Goal: Information Seeking & Learning: Learn about a topic

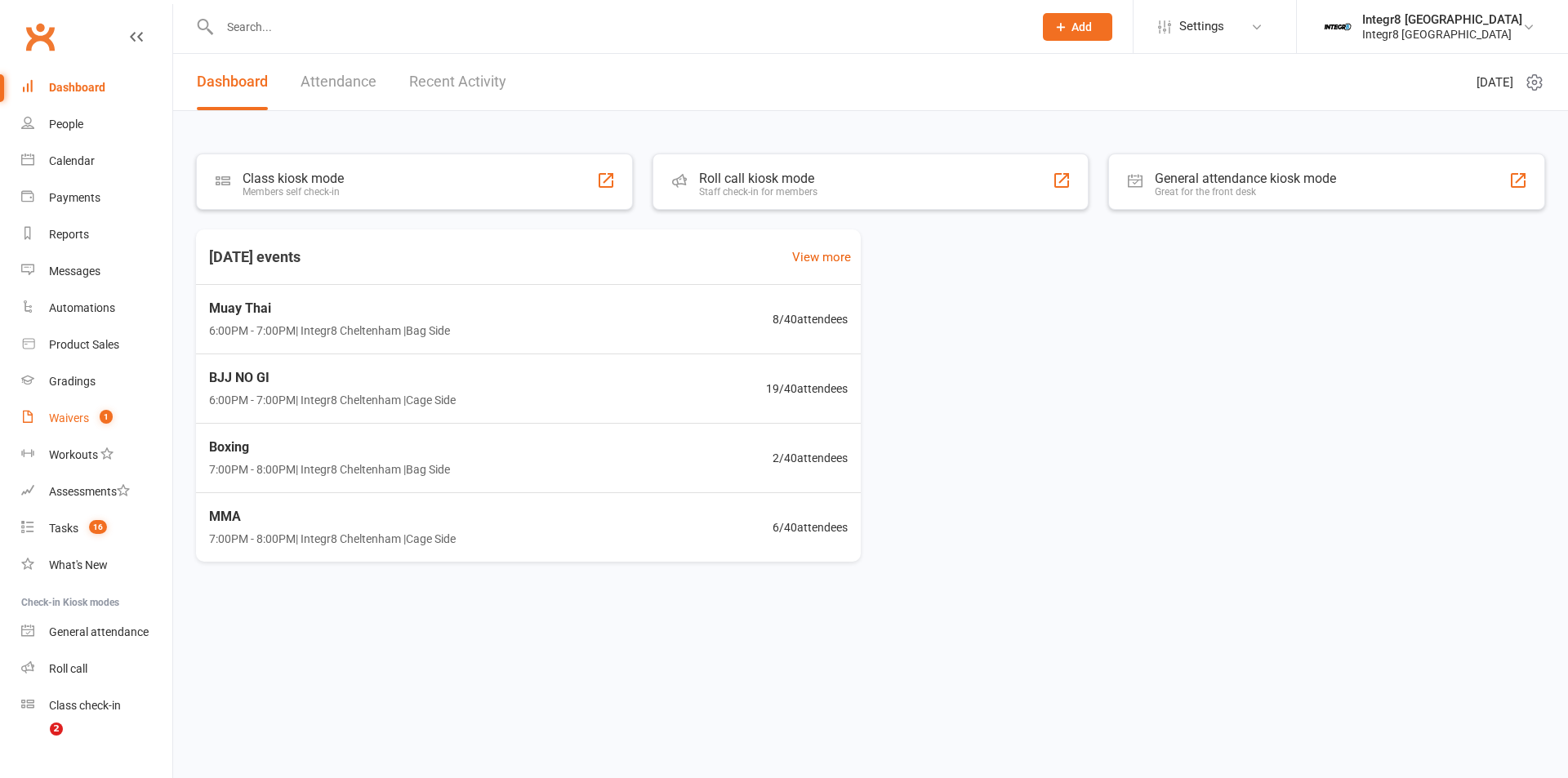
click at [107, 412] on span "1" at bounding box center [106, 417] width 13 height 14
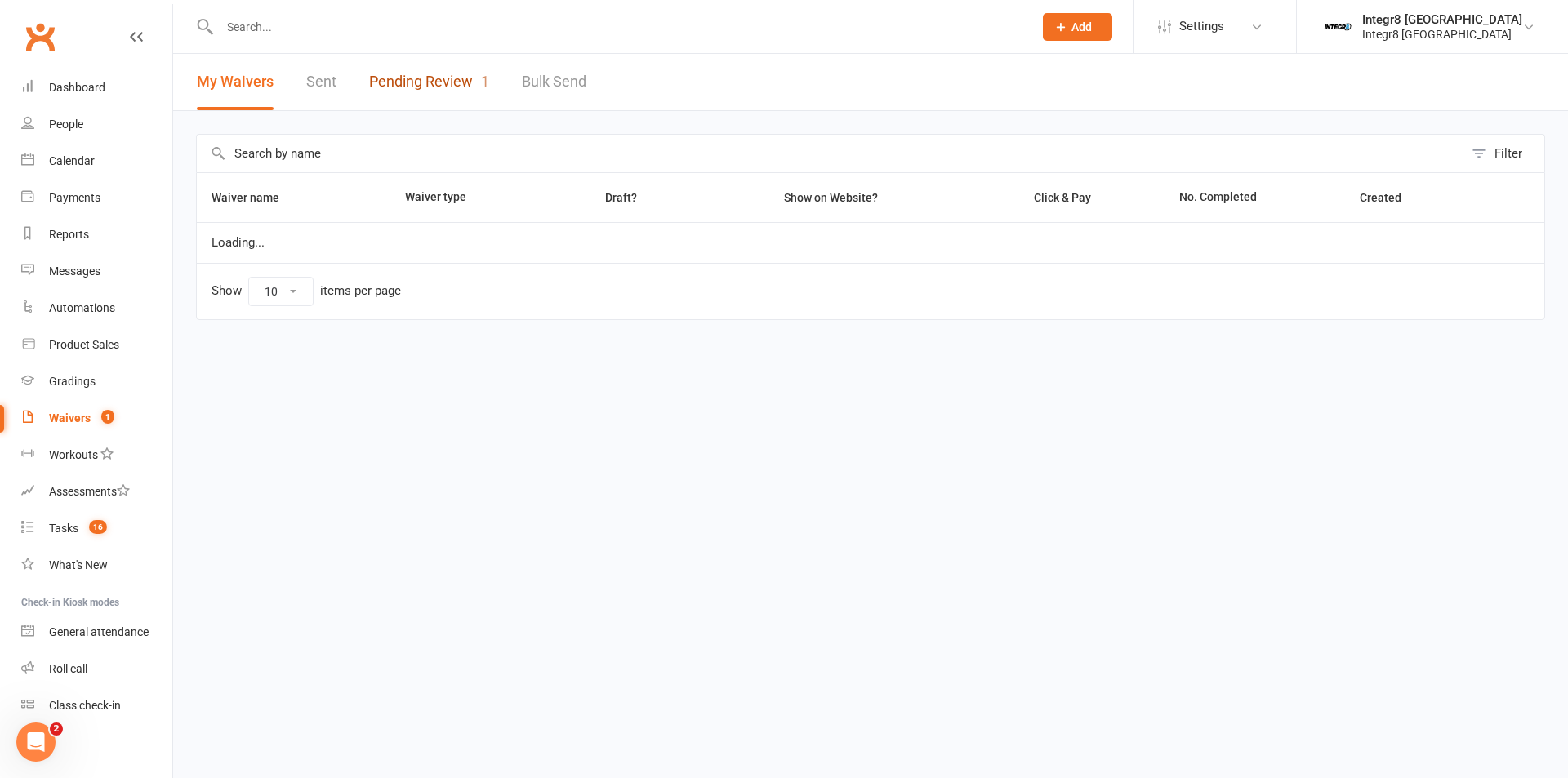
click at [440, 60] on link "Pending Review 1" at bounding box center [429, 81] width 120 height 56
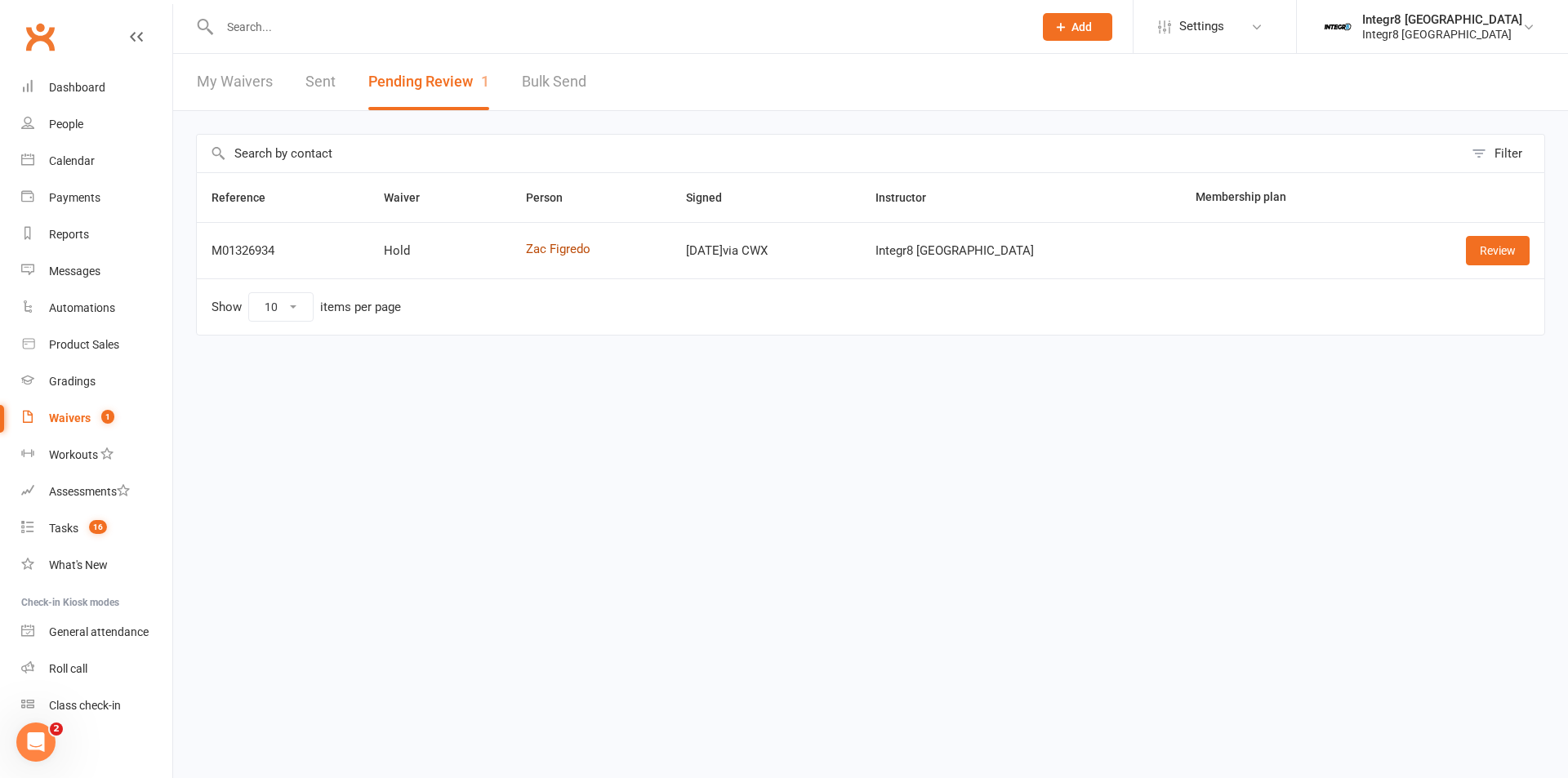
click at [559, 244] on link "Zac Figredo" at bounding box center [591, 250] width 131 height 14
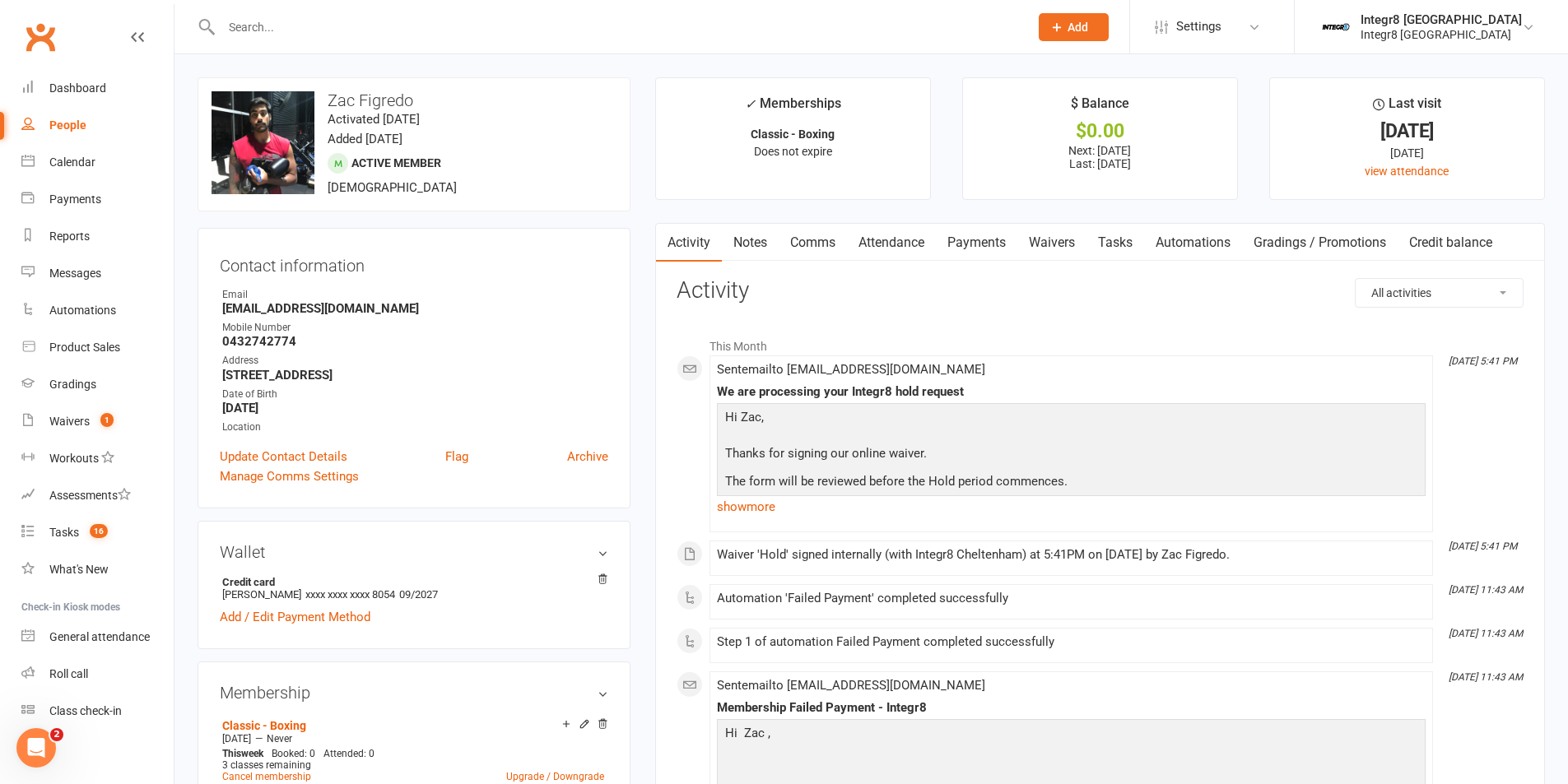
click at [752, 247] on link "Notes" at bounding box center [750, 243] width 57 height 38
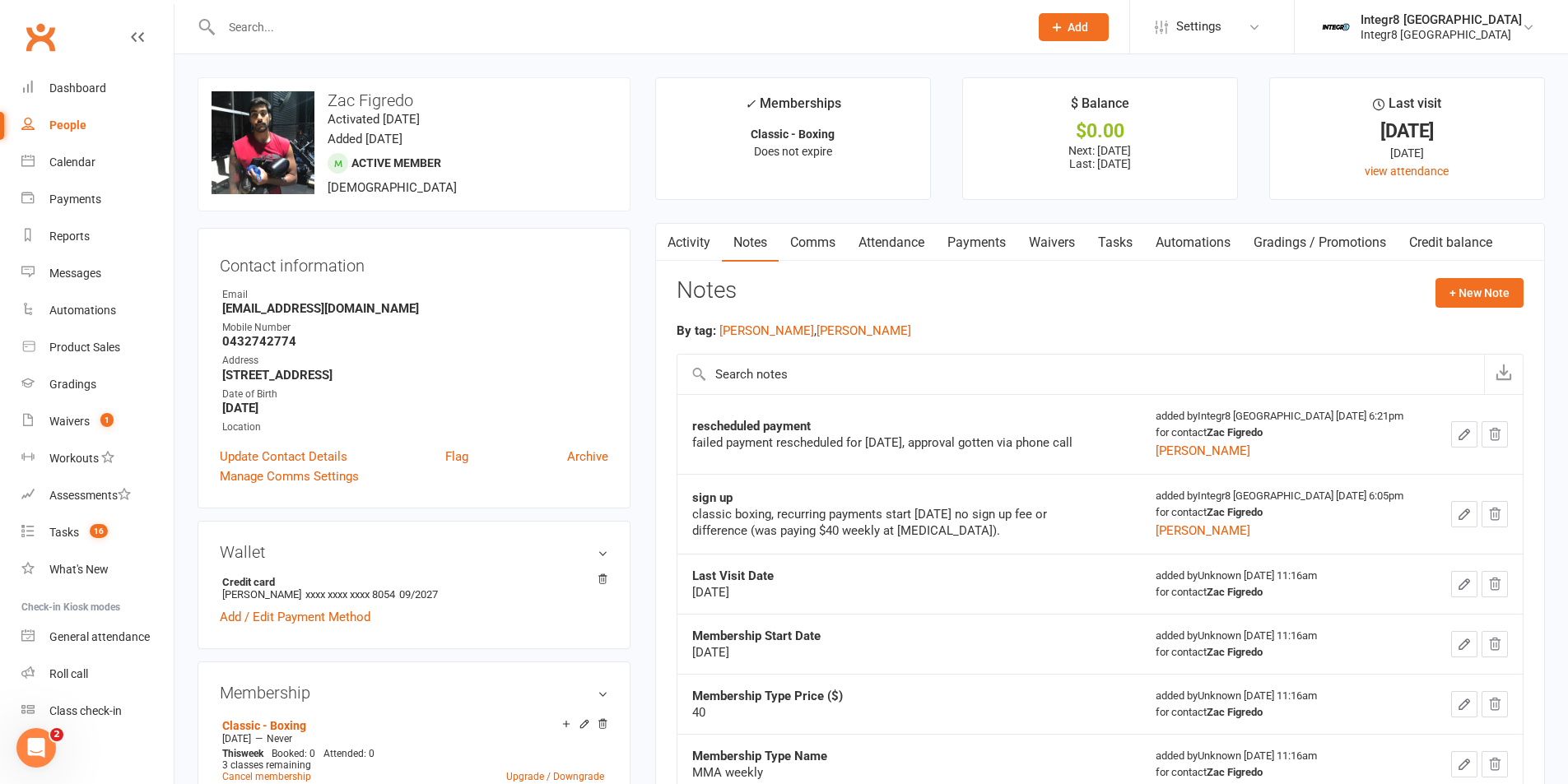
click at [699, 241] on link "Activity" at bounding box center [689, 243] width 66 height 38
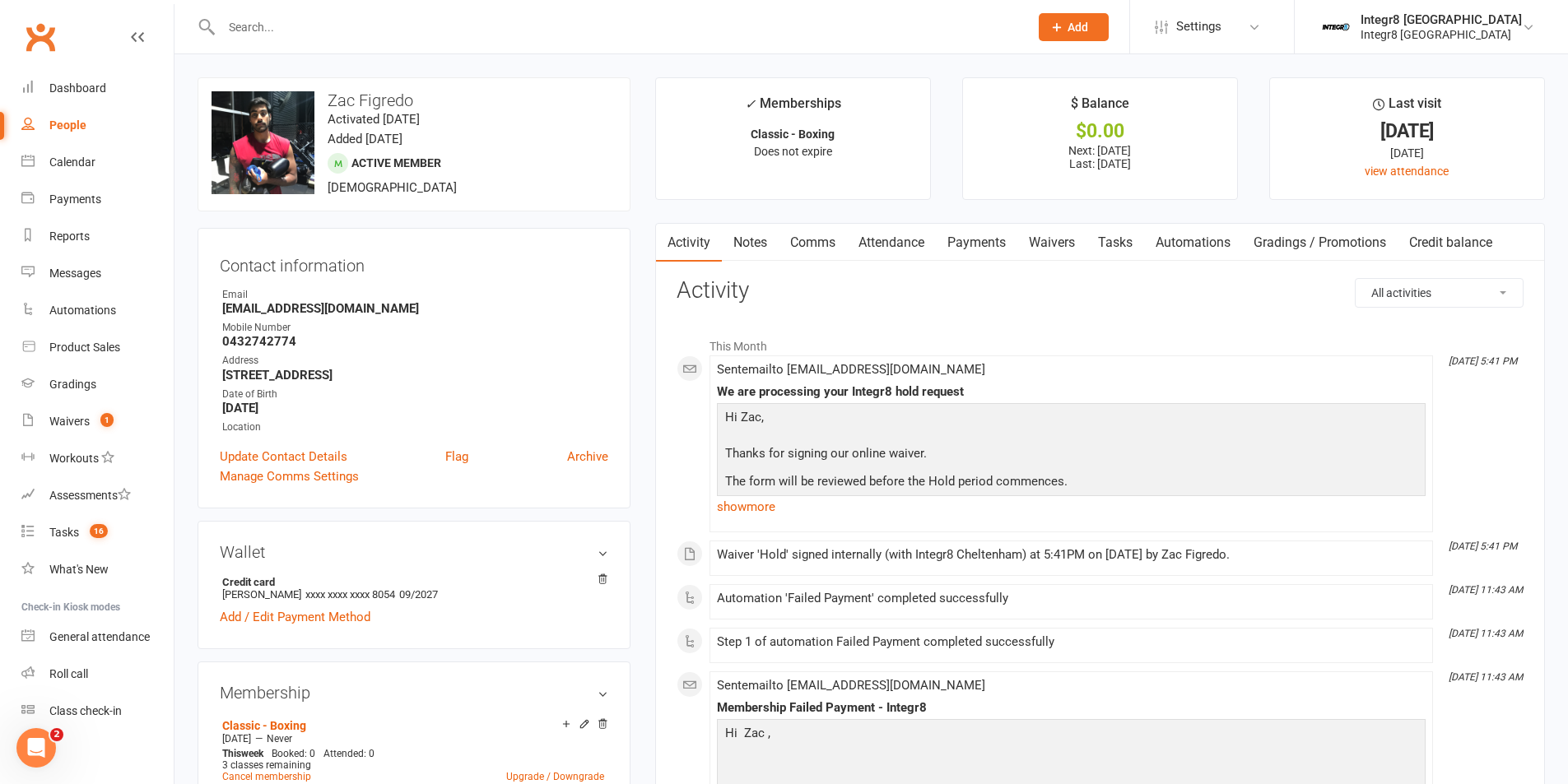
click at [57, 124] on div "People" at bounding box center [68, 125] width 37 height 14
select select "100"
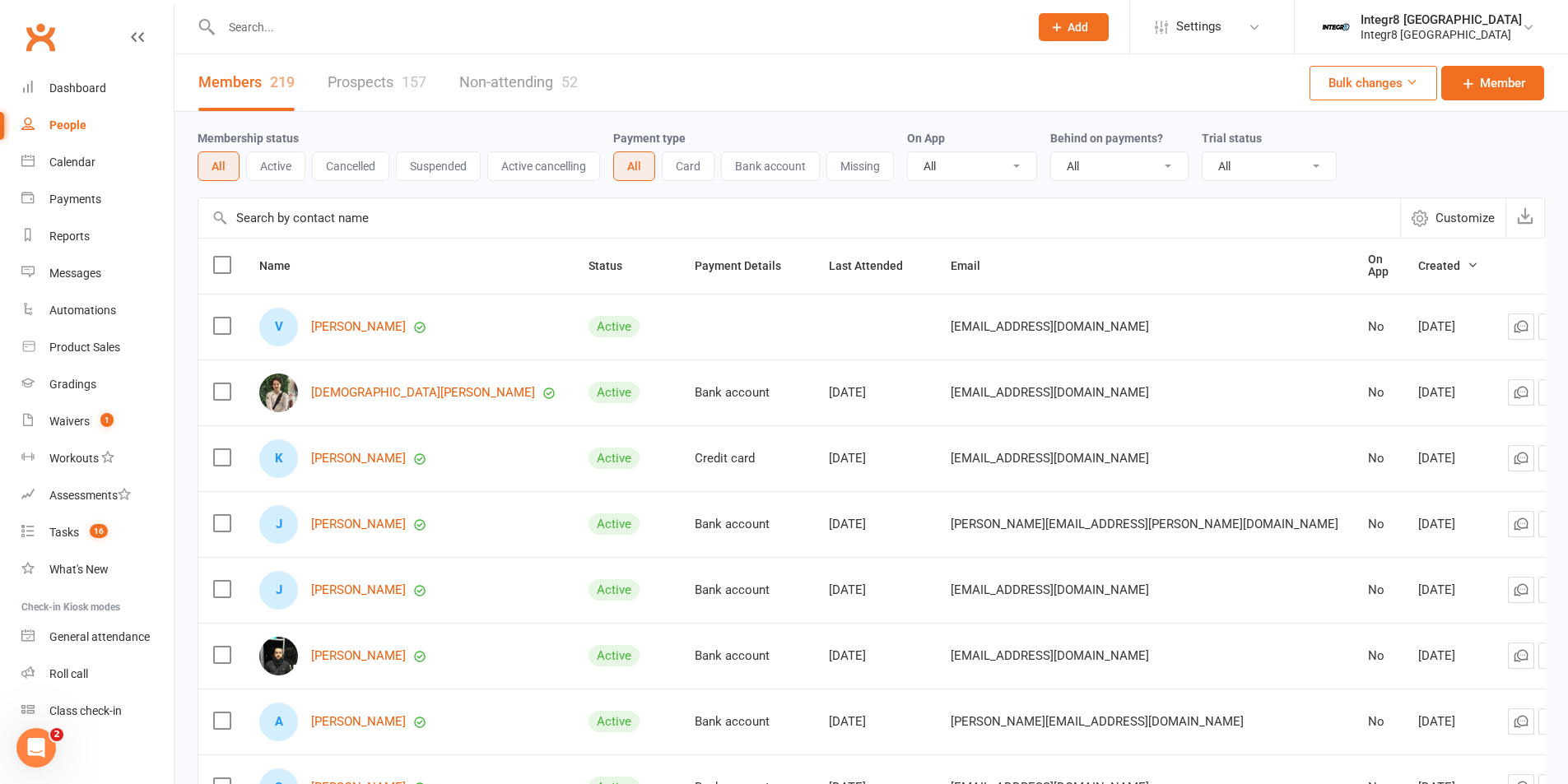
click at [359, 70] on link "Prospects 157" at bounding box center [376, 82] width 98 height 57
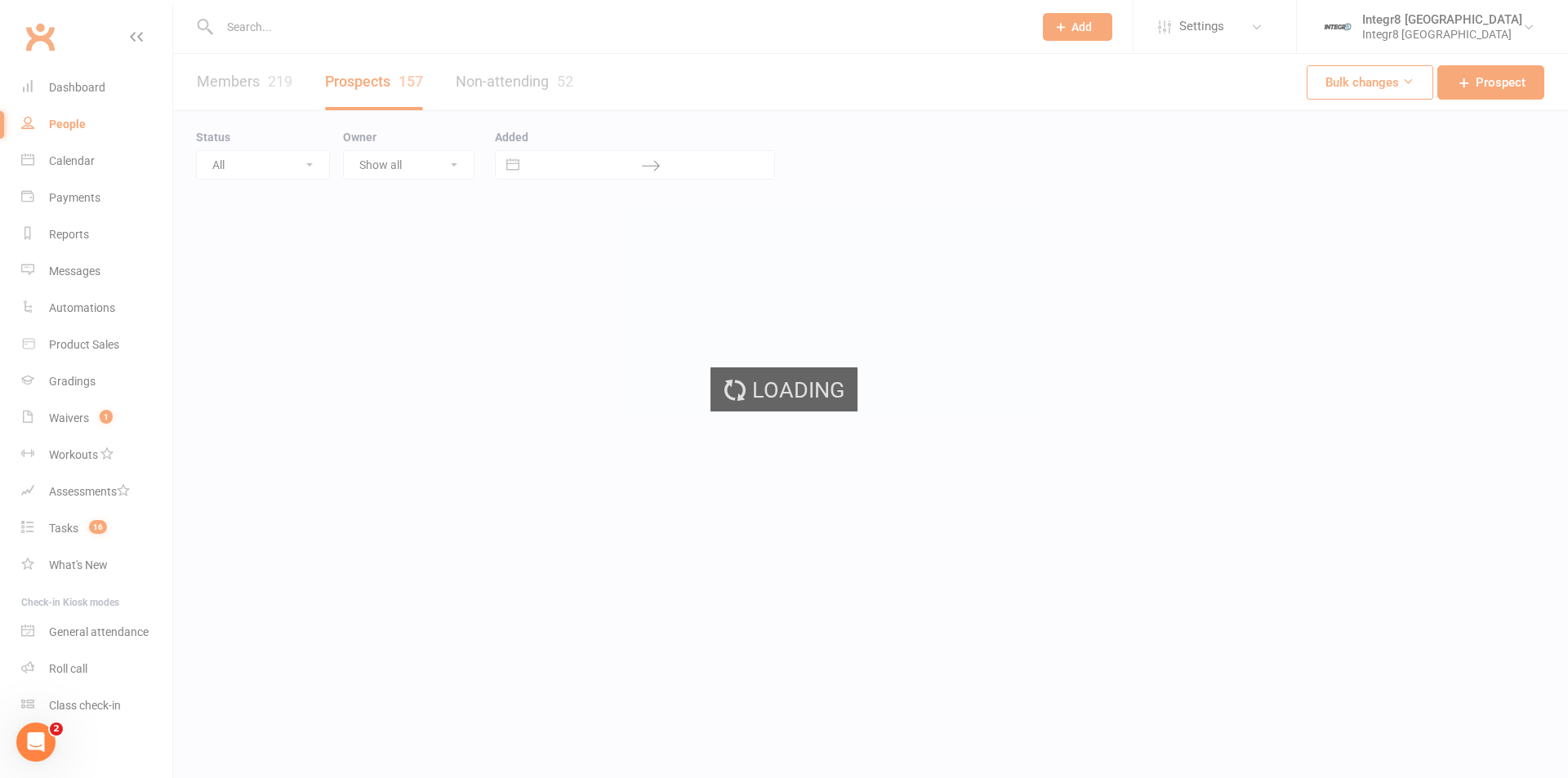
select select "25"
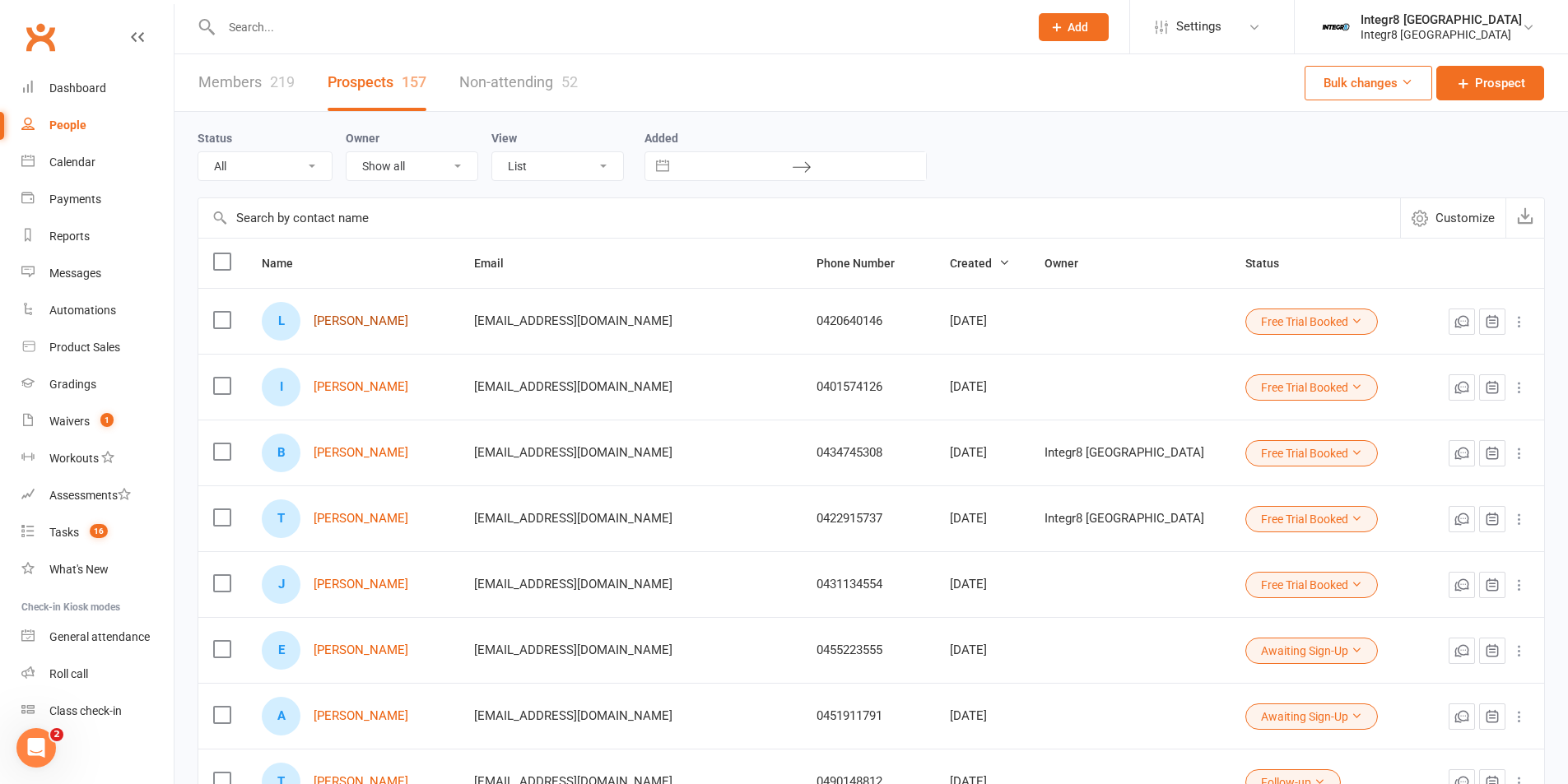
click at [390, 320] on link "Lucas Jankowski" at bounding box center [360, 321] width 95 height 14
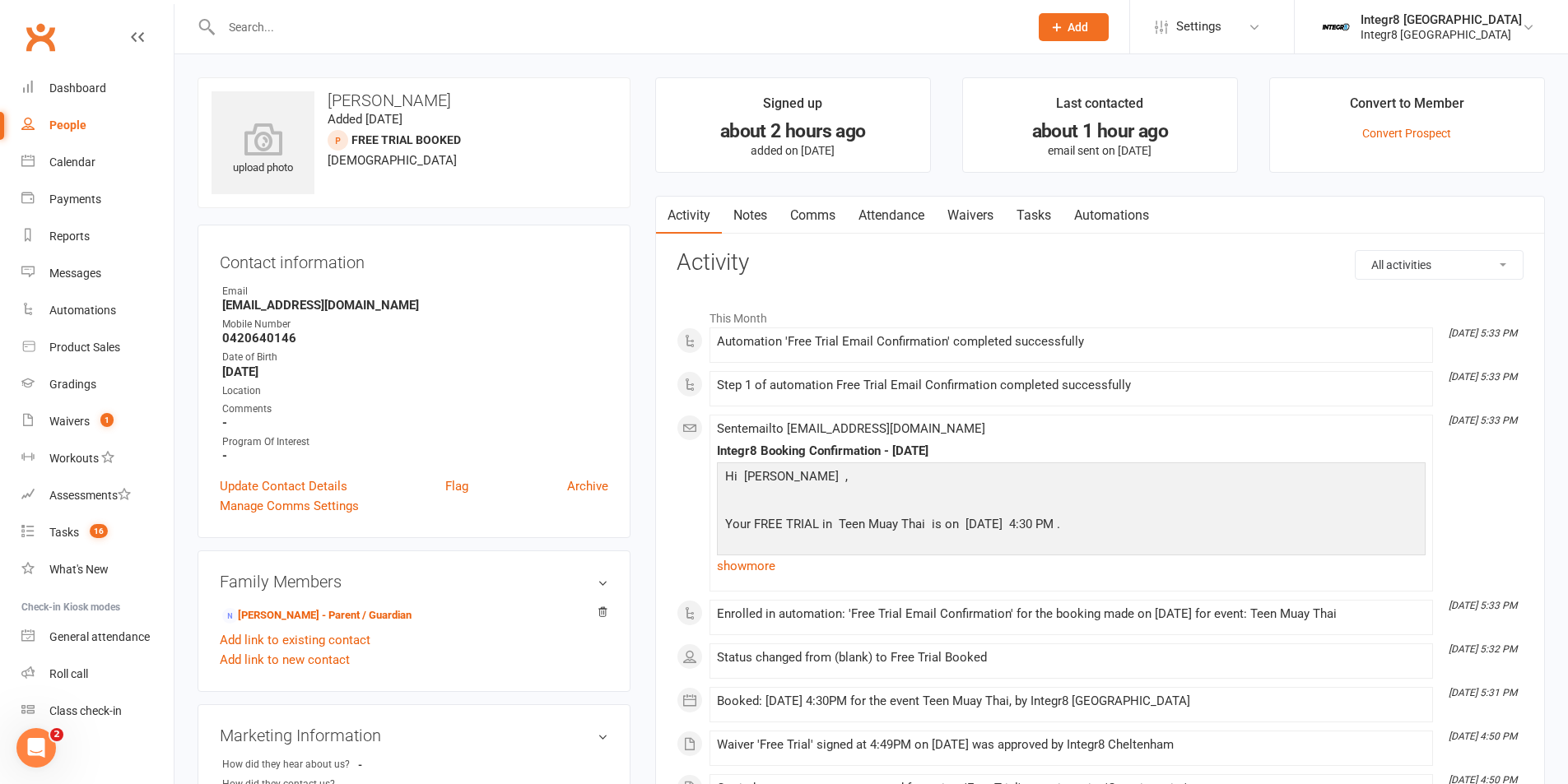
click at [754, 211] on link "Notes" at bounding box center [750, 216] width 57 height 38
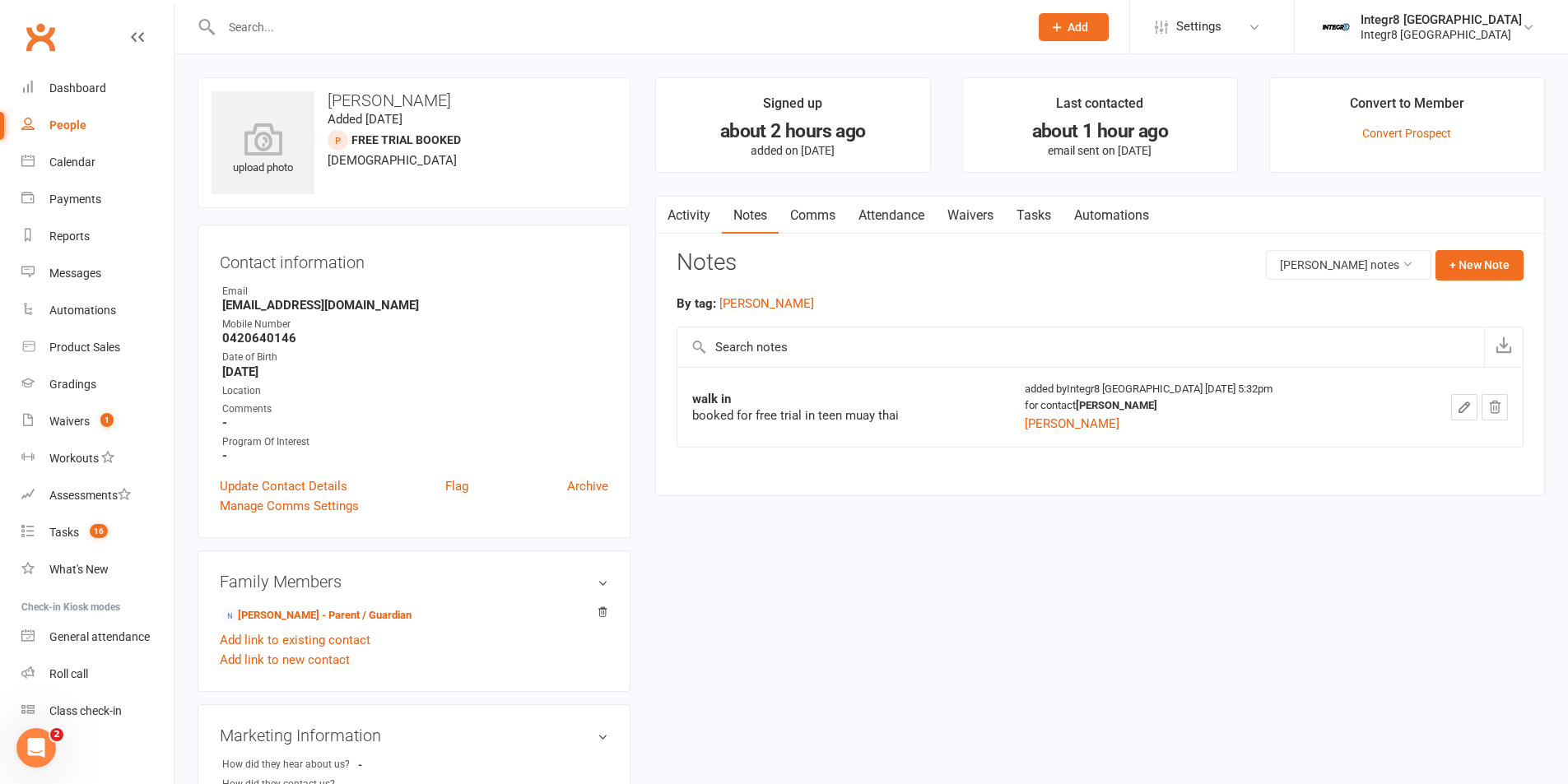
click at [696, 212] on link "Activity" at bounding box center [689, 216] width 66 height 38
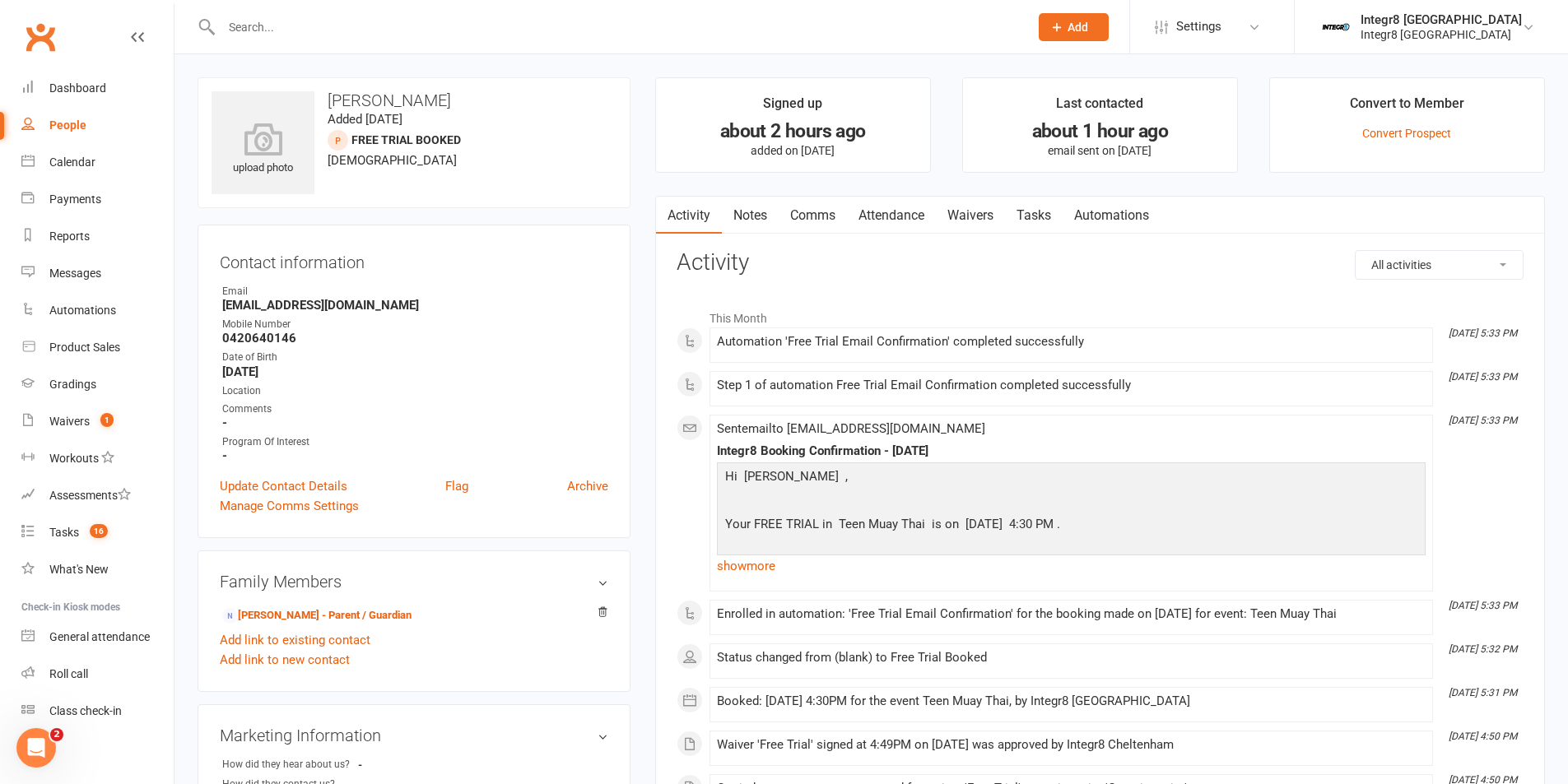
click at [83, 127] on div "People" at bounding box center [68, 125] width 37 height 14
select select "25"
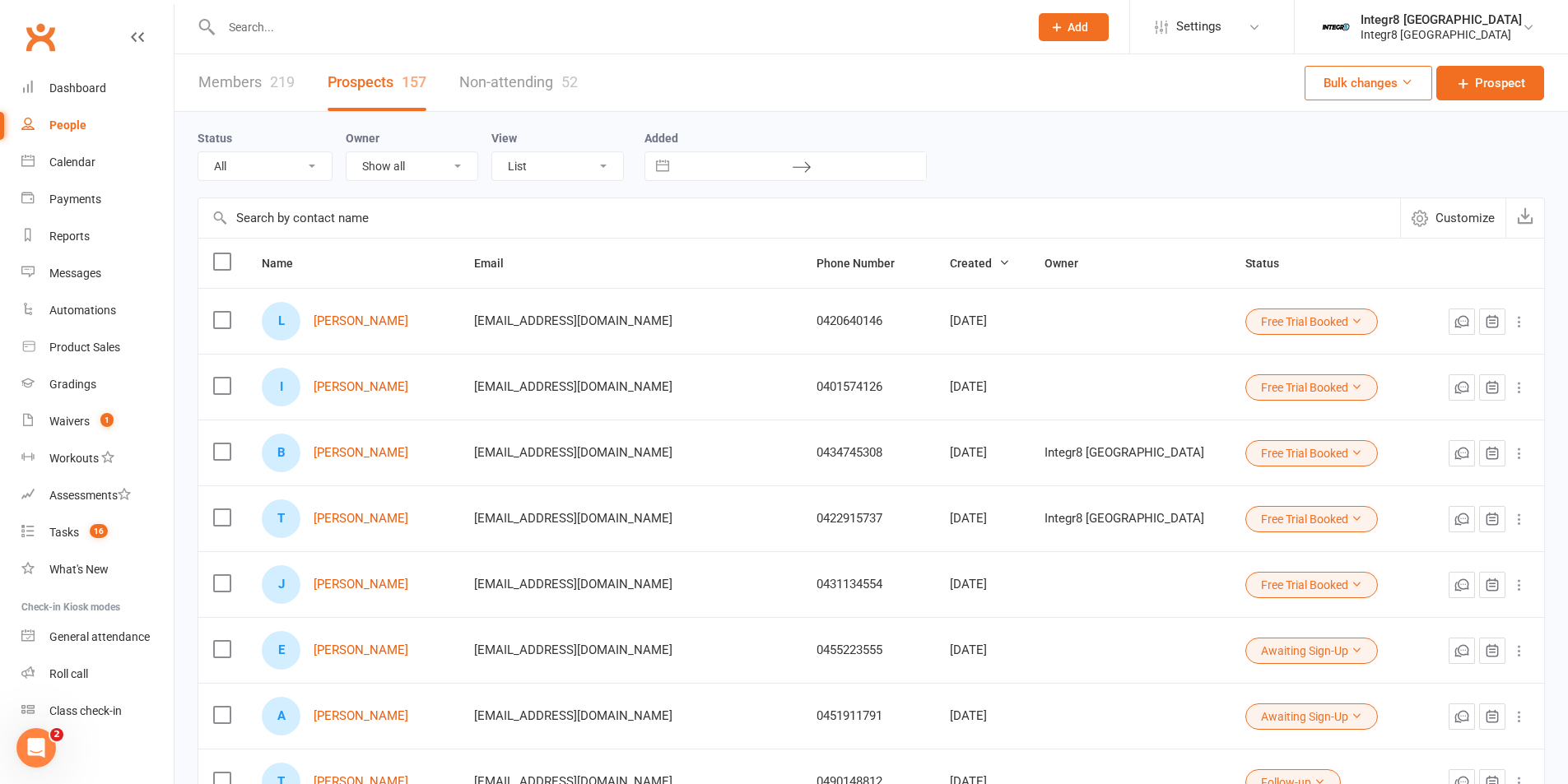
click at [335, 310] on div "L Lucas Jankowski" at bounding box center [353, 321] width 182 height 39
click at [357, 328] on link "Lucas Jankowski" at bounding box center [360, 321] width 95 height 14
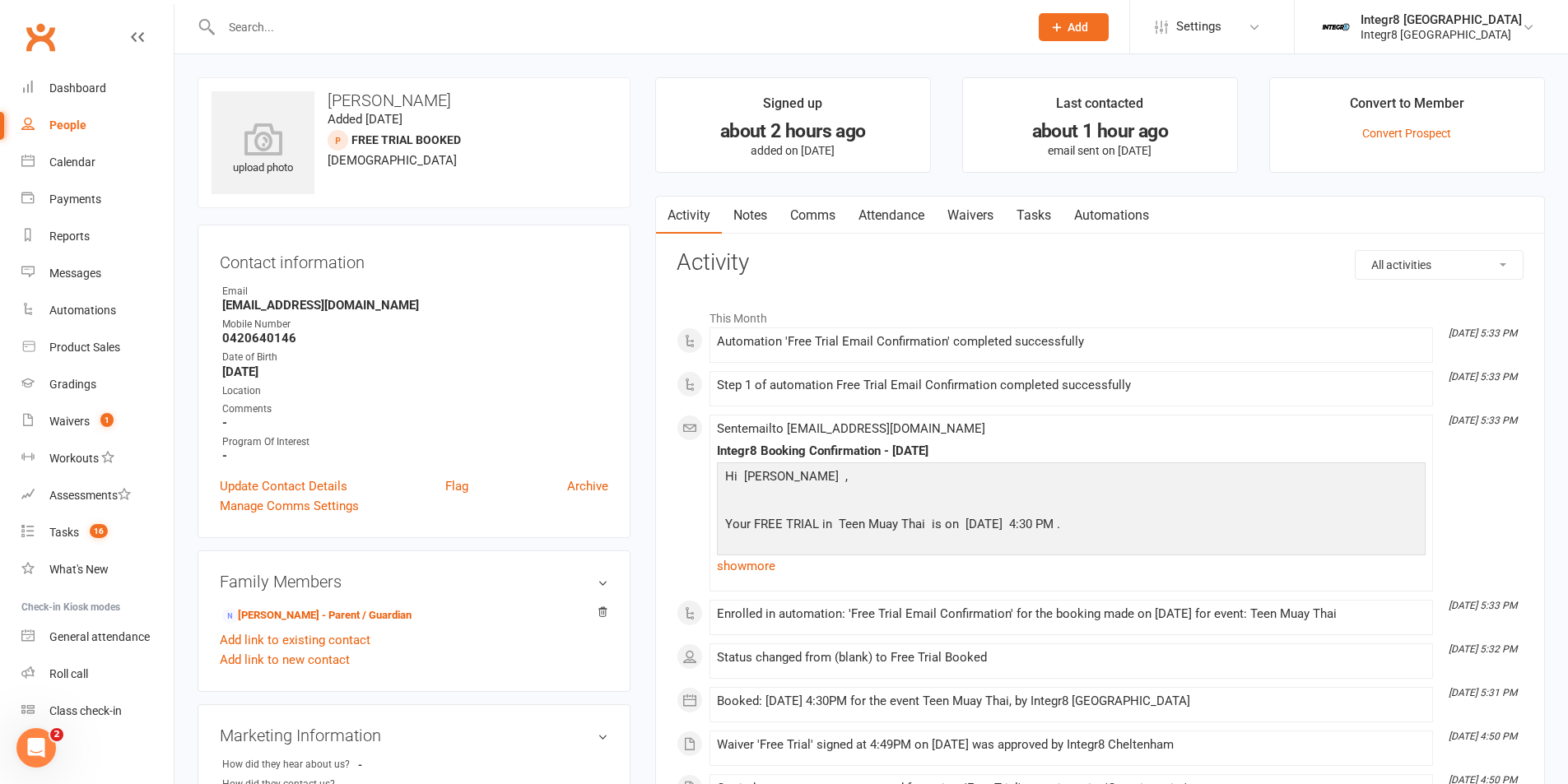
click at [762, 217] on link "Notes" at bounding box center [750, 216] width 57 height 38
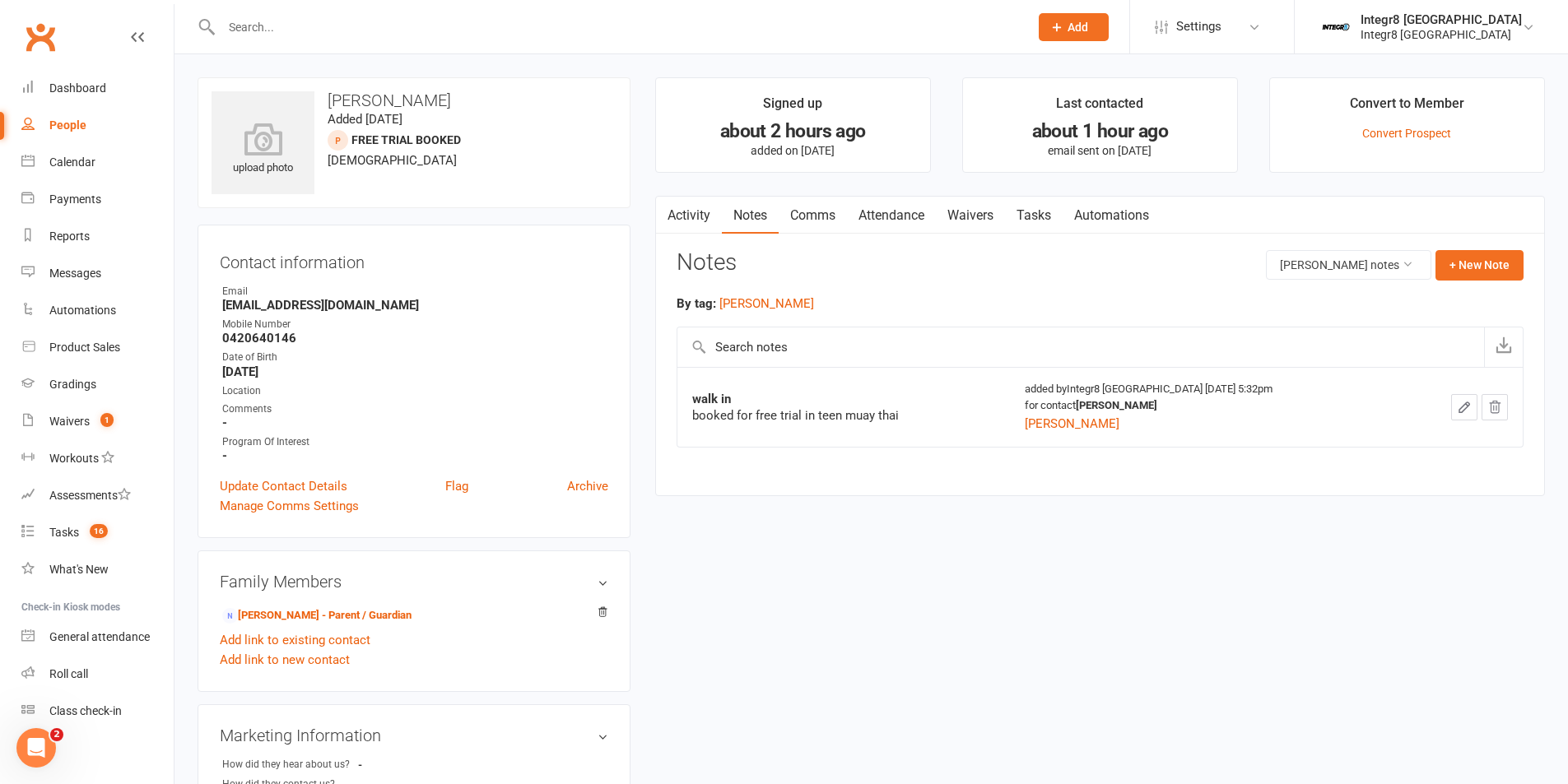
click at [74, 132] on div "People" at bounding box center [68, 125] width 37 height 14
select select "25"
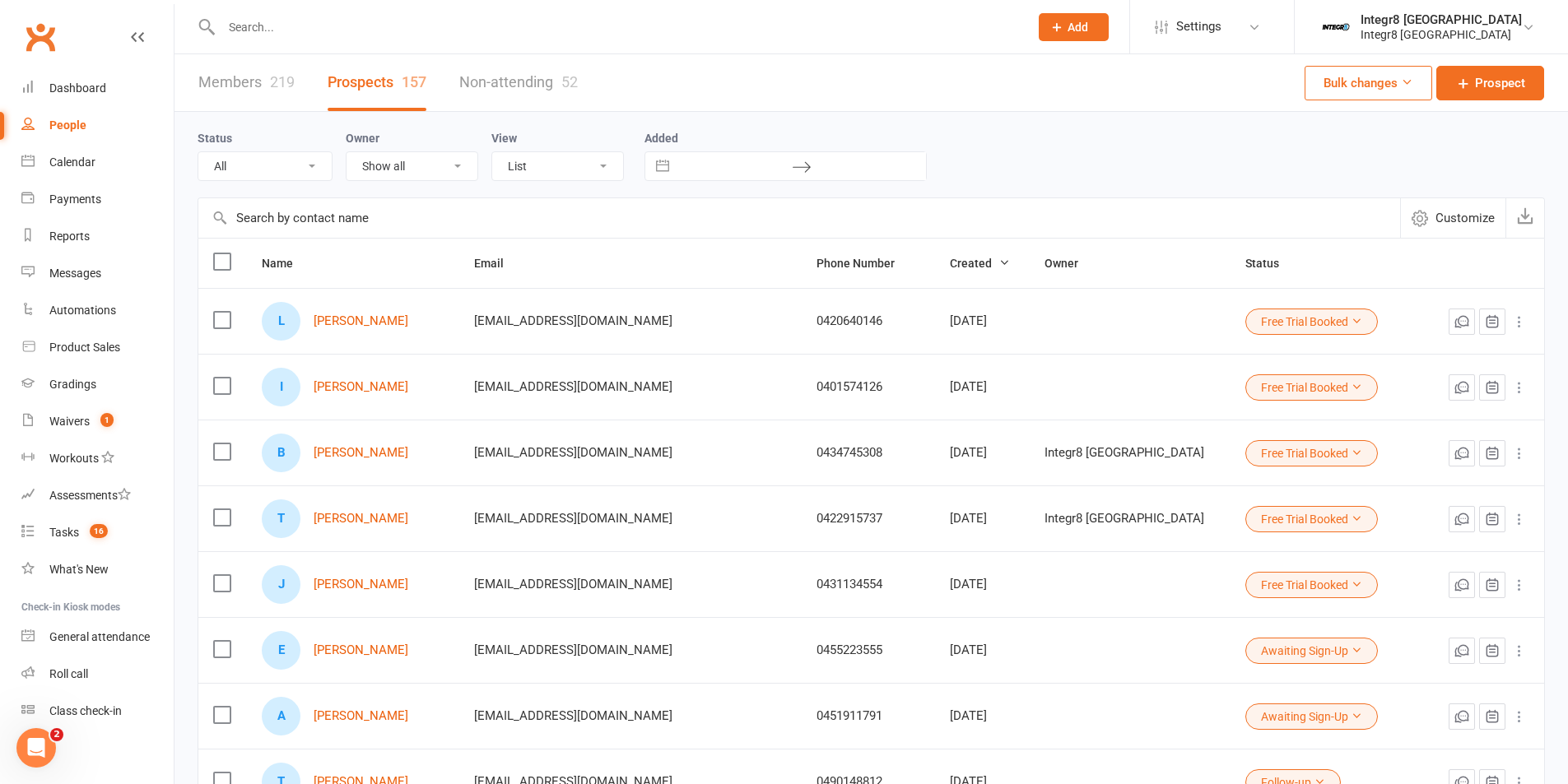
click at [1259, 447] on button "Free Trial Booked" at bounding box center [1312, 453] width 133 height 26
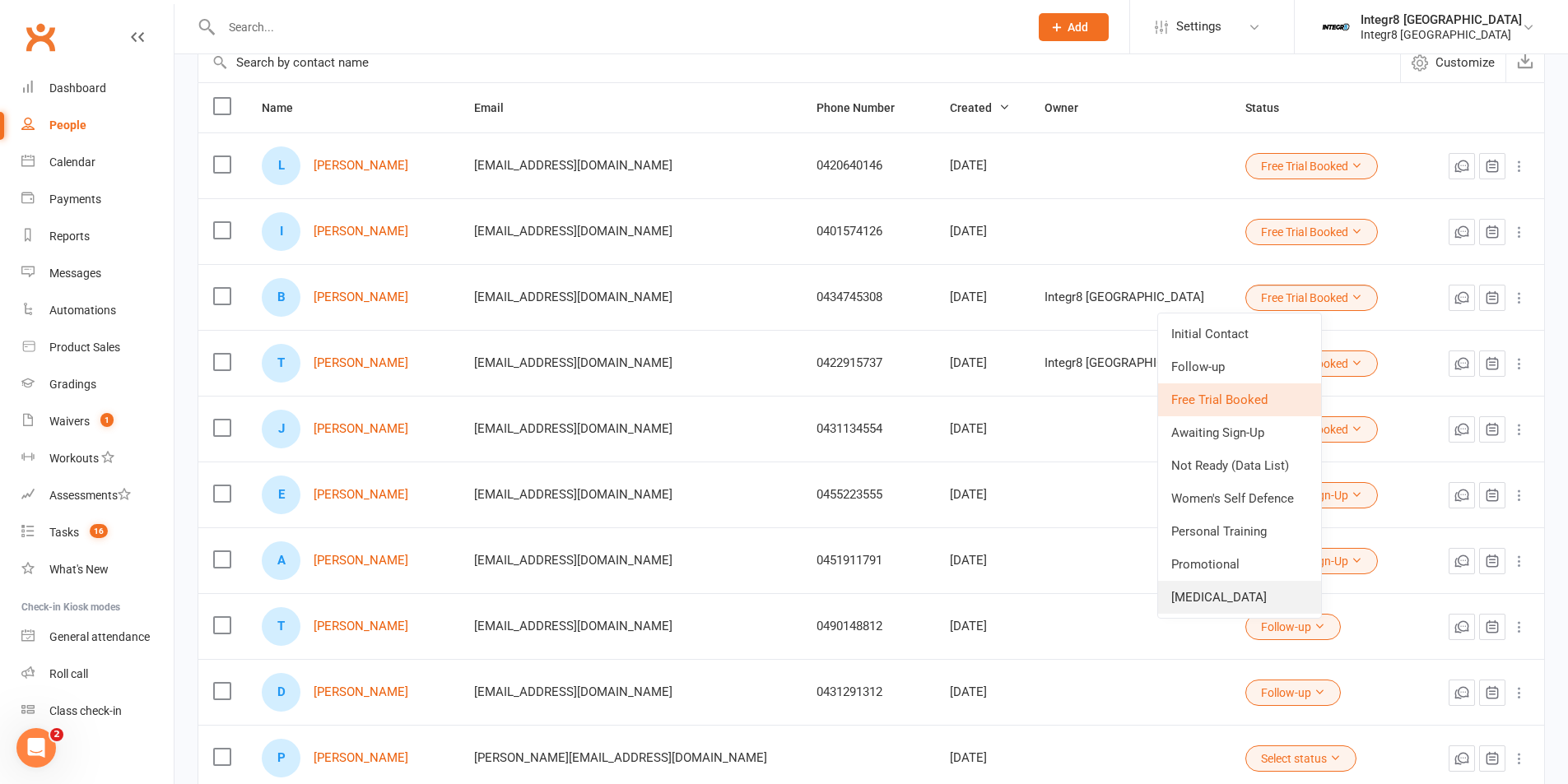
scroll to position [164, 0]
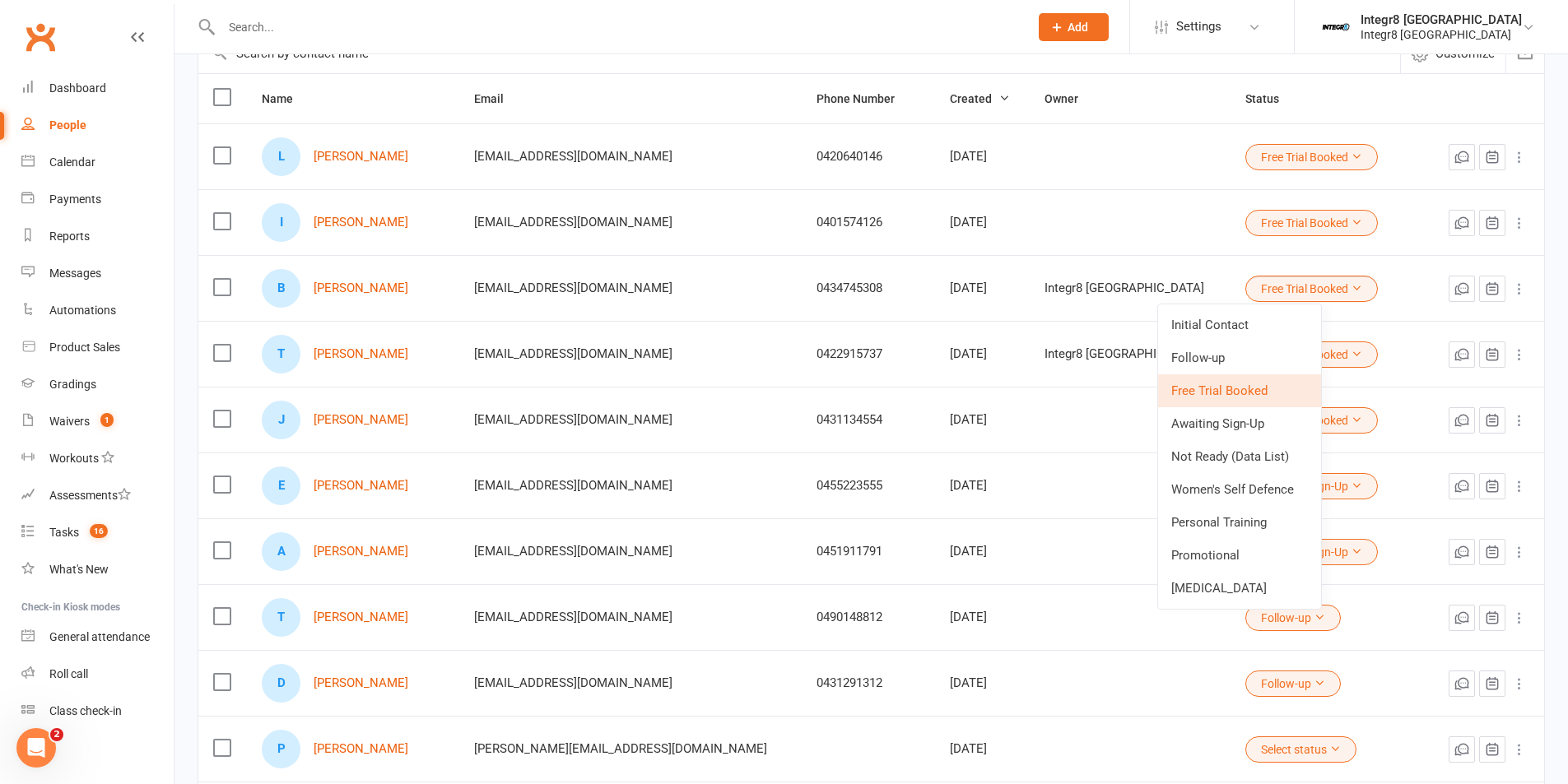
click at [1137, 446] on td at bounding box center [1130, 420] width 201 height 66
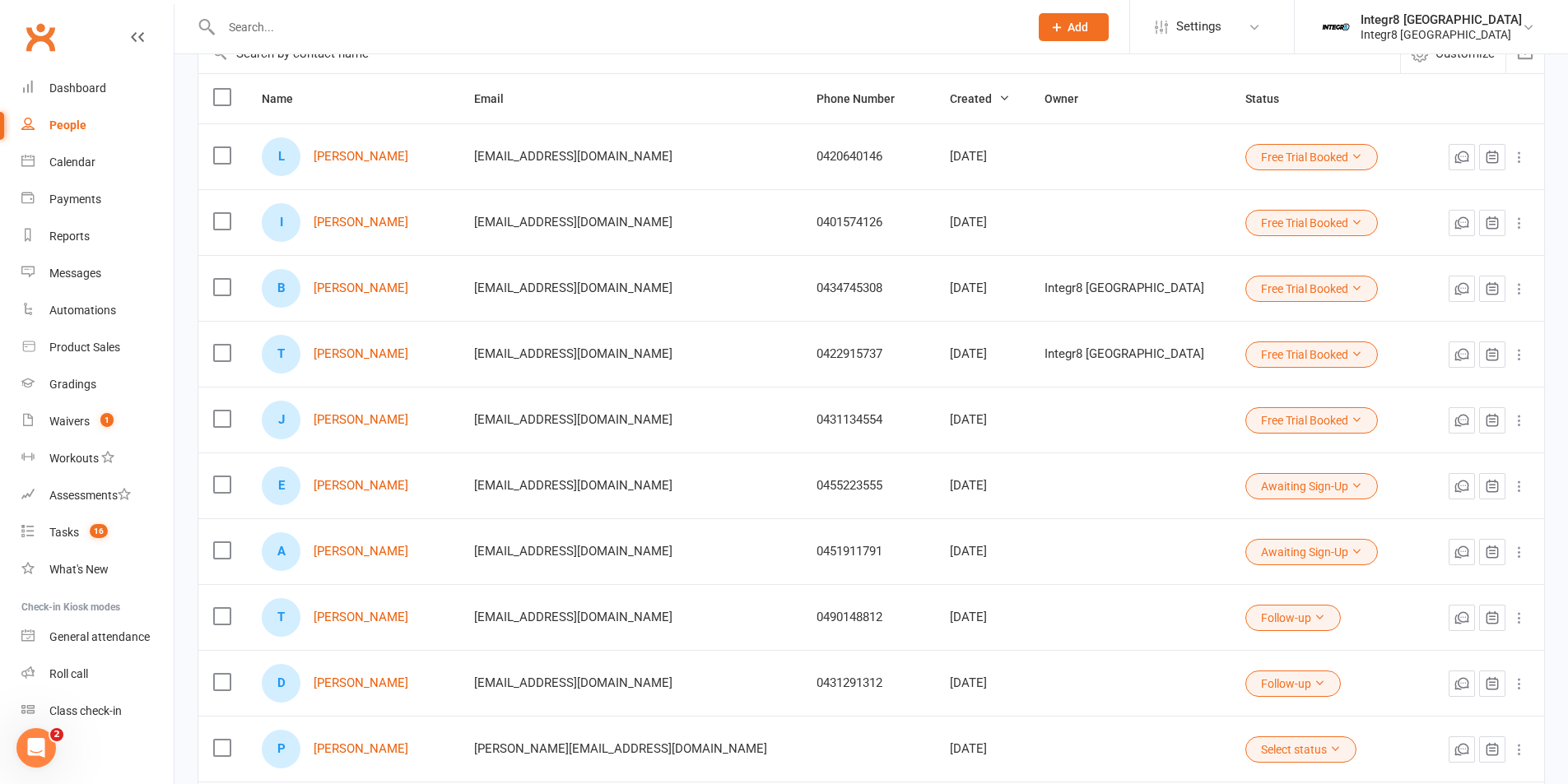
click at [1291, 225] on button "Free Trial Booked" at bounding box center [1312, 223] width 133 height 26
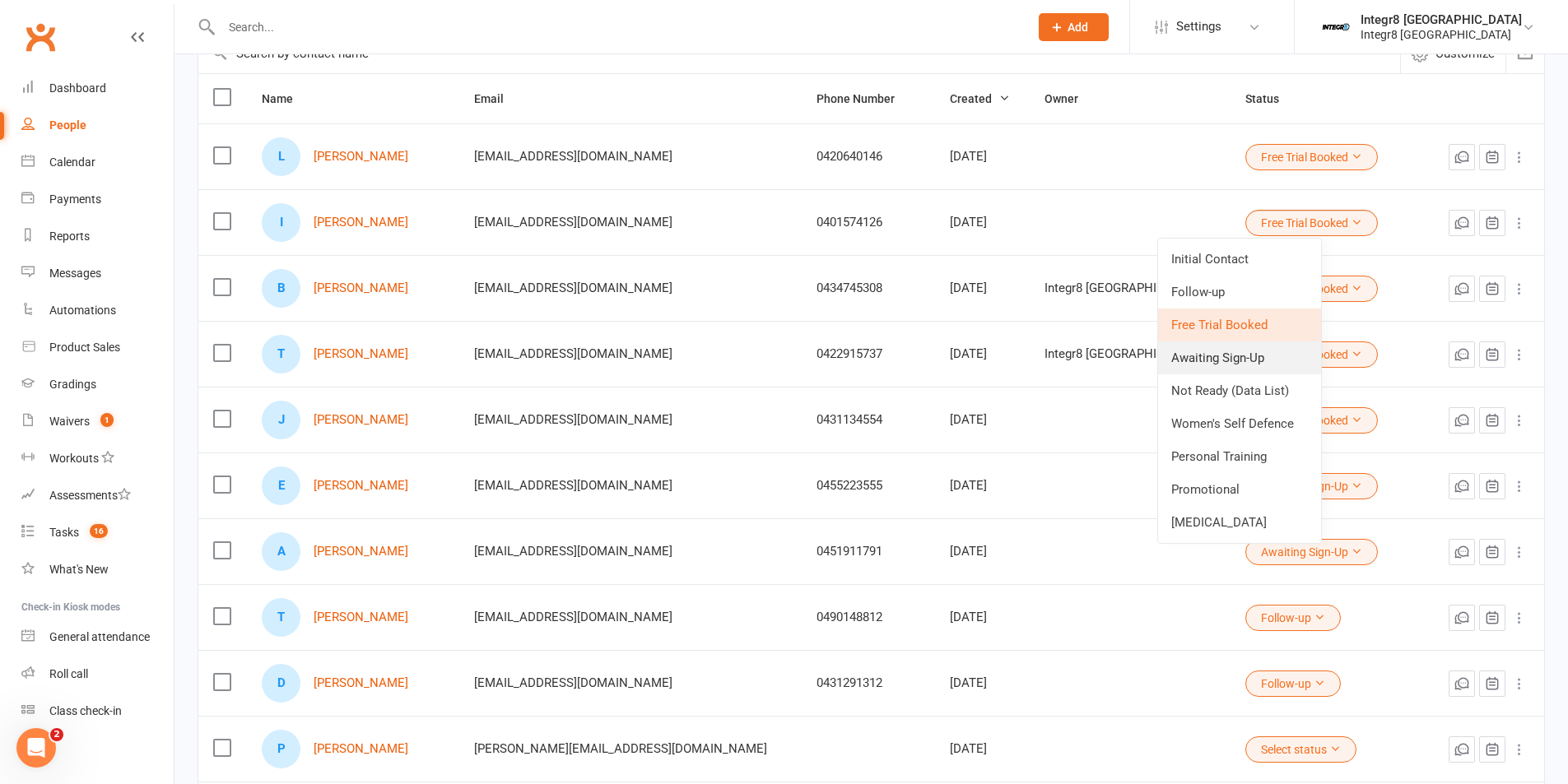
click at [1259, 357] on link "Awaiting Sign-Up" at bounding box center [1239, 357] width 163 height 32
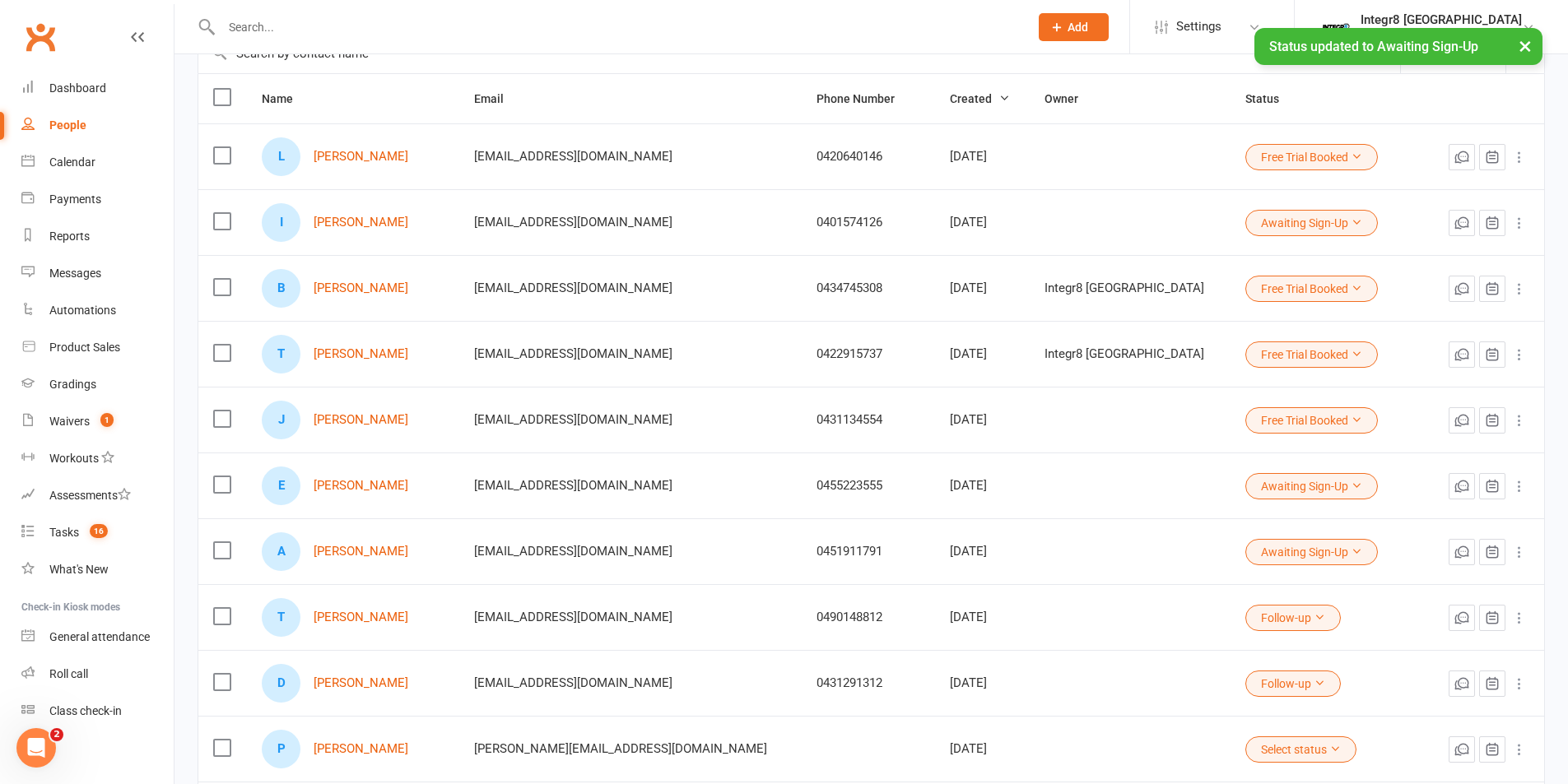
click at [1271, 289] on button "Free Trial Booked" at bounding box center [1312, 289] width 133 height 26
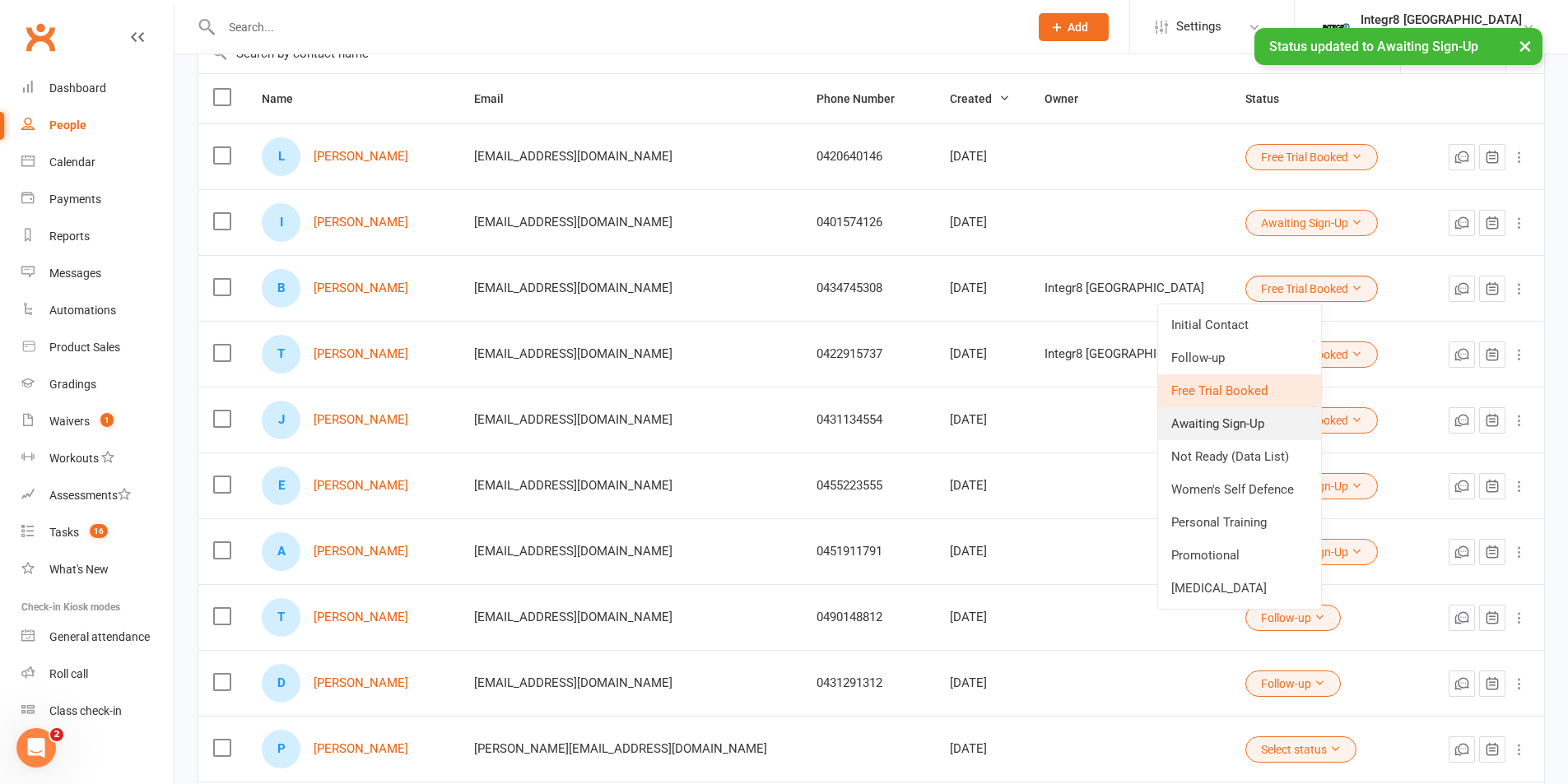
click at [1243, 417] on link "Awaiting Sign-Up" at bounding box center [1239, 423] width 163 height 32
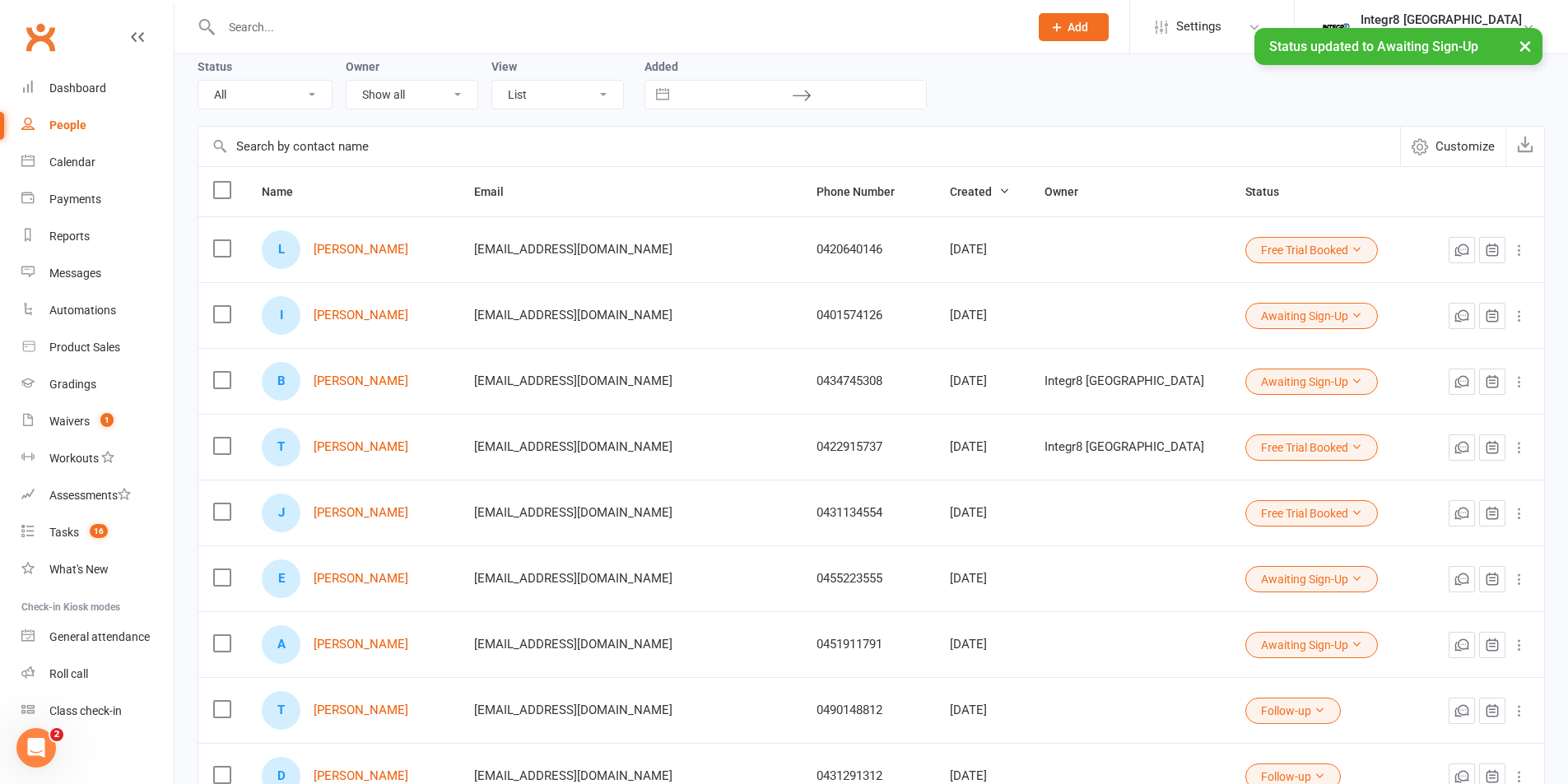
scroll to position [0, 0]
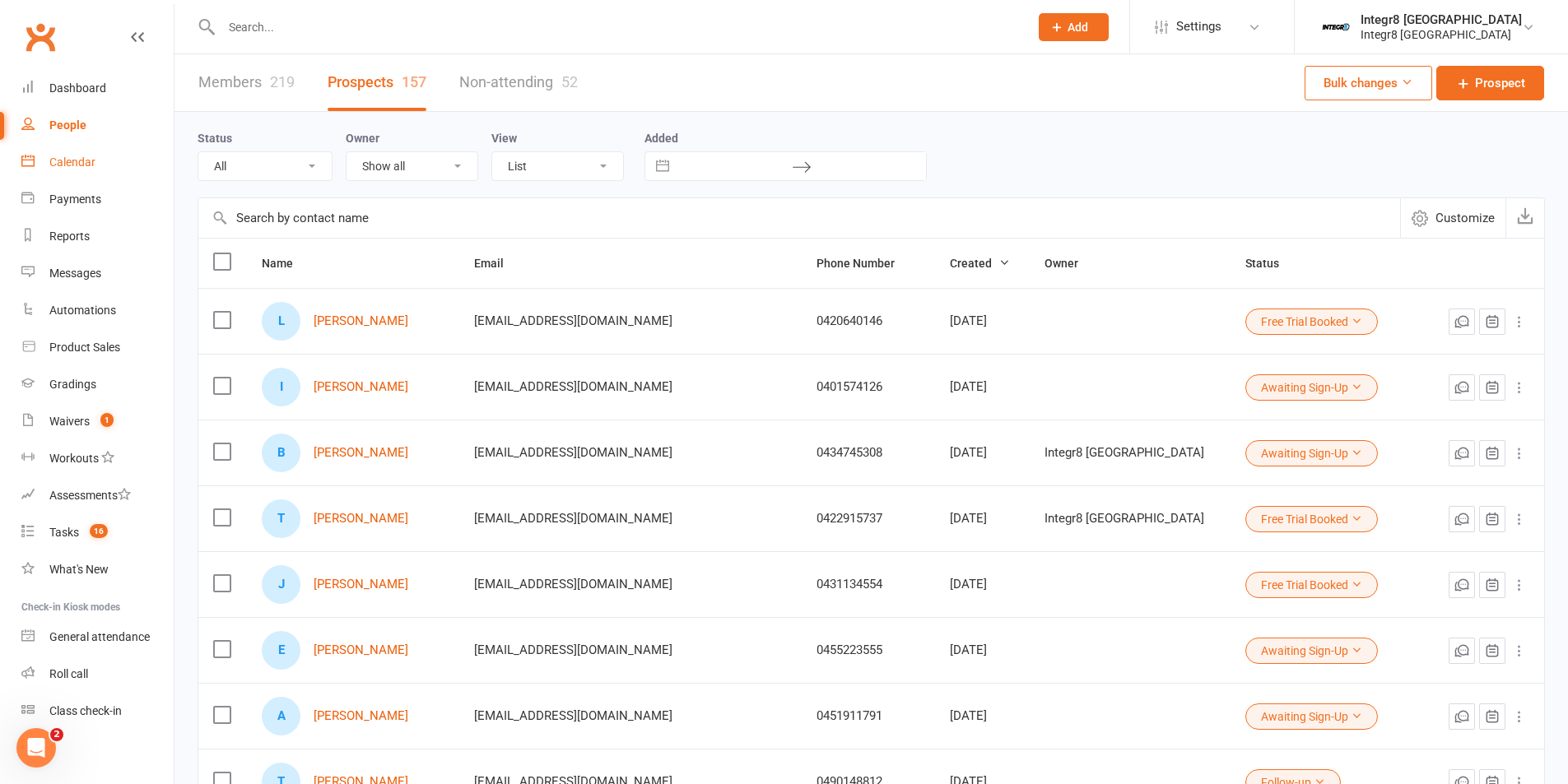
click at [70, 166] on div "Calendar" at bounding box center [72, 161] width 46 height 14
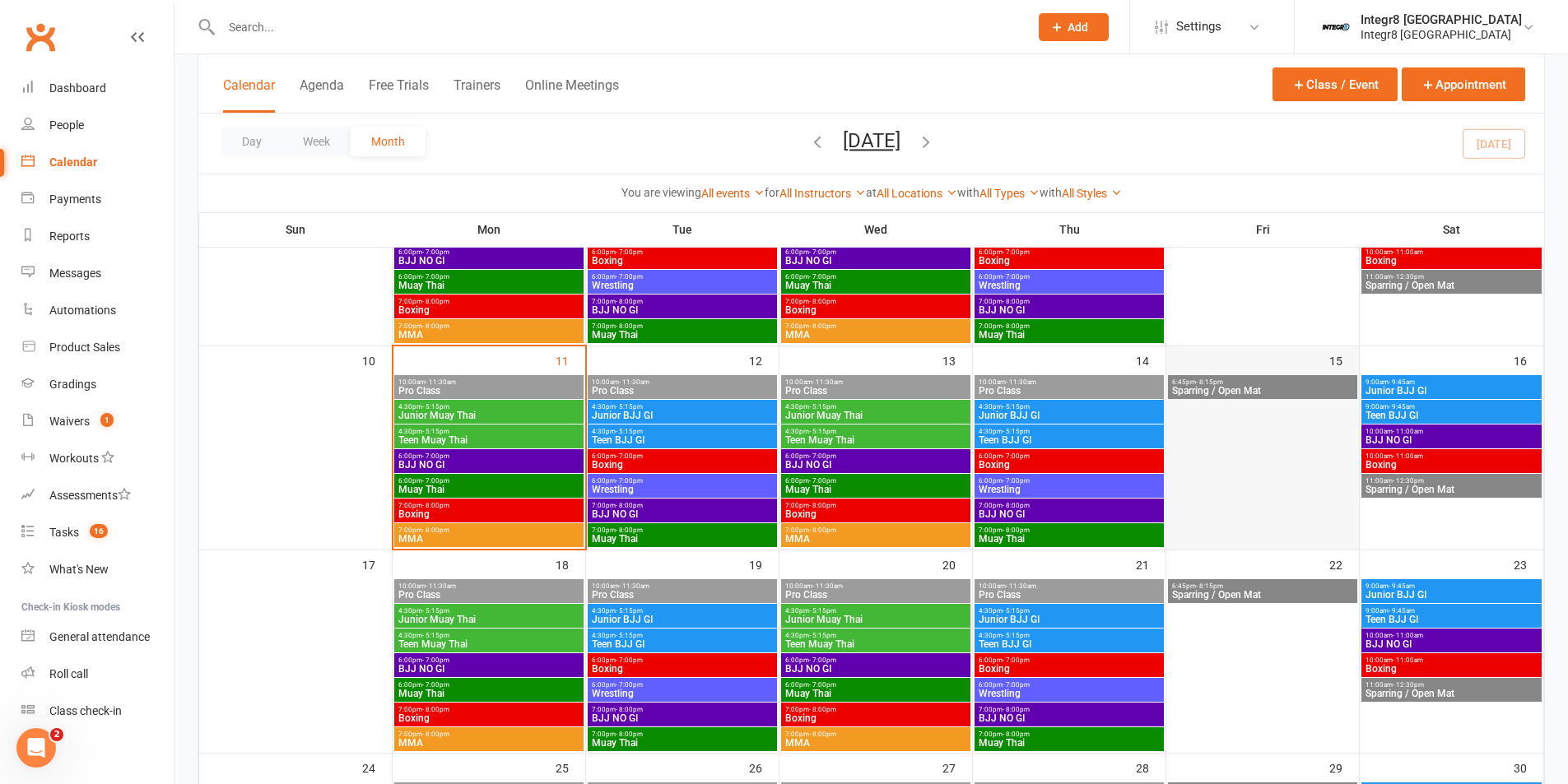
scroll to position [411, 0]
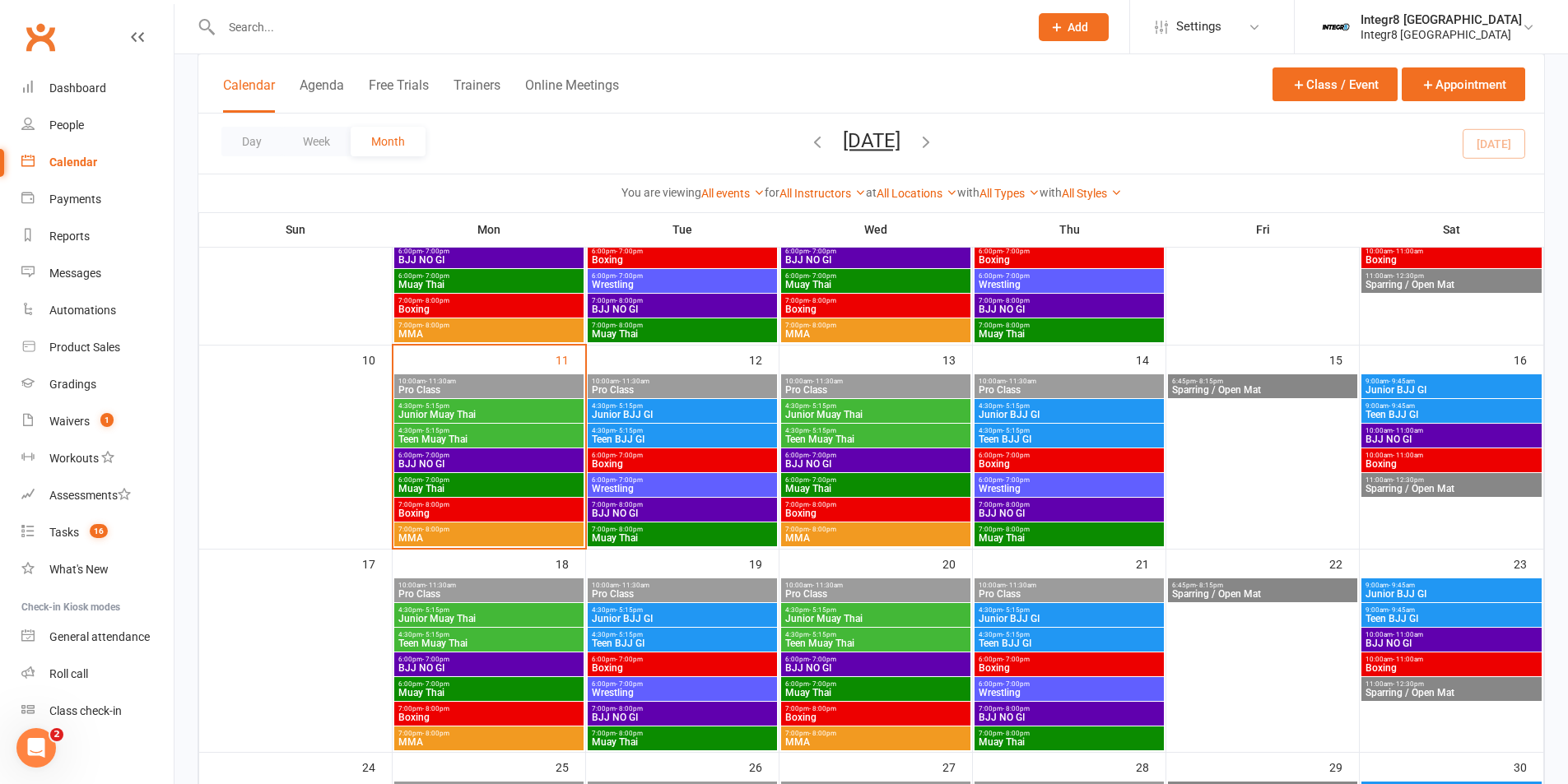
click at [477, 503] on span "7:00pm - 8:00pm" at bounding box center [488, 504] width 182 height 7
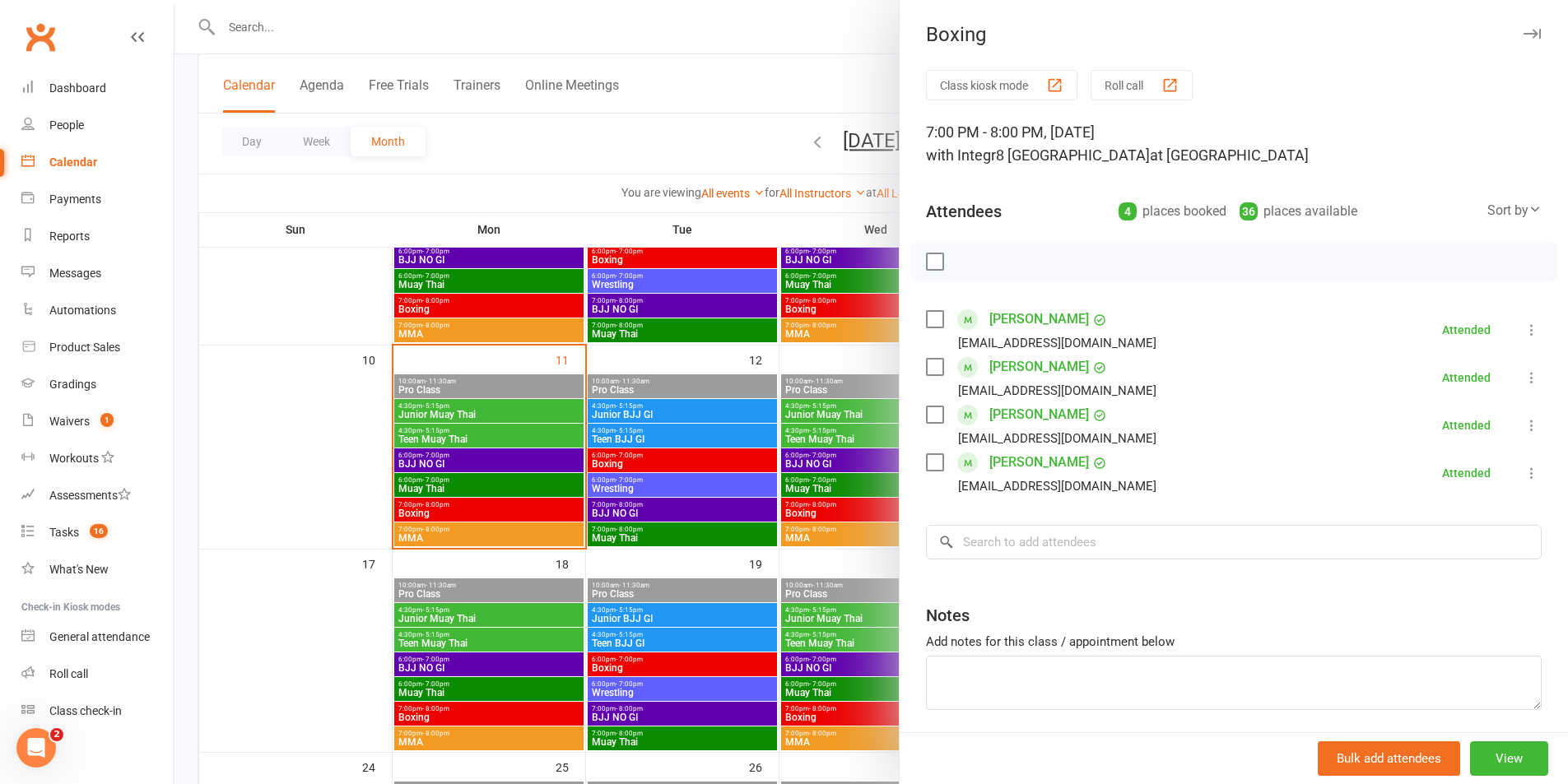
drag, startPoint x: 691, startPoint y: 510, endPoint x: 548, endPoint y: 489, distance: 144.5
click at [666, 506] on div at bounding box center [871, 392] width 1394 height 784
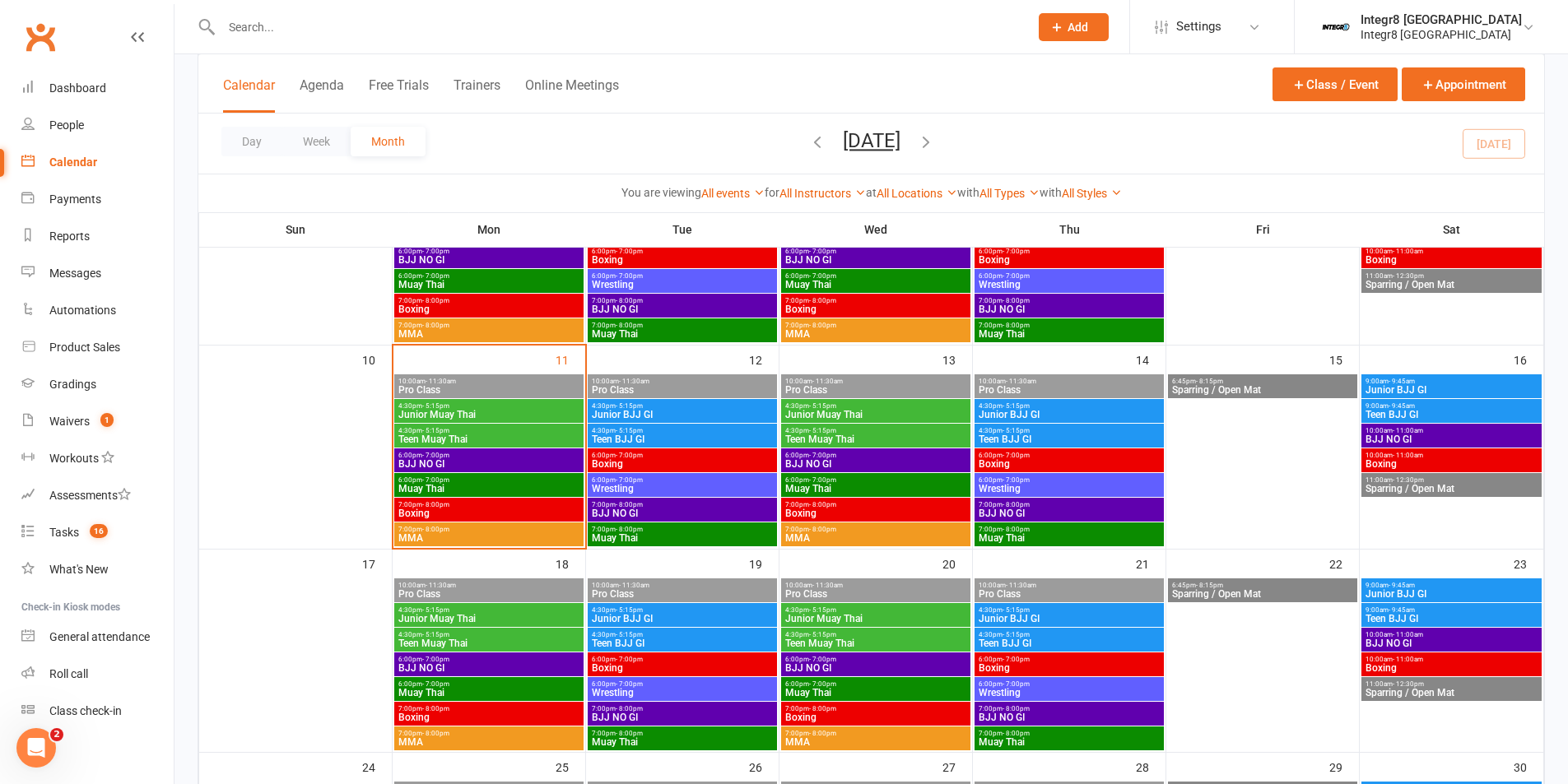
click at [491, 461] on span "BJJ NO GI" at bounding box center [488, 464] width 182 height 10
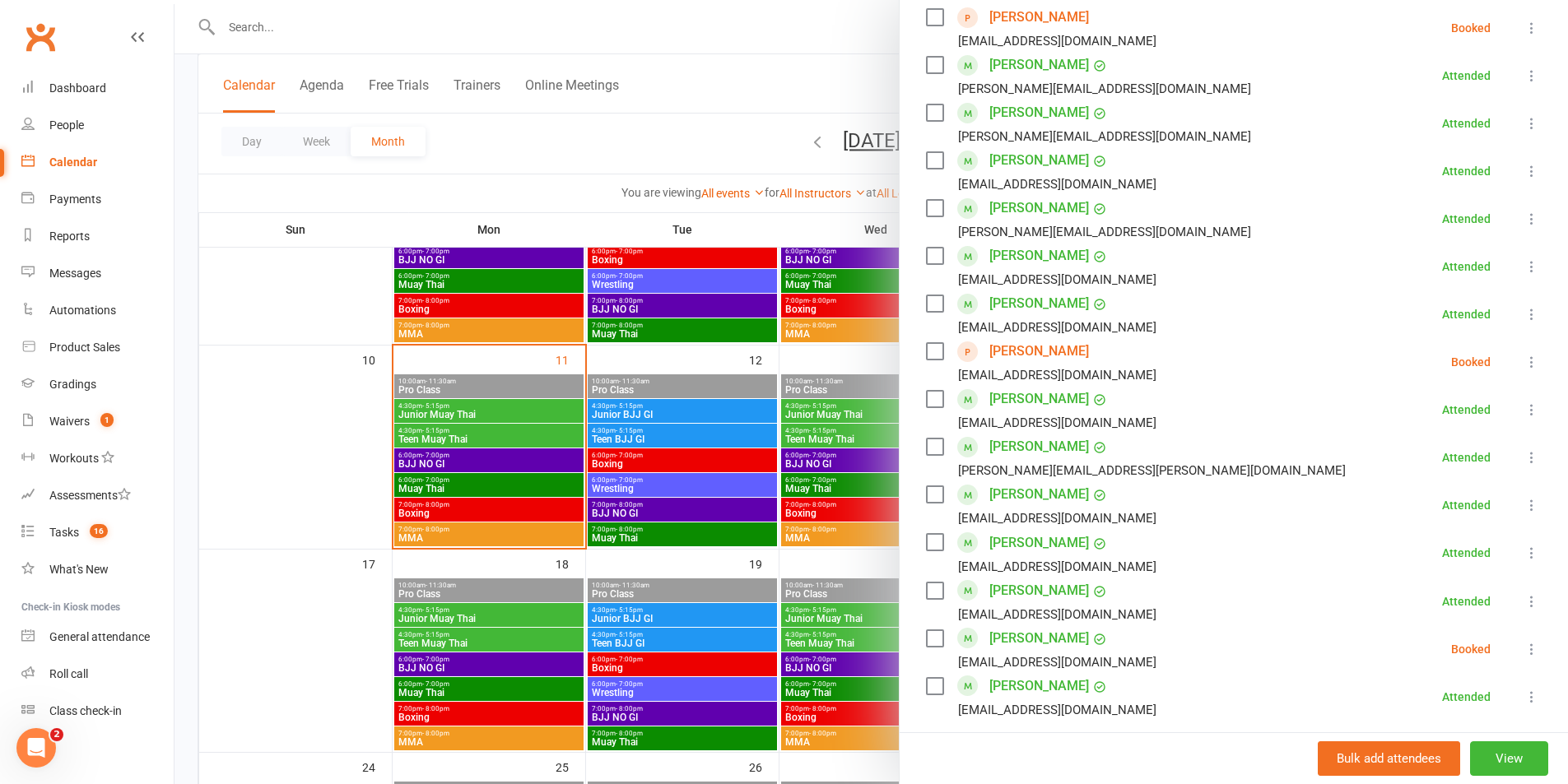
scroll to position [493, 0]
click at [1071, 353] on link "[PERSON_NAME]" at bounding box center [1039, 350] width 99 height 26
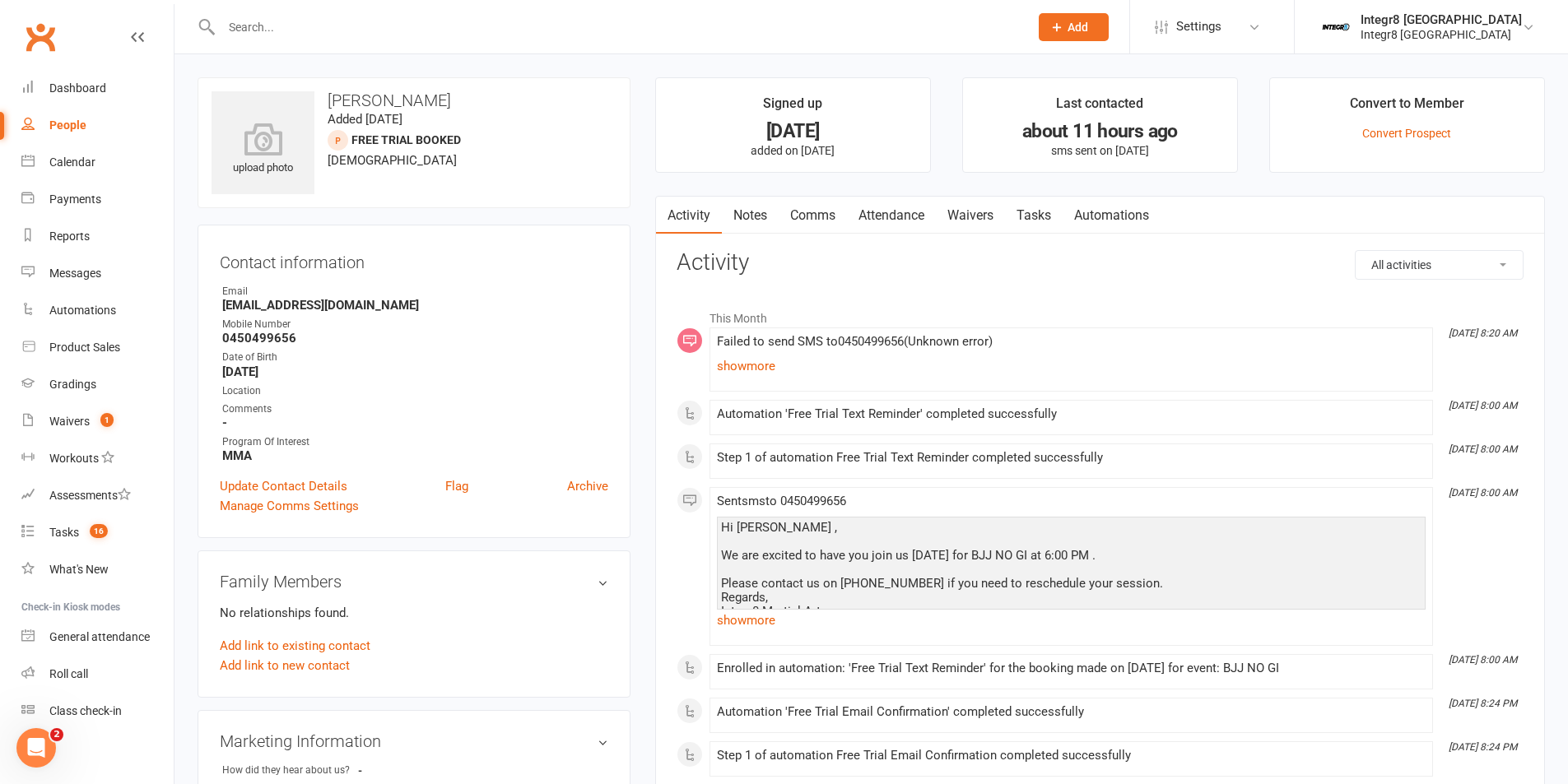
click at [752, 203] on link "Notes" at bounding box center [750, 216] width 57 height 38
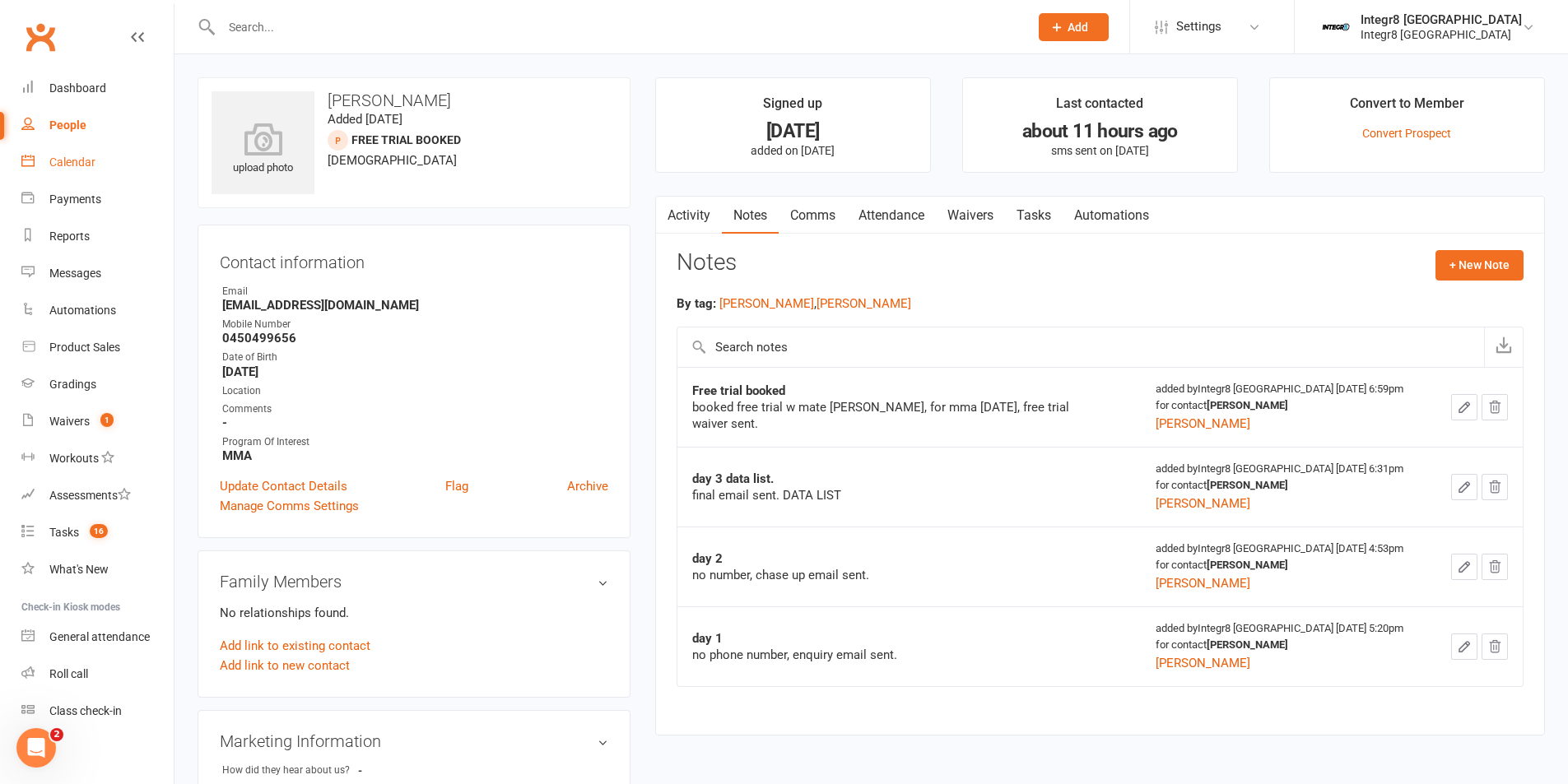
click at [60, 153] on link "Calendar" at bounding box center [97, 162] width 153 height 37
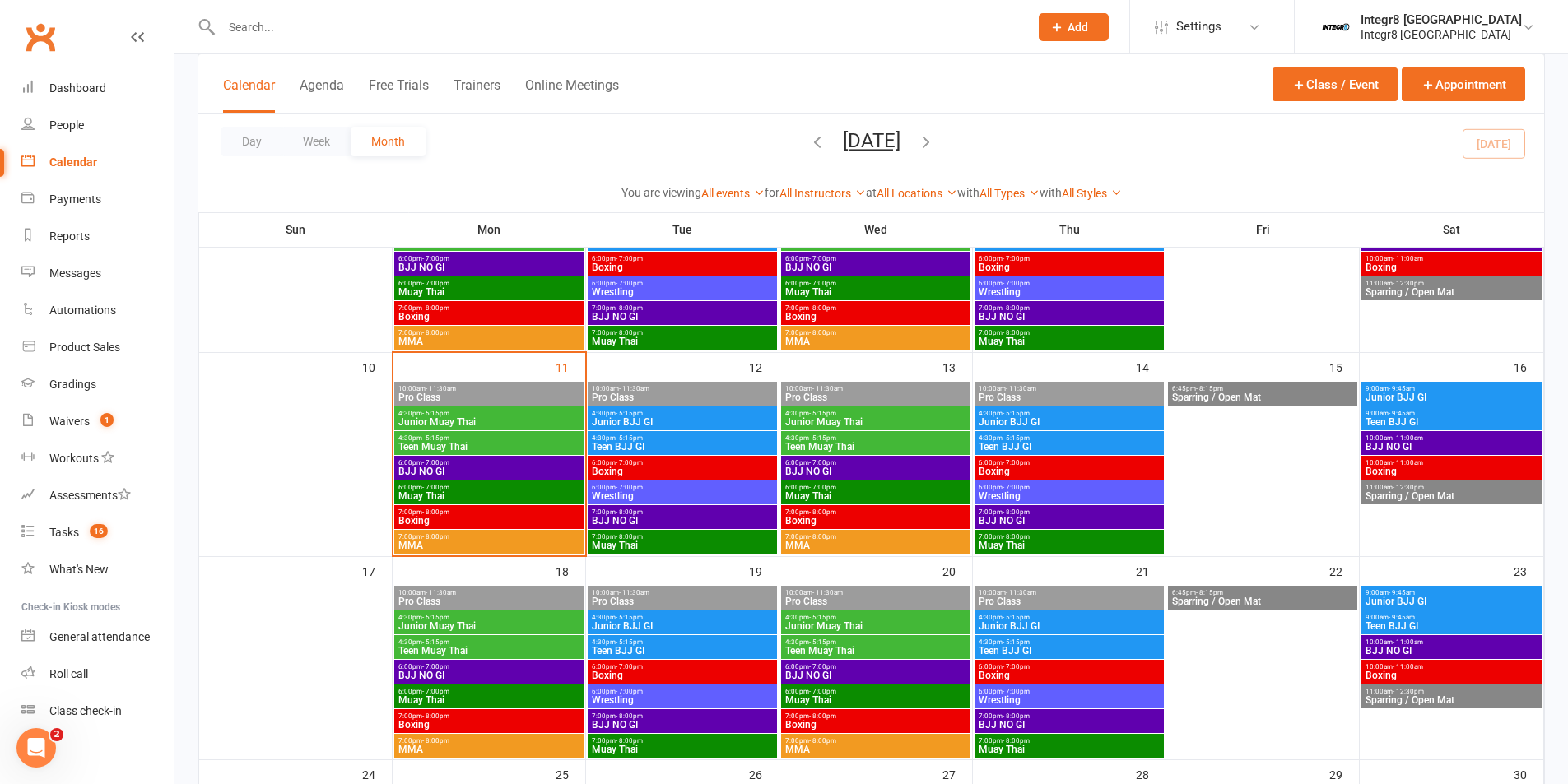
scroll to position [411, 0]
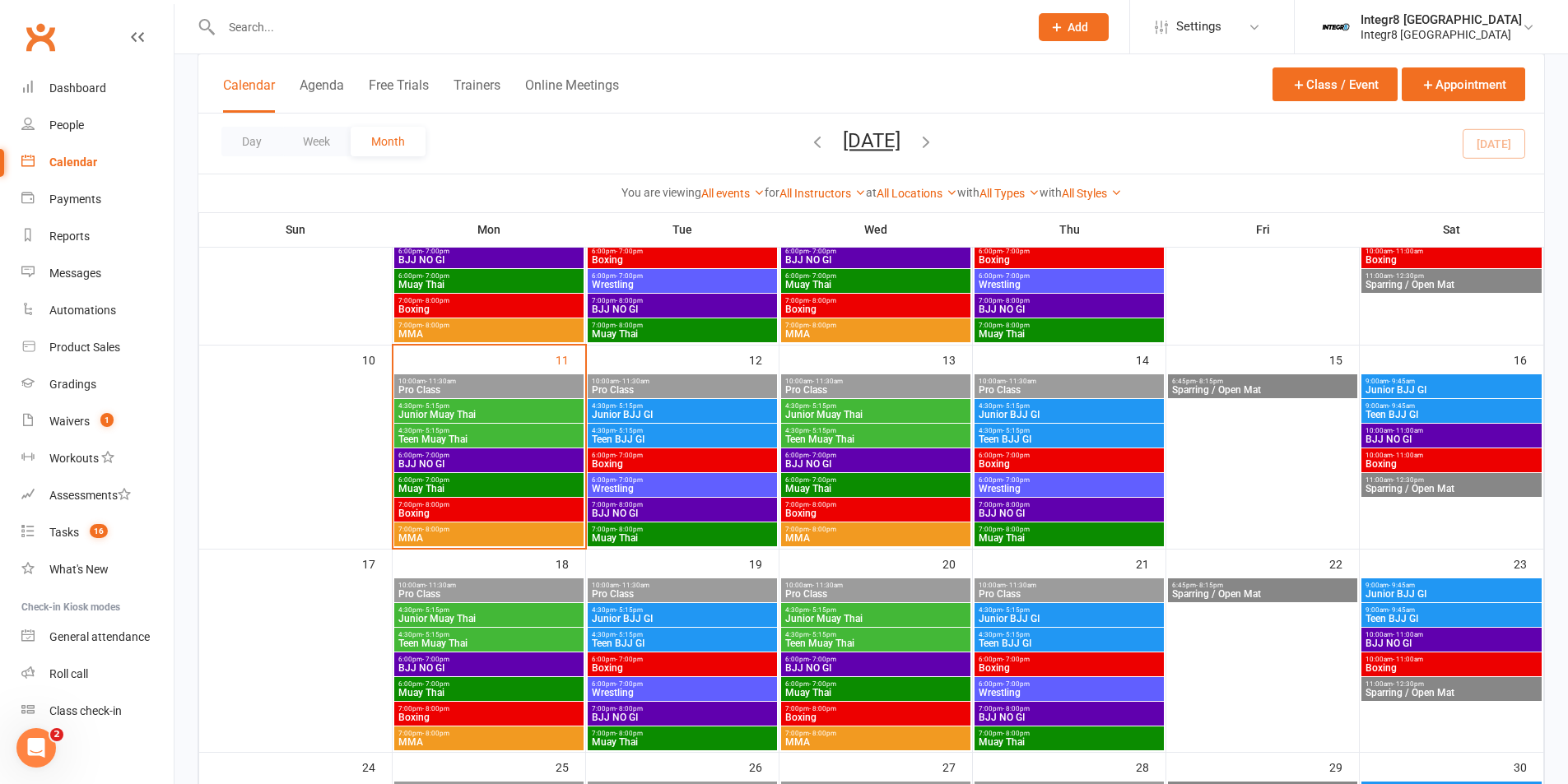
click at [510, 460] on span "BJJ NO GI" at bounding box center [488, 464] width 182 height 10
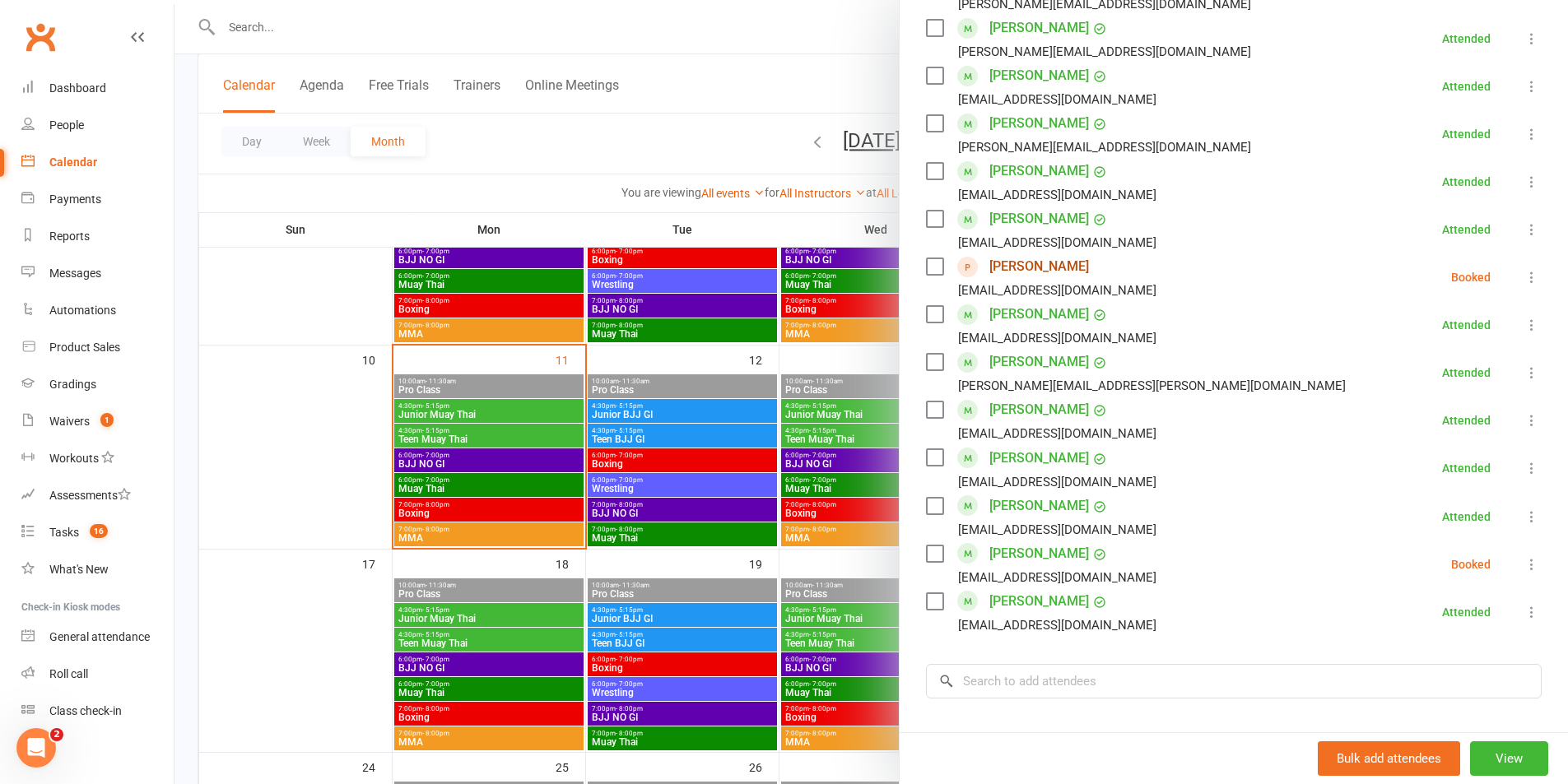
scroll to position [576, 0]
click at [538, 479] on div at bounding box center [871, 392] width 1394 height 784
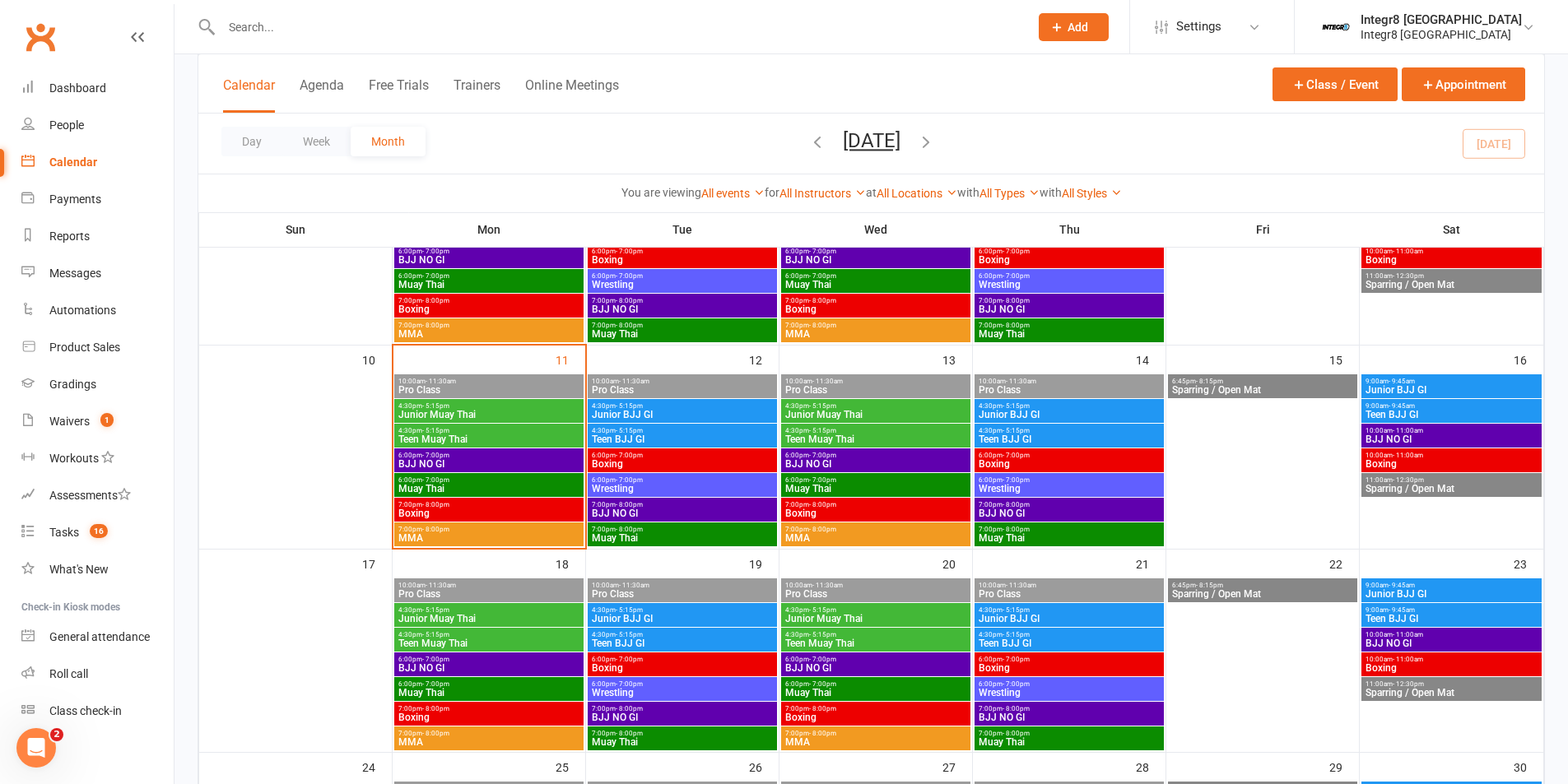
click at [547, 484] on span "Muay Thai" at bounding box center [488, 488] width 182 height 10
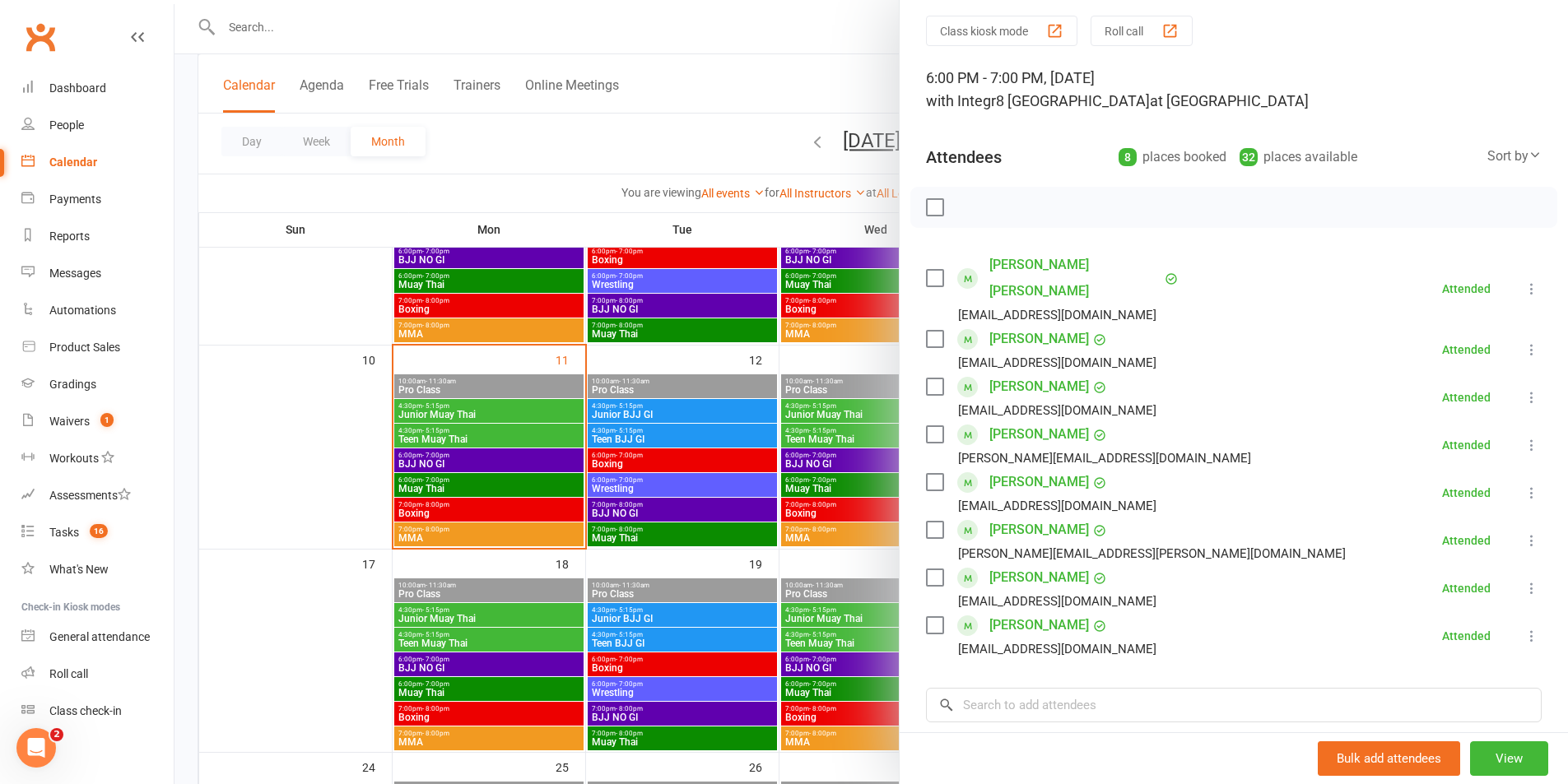
scroll to position [82, 0]
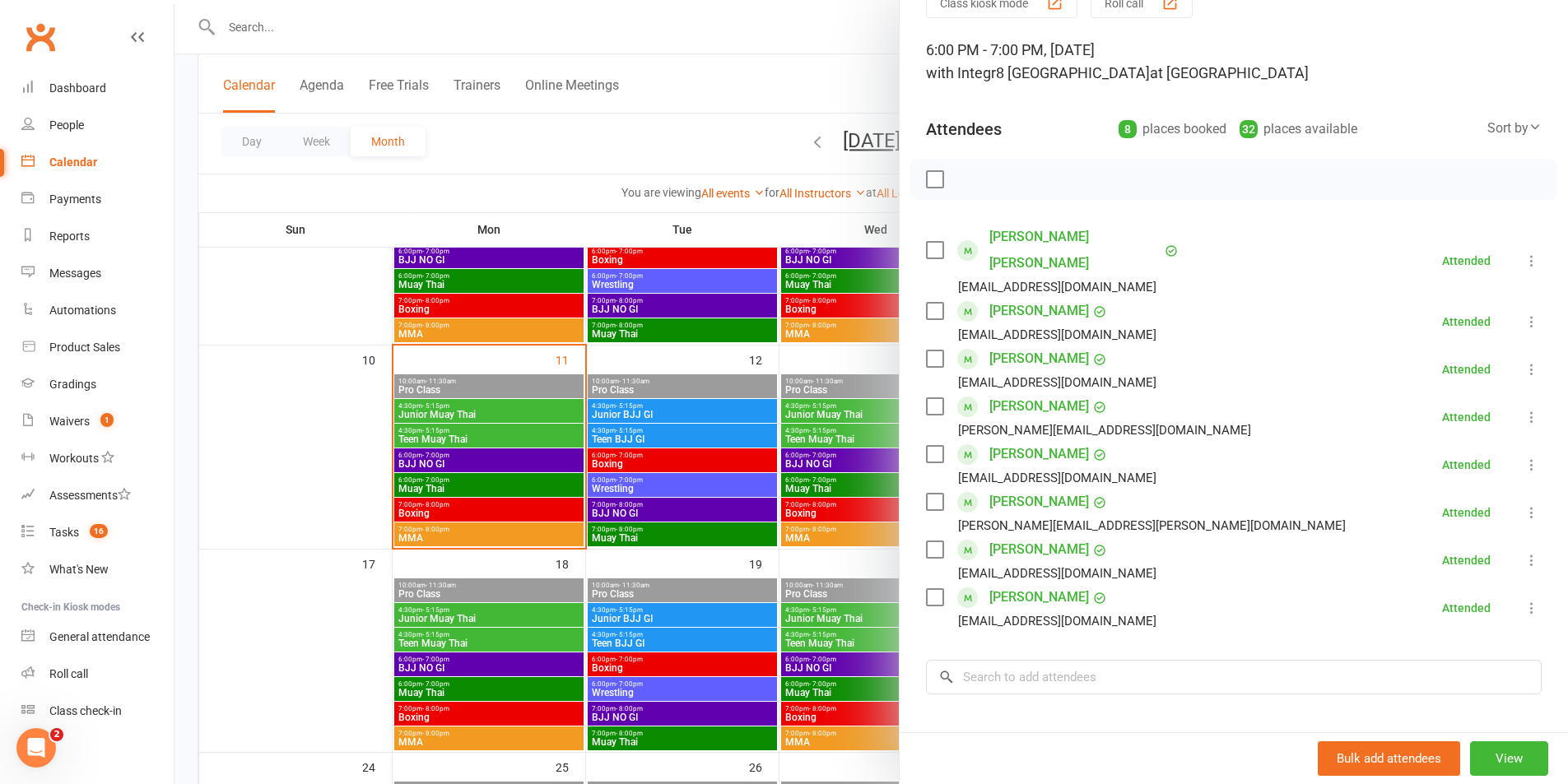
click at [264, 391] on div at bounding box center [871, 392] width 1394 height 784
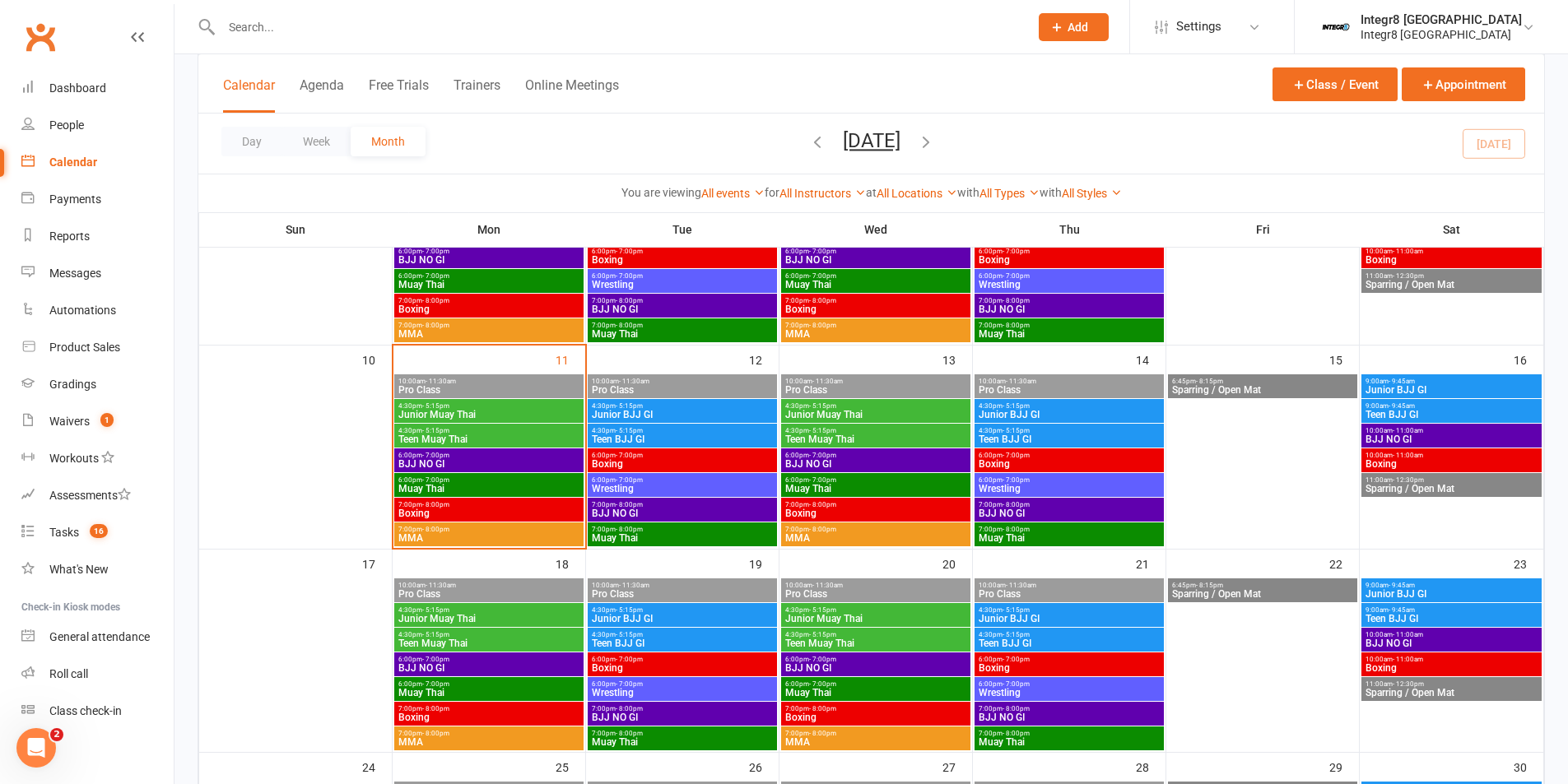
click at [470, 30] on input "text" at bounding box center [617, 27] width 801 height 23
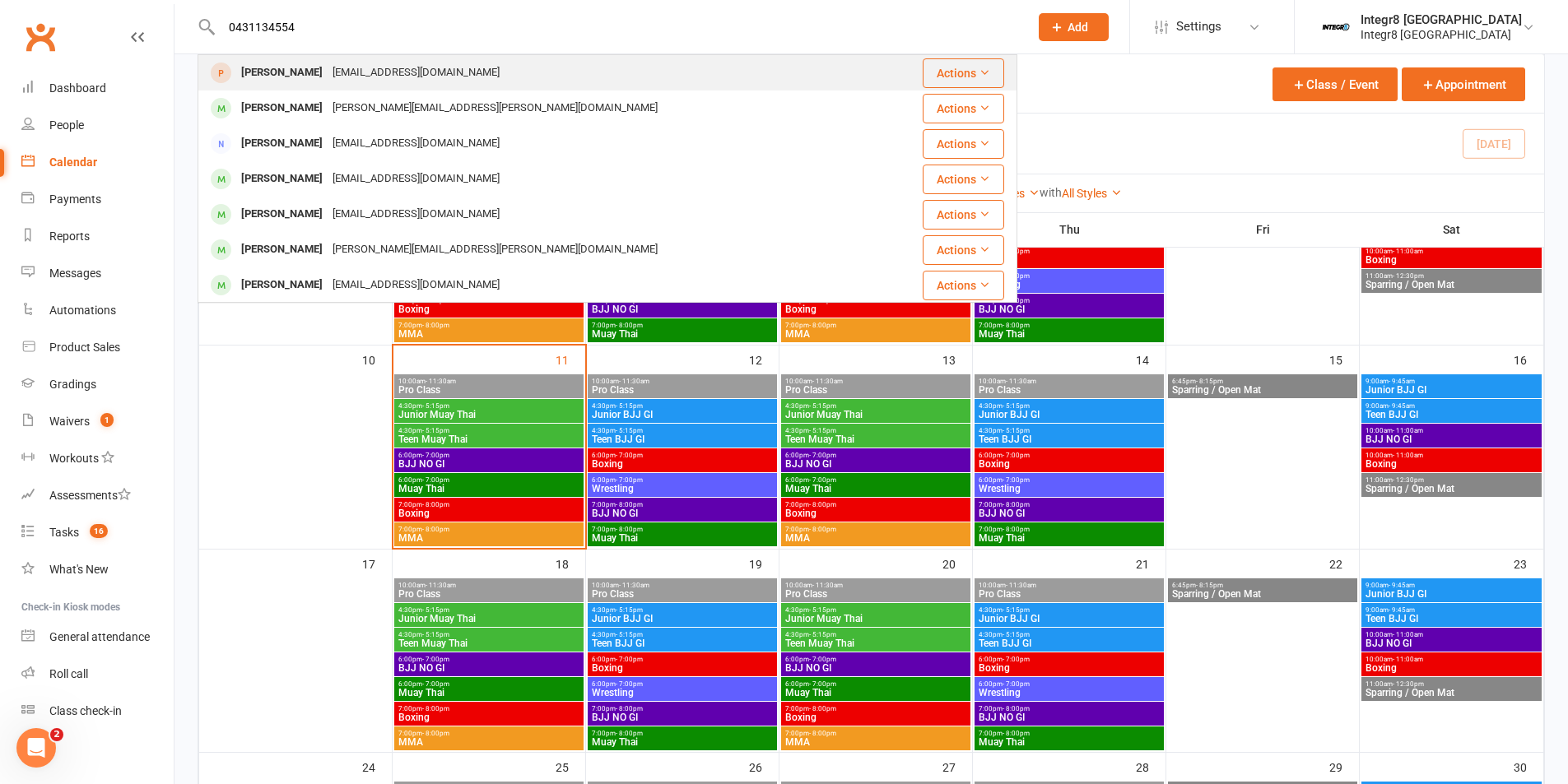
type input "0431134554"
click at [514, 62] on div "Jordan Ho Lov jordan.lov08@gmail.com" at bounding box center [539, 72] width 680 height 33
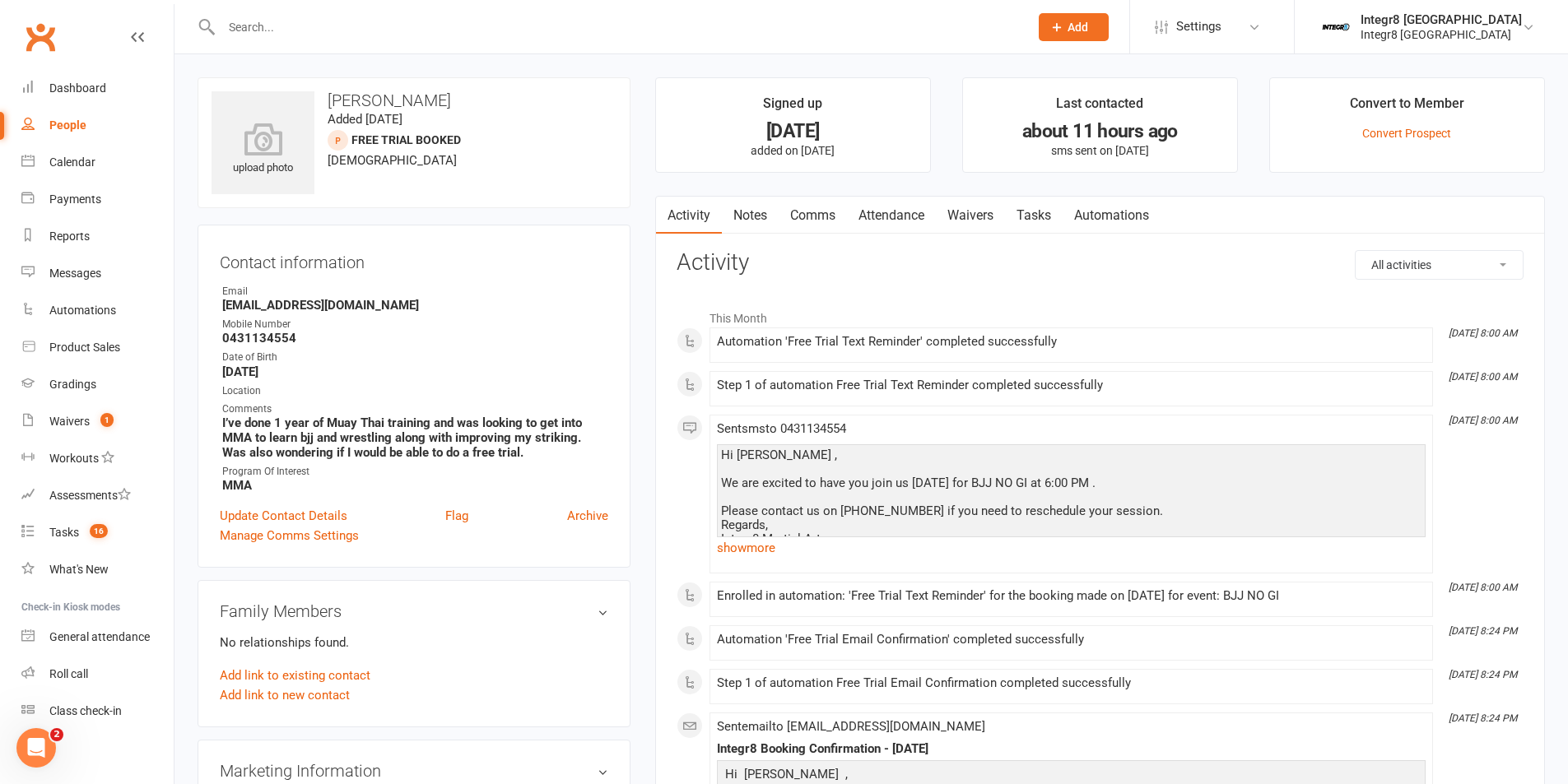
click at [744, 214] on link "Notes" at bounding box center [750, 216] width 57 height 38
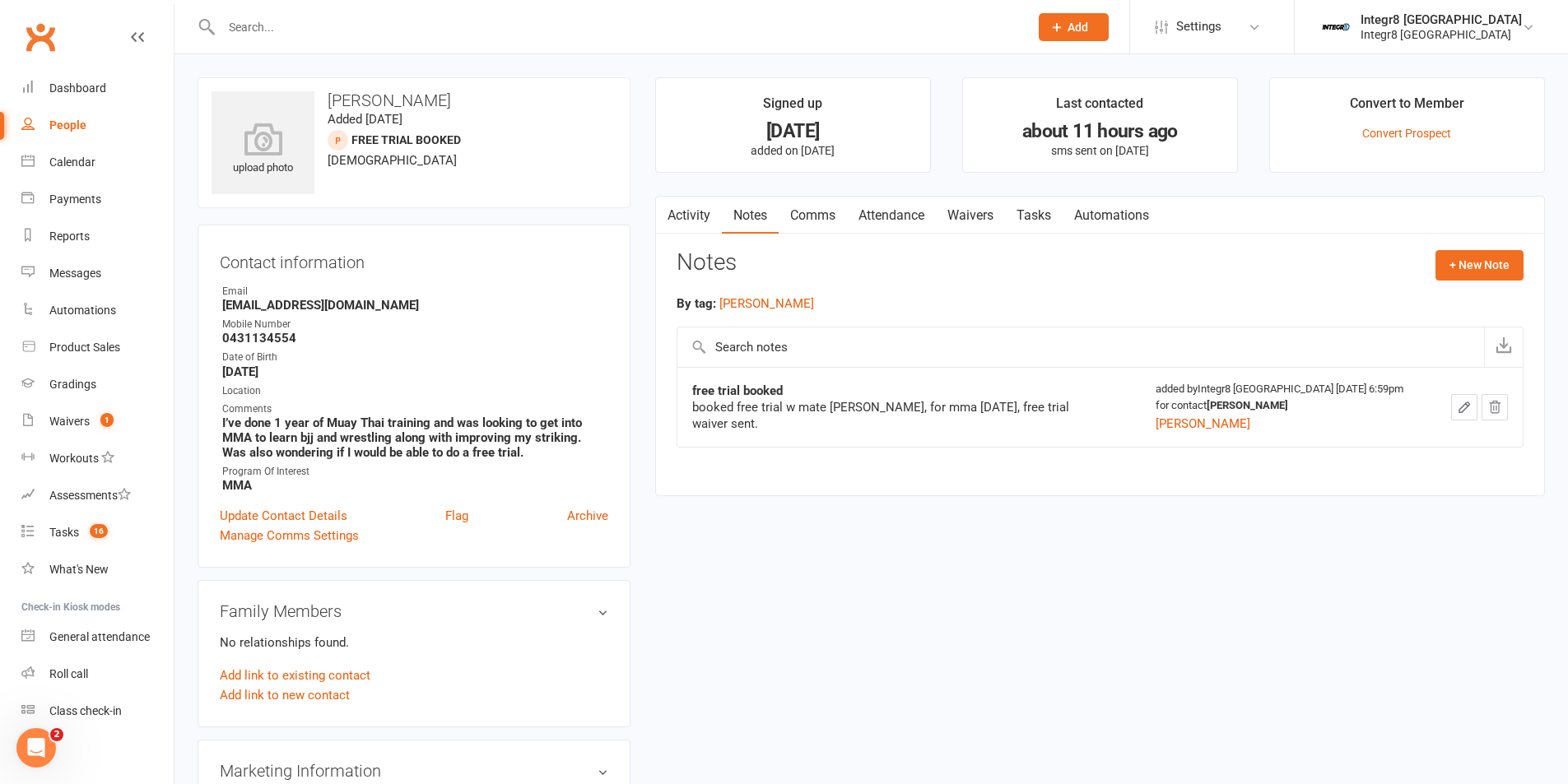
click at [680, 217] on link "Activity" at bounding box center [689, 216] width 66 height 38
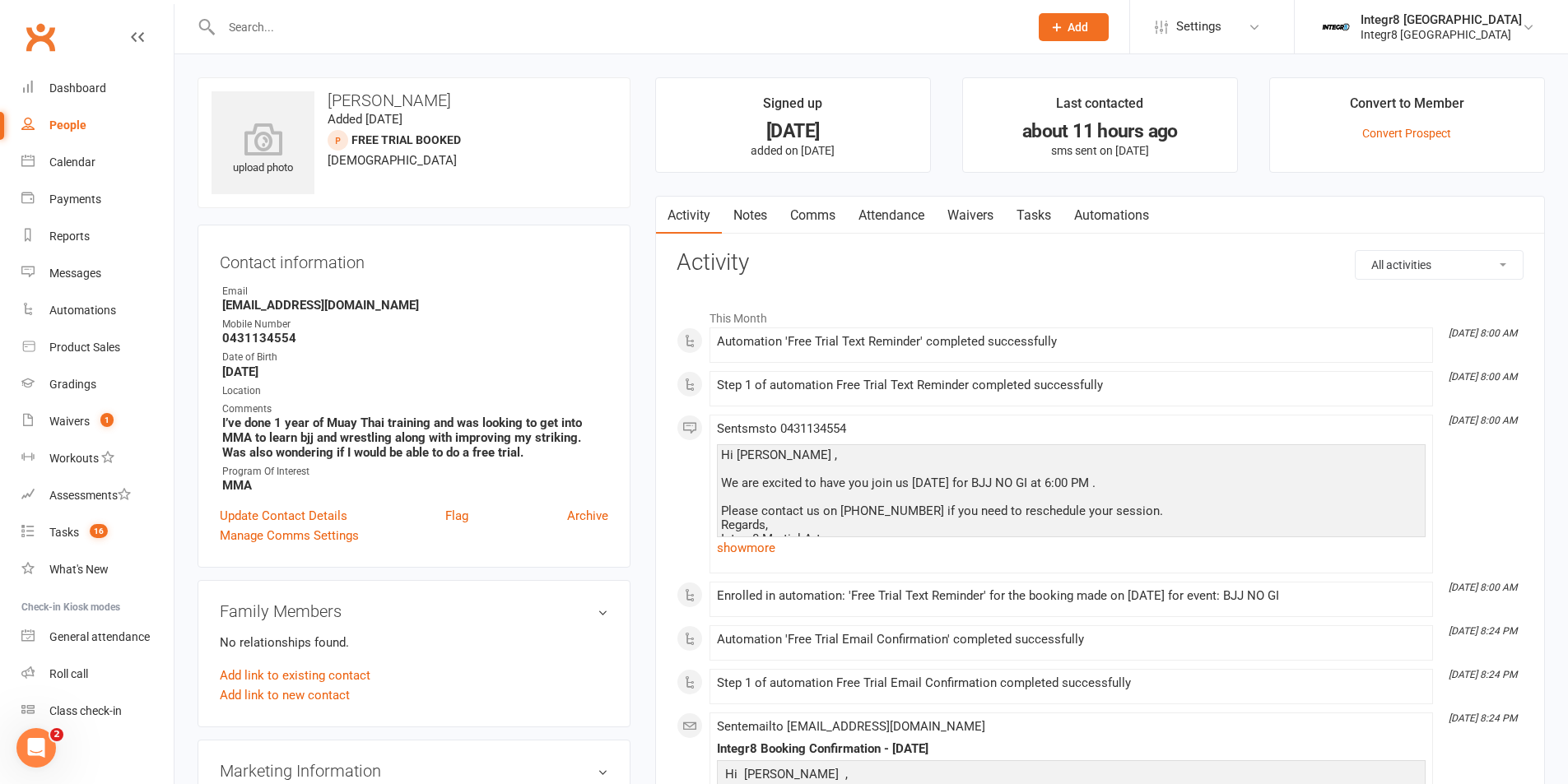
click at [743, 207] on link "Notes" at bounding box center [750, 216] width 57 height 38
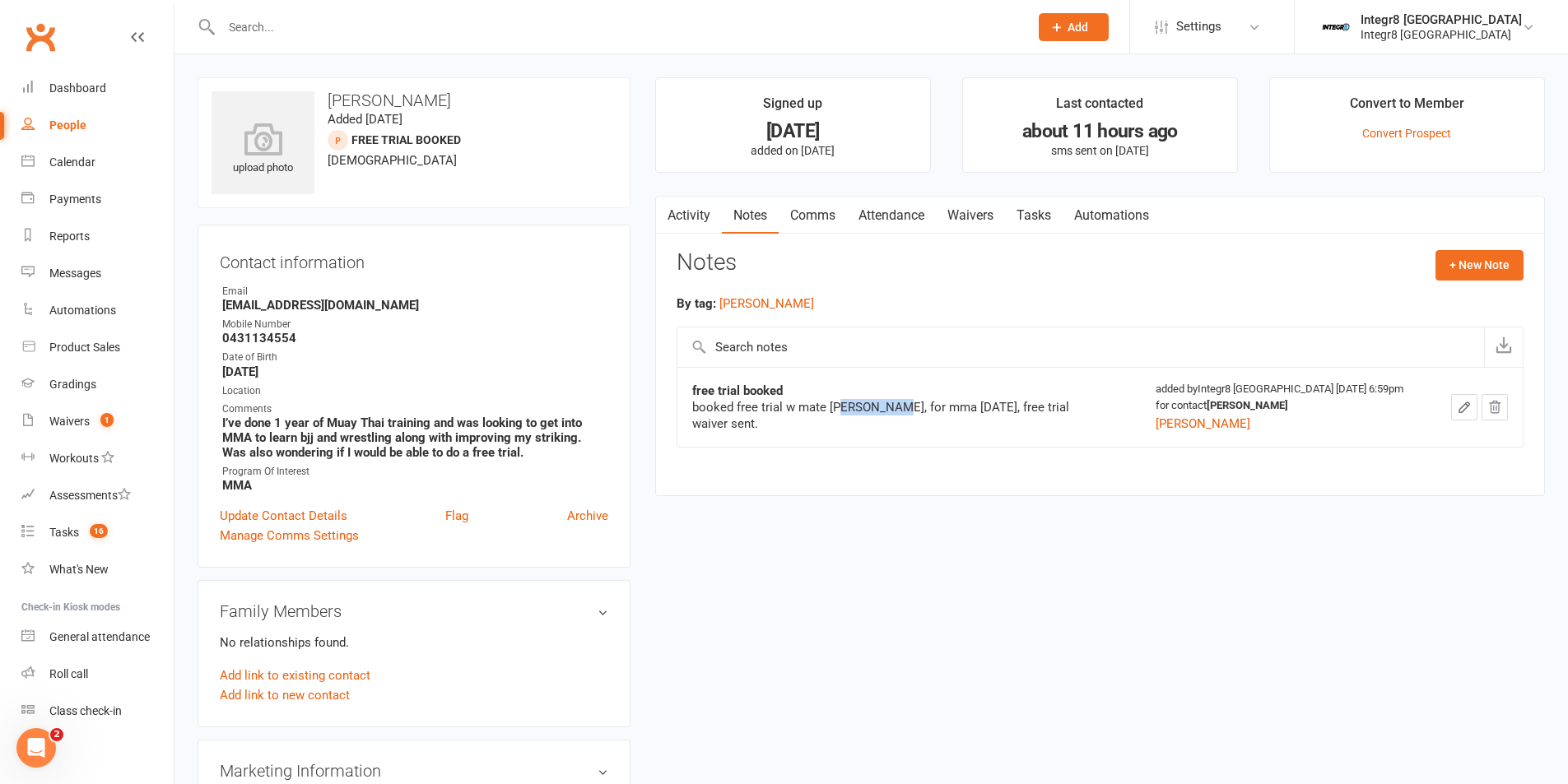
drag, startPoint x: 841, startPoint y: 407, endPoint x: 902, endPoint y: 404, distance: 61.1
click at [899, 404] on div "booked free trial w mate james mourkakos, for mma this wednesday, free trial wa…" at bounding box center [898, 415] width 412 height 32
click at [975, 395] on div "free trial booked" at bounding box center [898, 391] width 412 height 16
click at [72, 118] on div "People" at bounding box center [68, 125] width 37 height 14
select select "25"
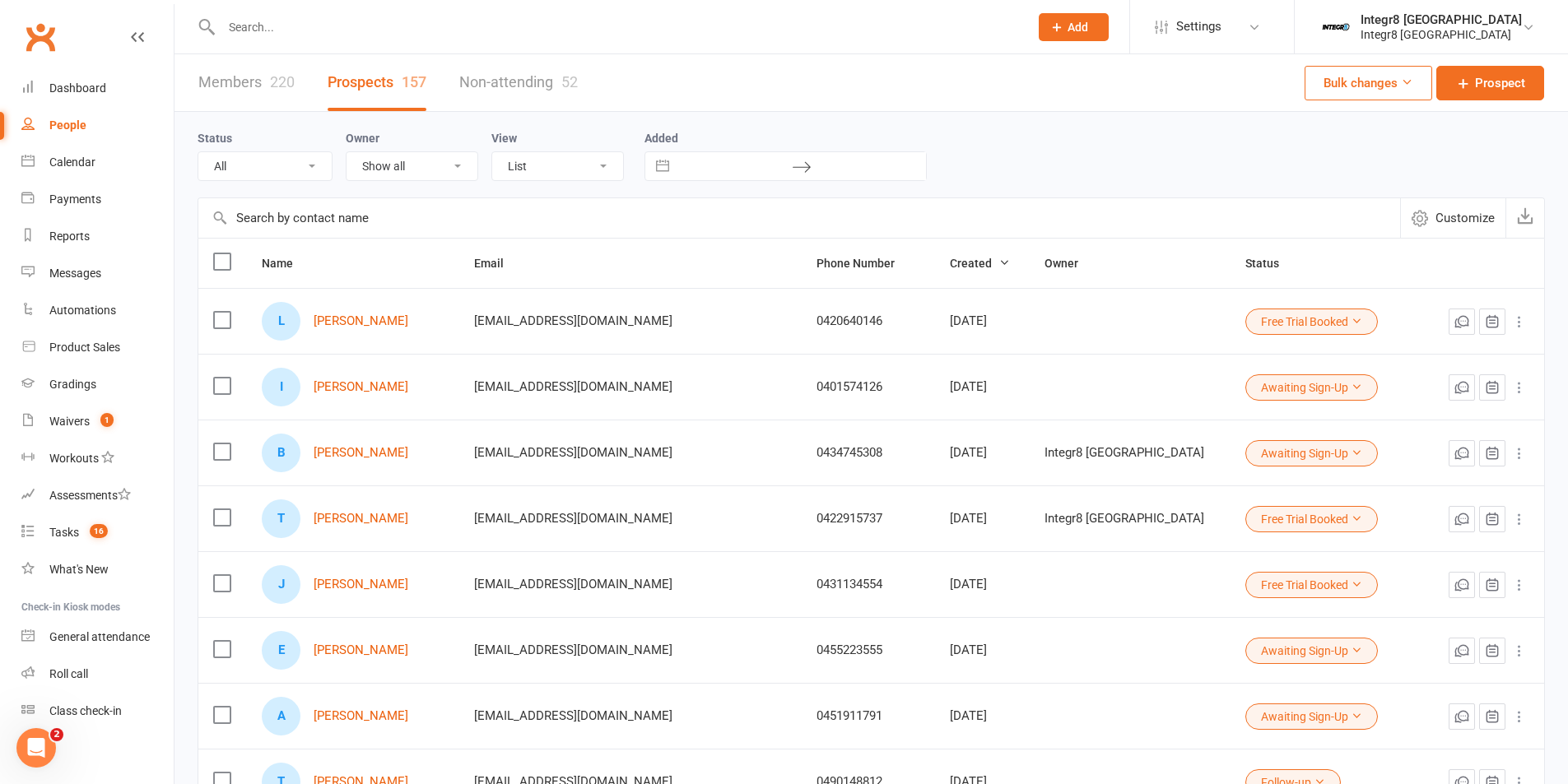
click at [262, 78] on link "Members 220" at bounding box center [246, 82] width 97 height 57
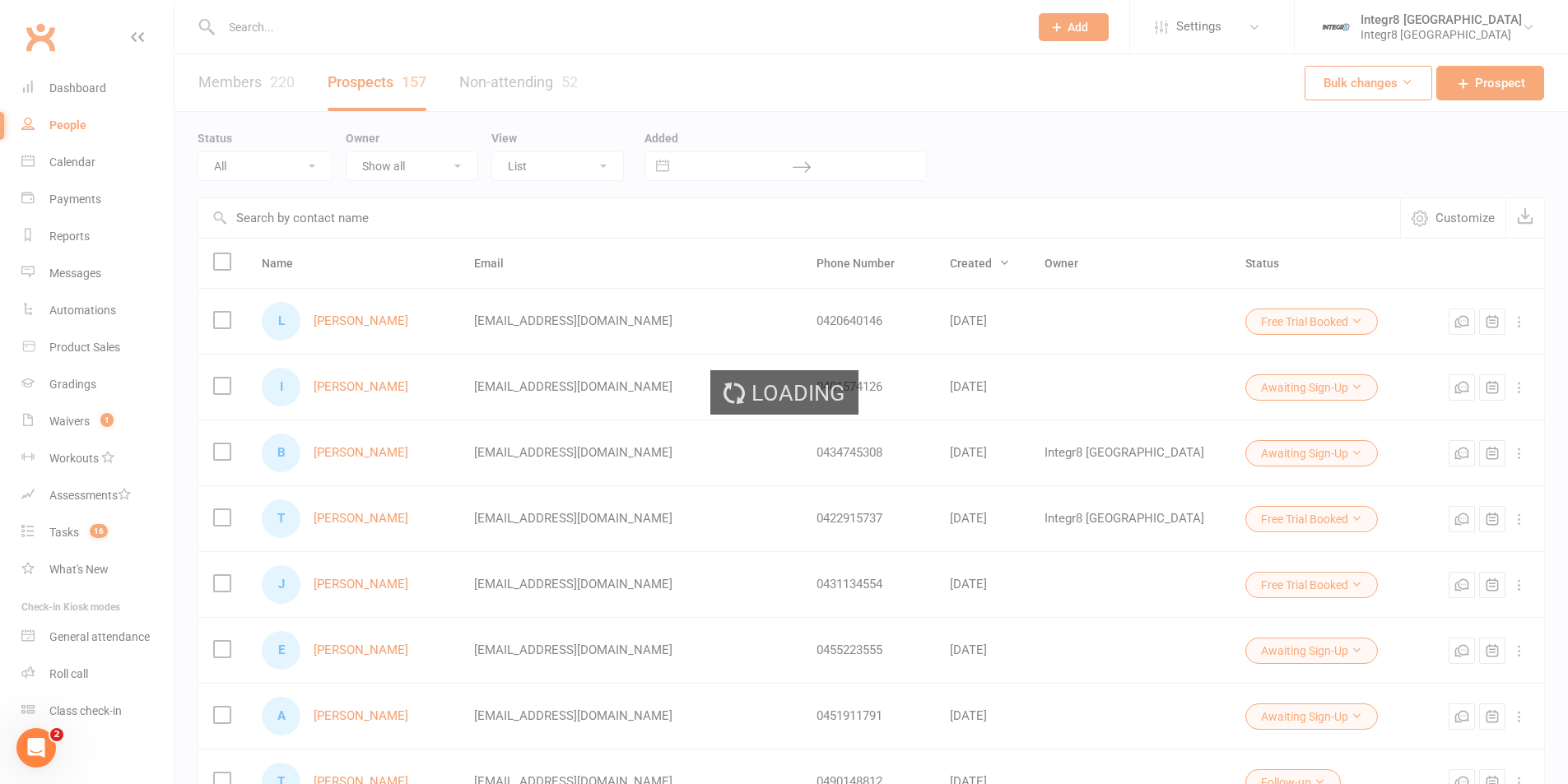
select select "100"
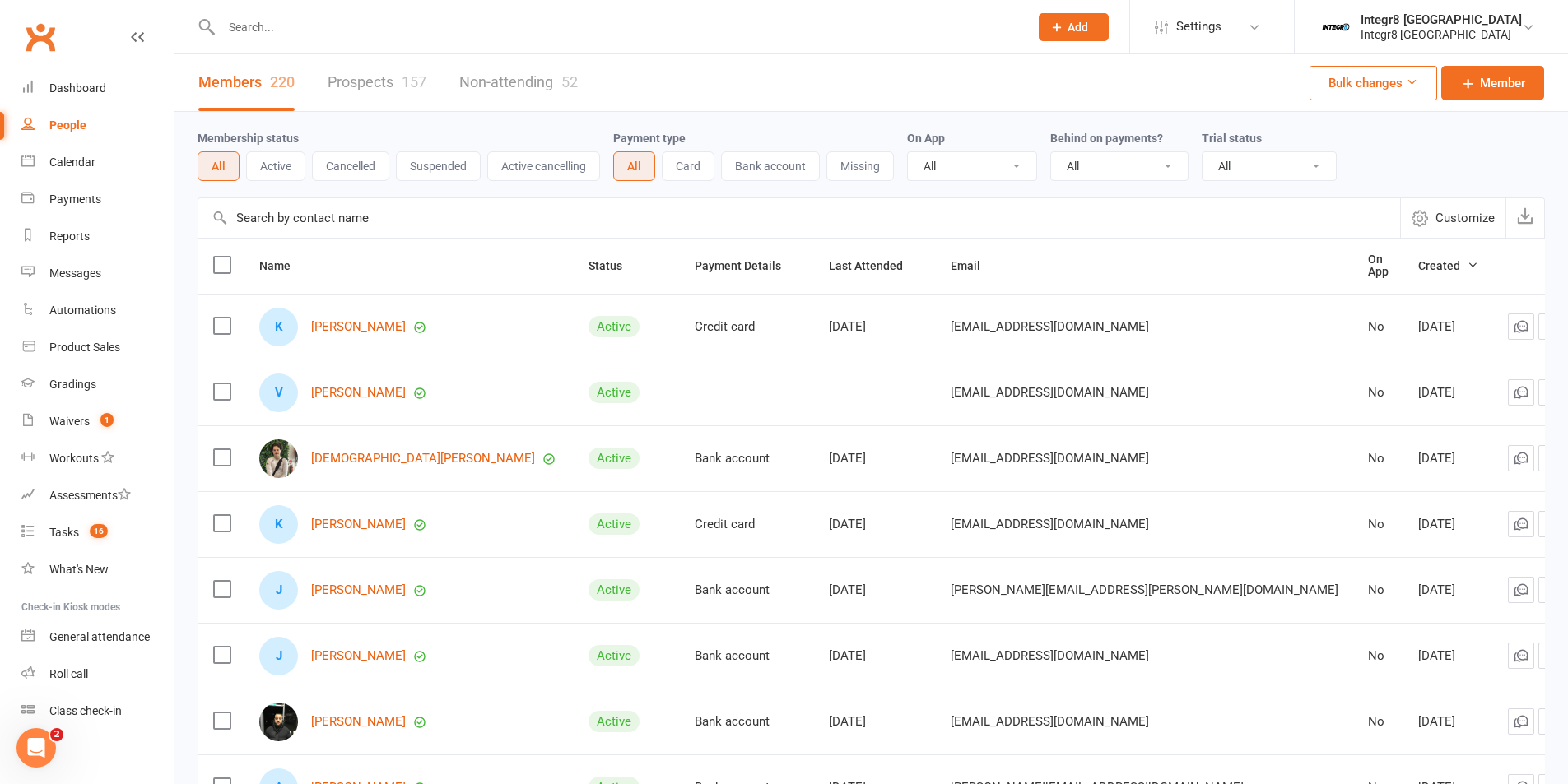
scroll to position [82, 0]
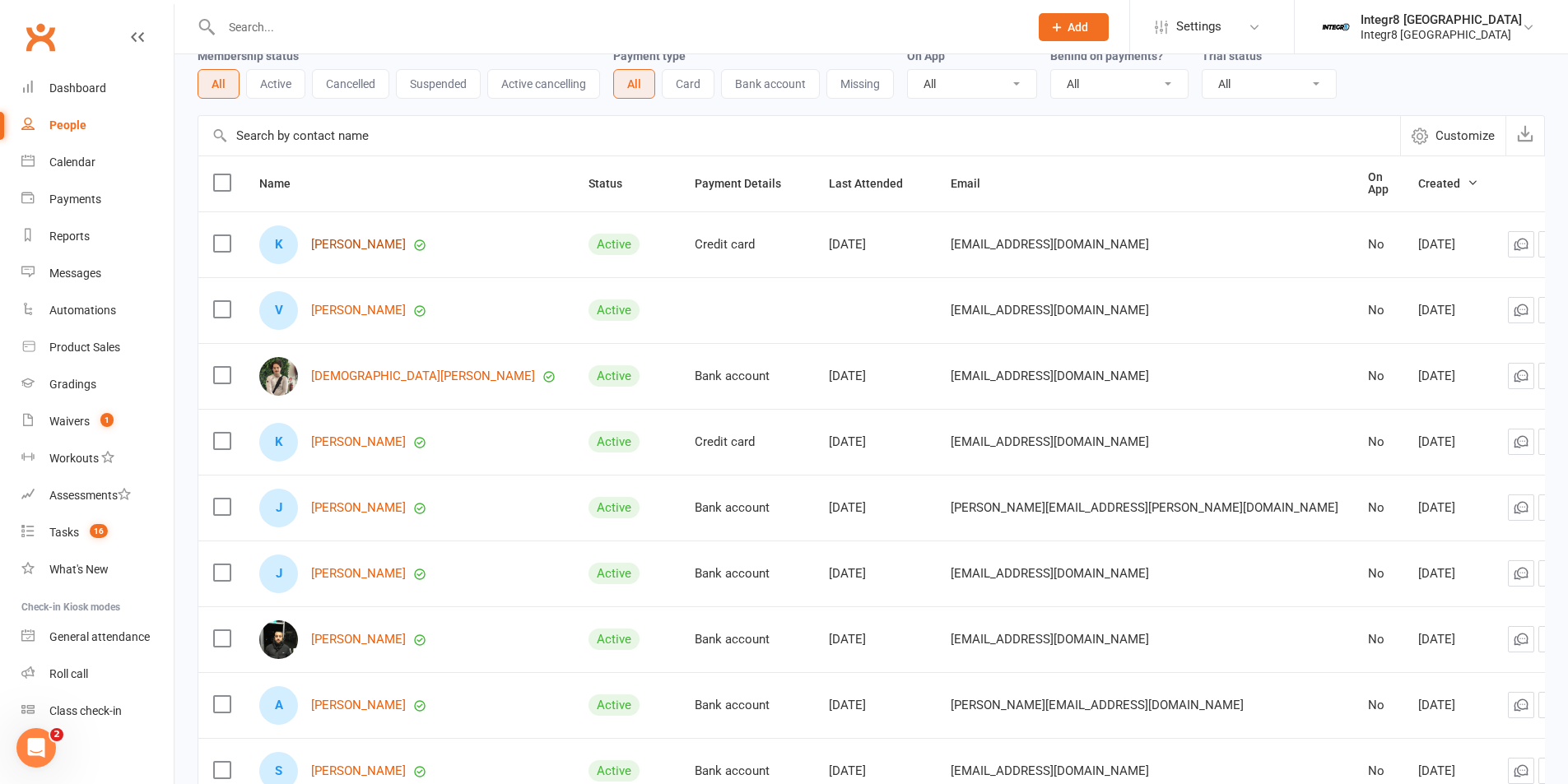
click at [364, 242] on link "Koby Maurice" at bounding box center [358, 245] width 95 height 14
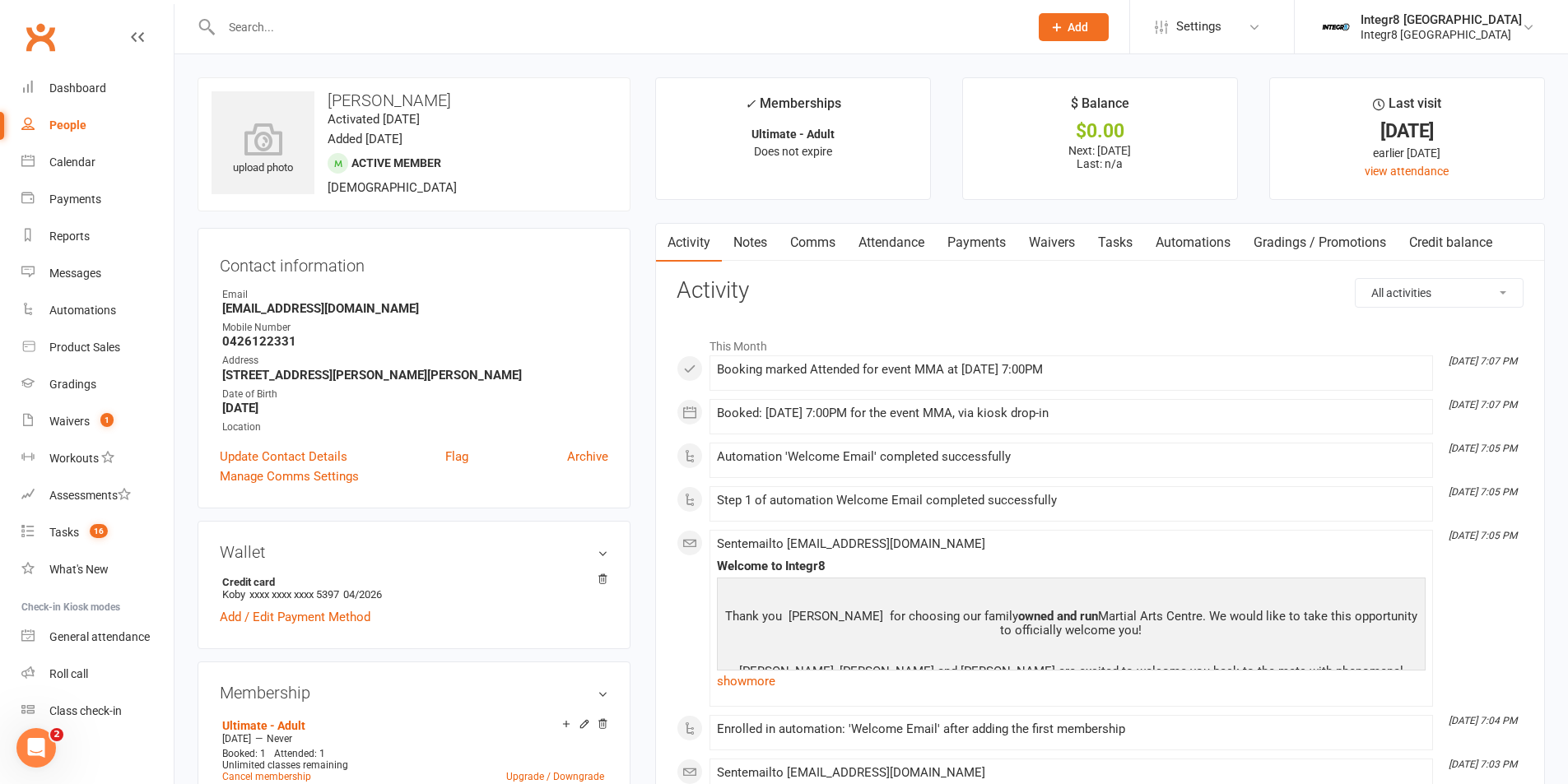
click at [763, 243] on link "Notes" at bounding box center [750, 243] width 57 height 38
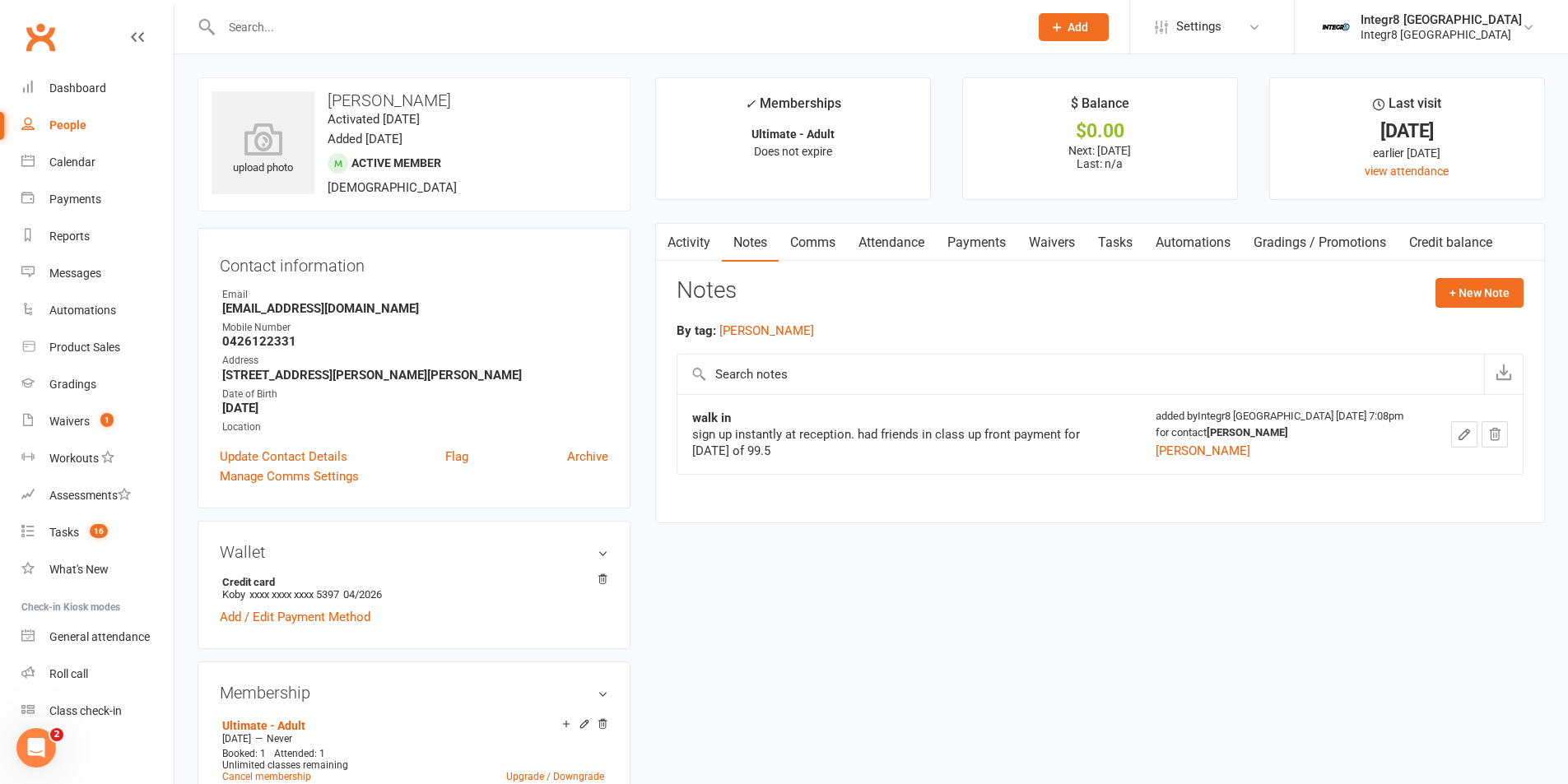
click at [951, 239] on link "Payments" at bounding box center [977, 243] width 81 height 38
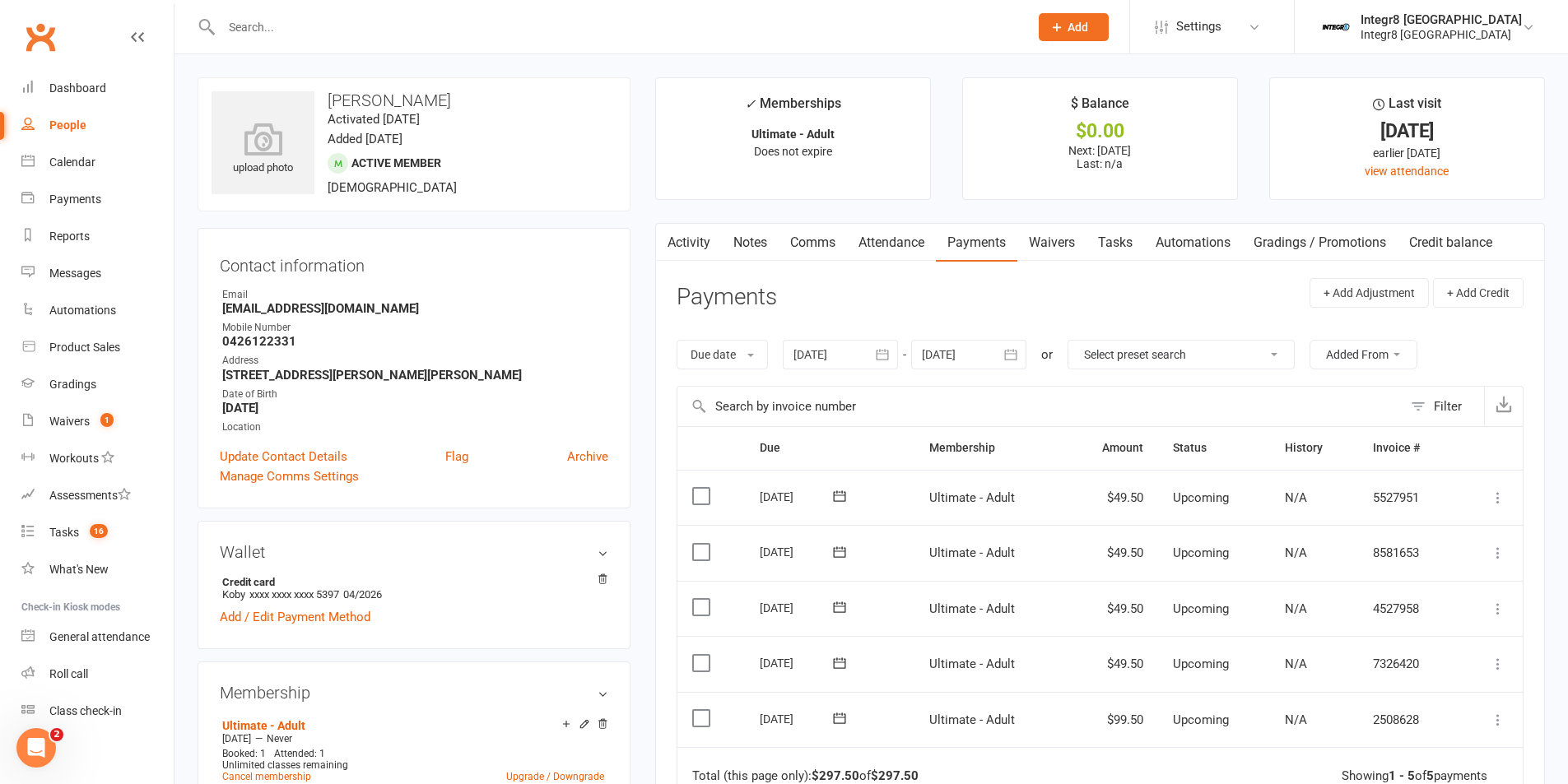
scroll to position [82, 0]
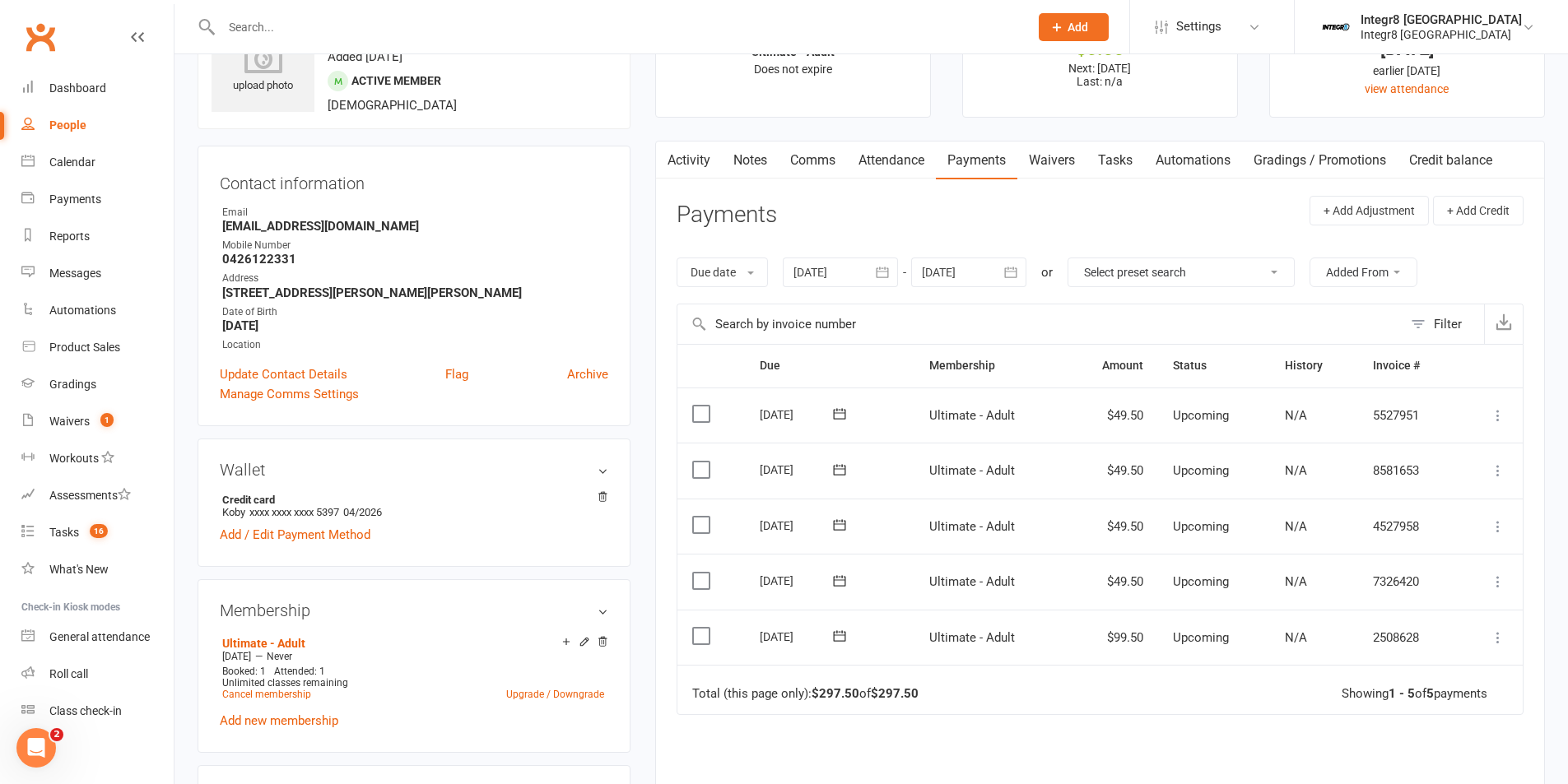
click at [78, 120] on div "People" at bounding box center [68, 125] width 37 height 14
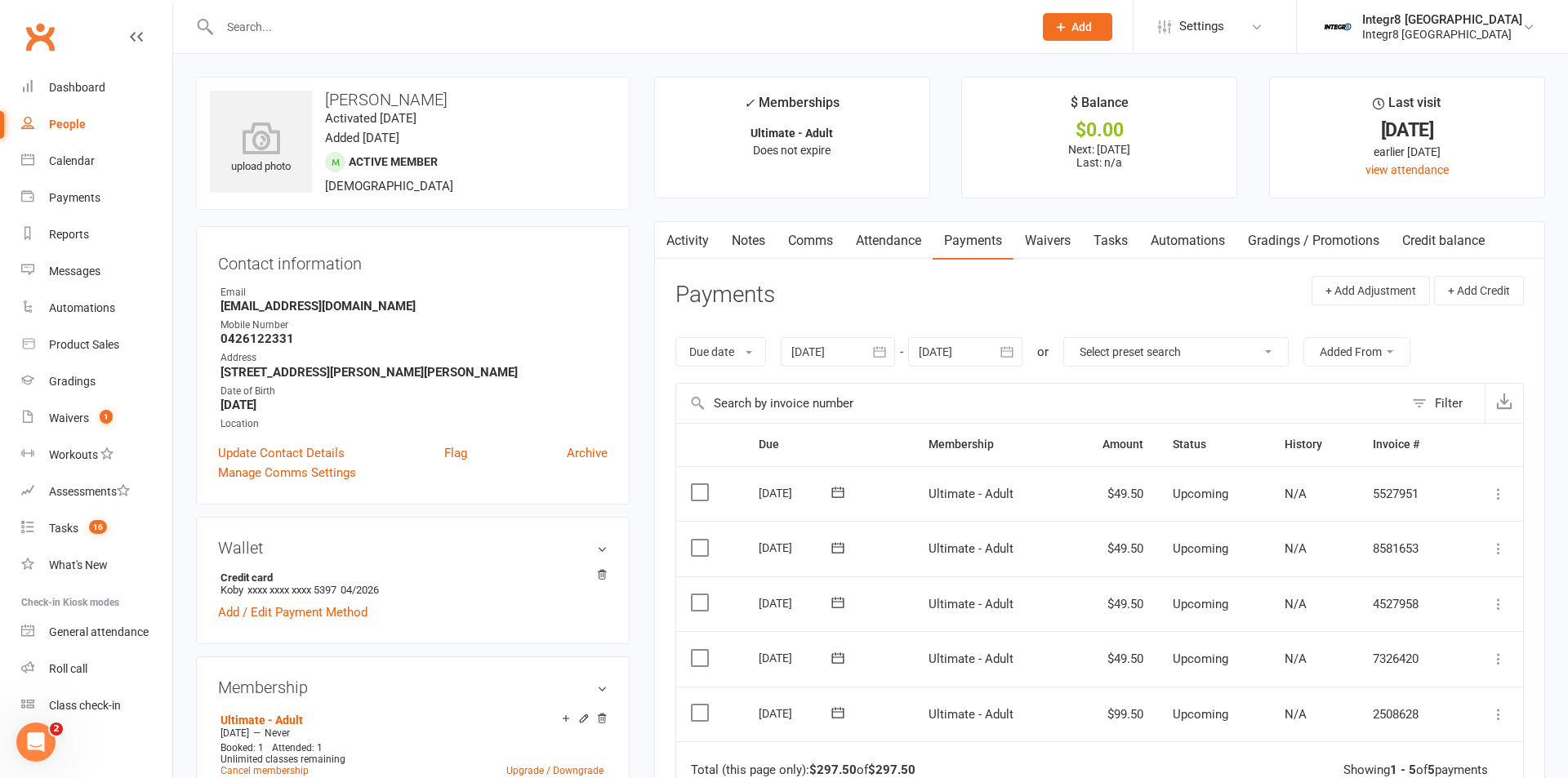
select select "100"
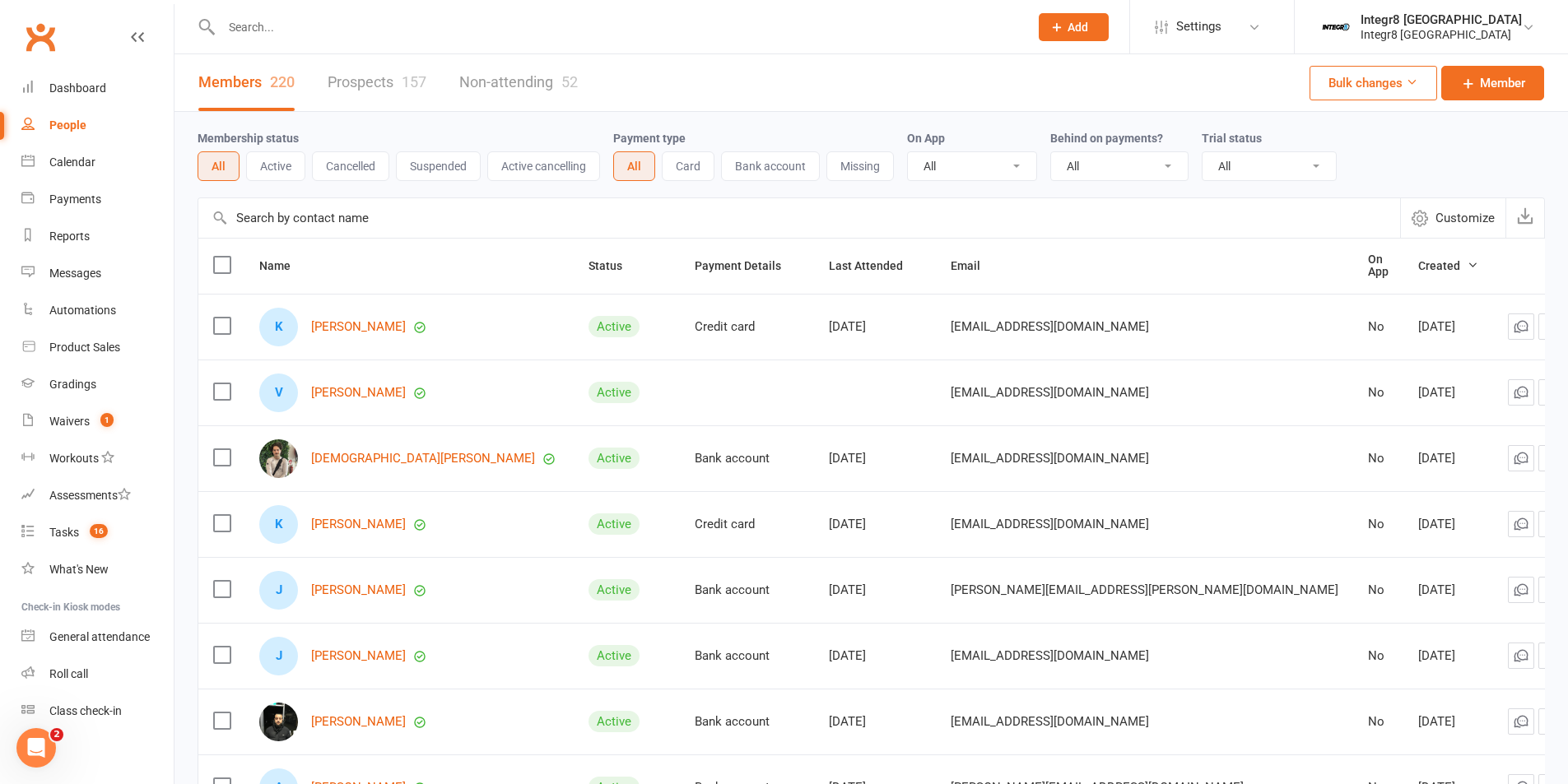
click at [291, 32] on input "text" at bounding box center [617, 27] width 801 height 23
type input "m"
type input "emilio"
click at [62, 119] on div "People" at bounding box center [68, 125] width 37 height 14
click at [78, 154] on link "Calendar" at bounding box center [97, 162] width 153 height 37
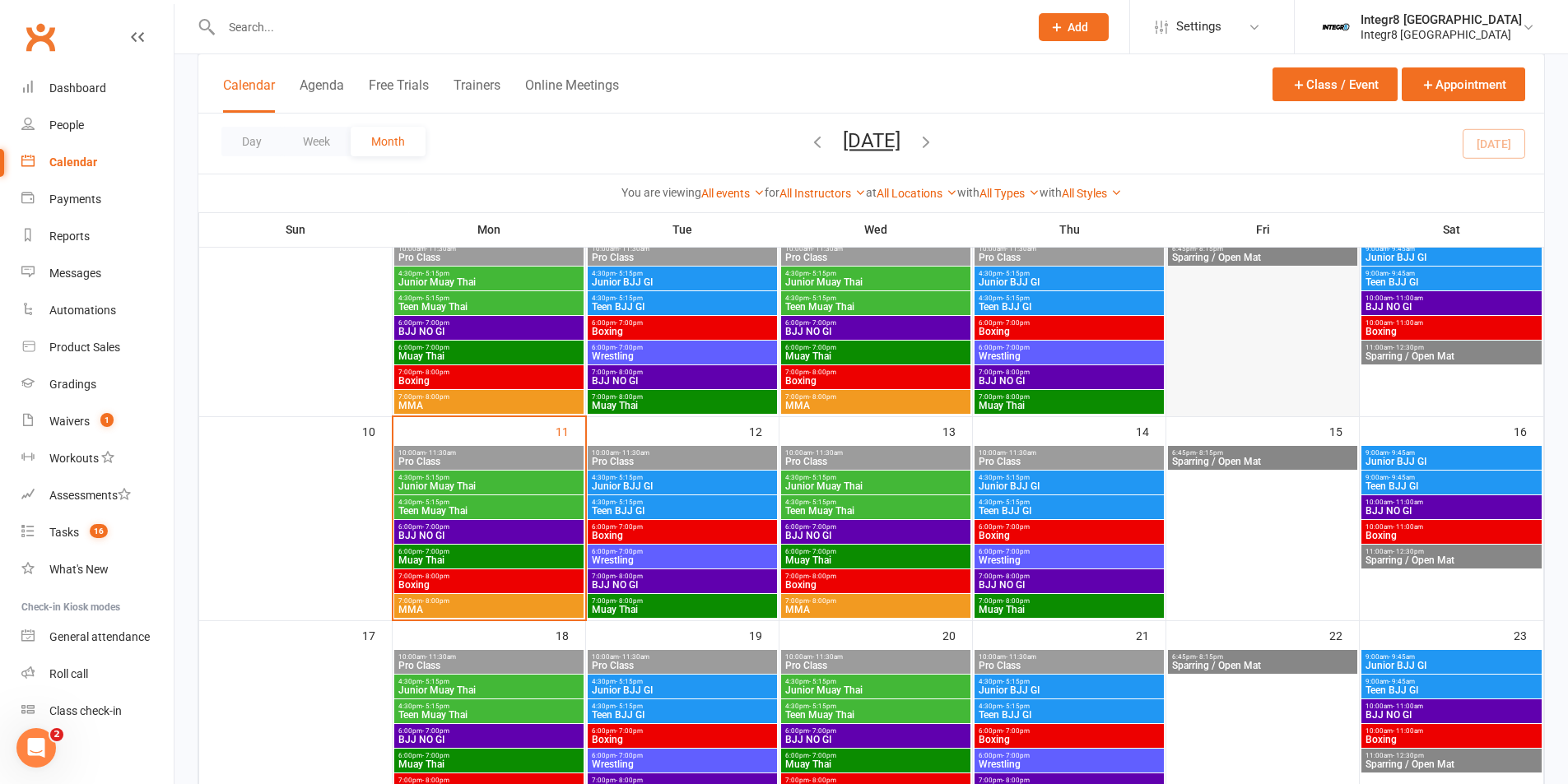
scroll to position [411, 0]
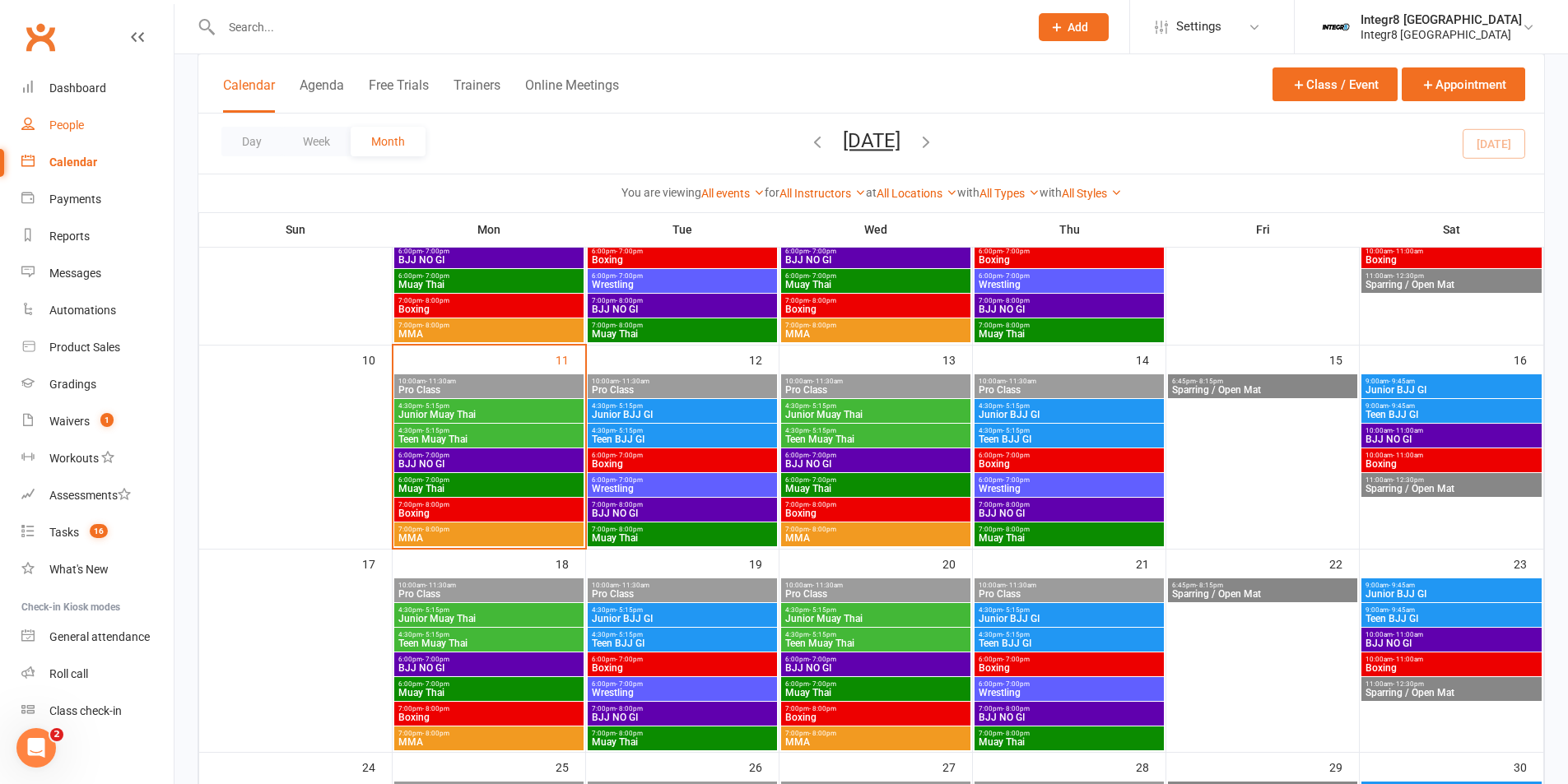
click at [67, 130] on div "People" at bounding box center [67, 125] width 34 height 14
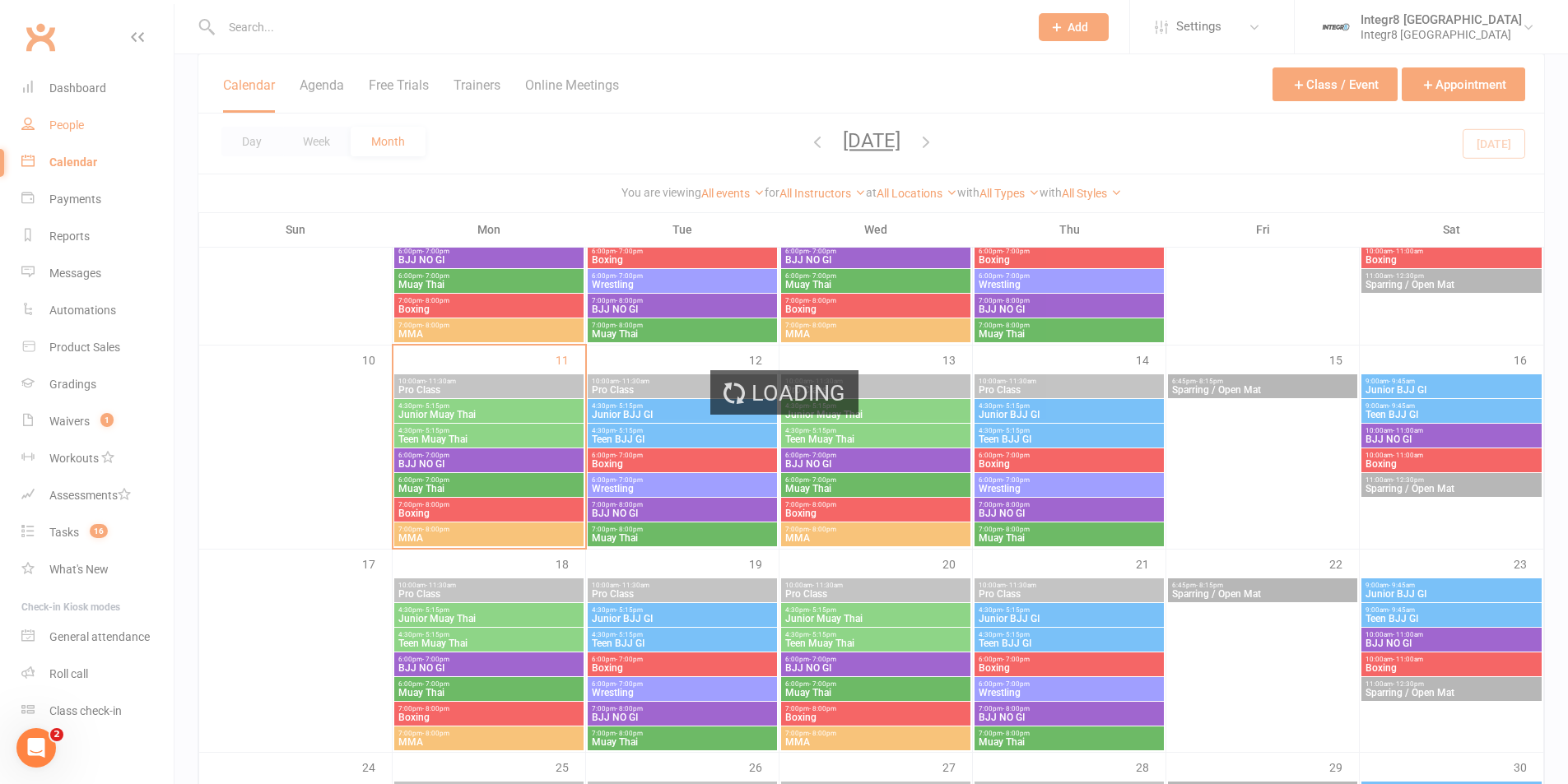
select select "100"
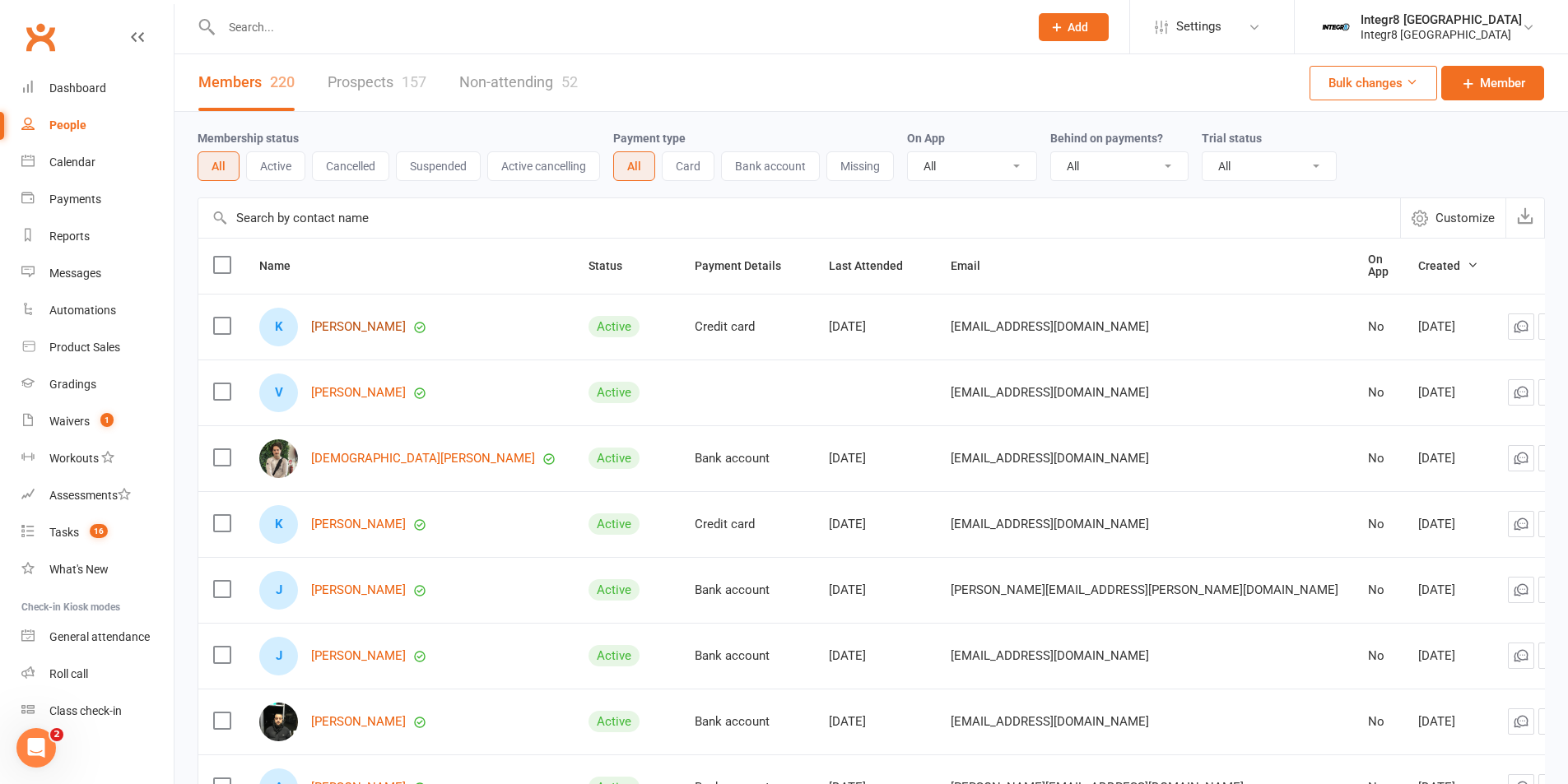
click at [355, 326] on link "Koby Maurice" at bounding box center [358, 327] width 95 height 14
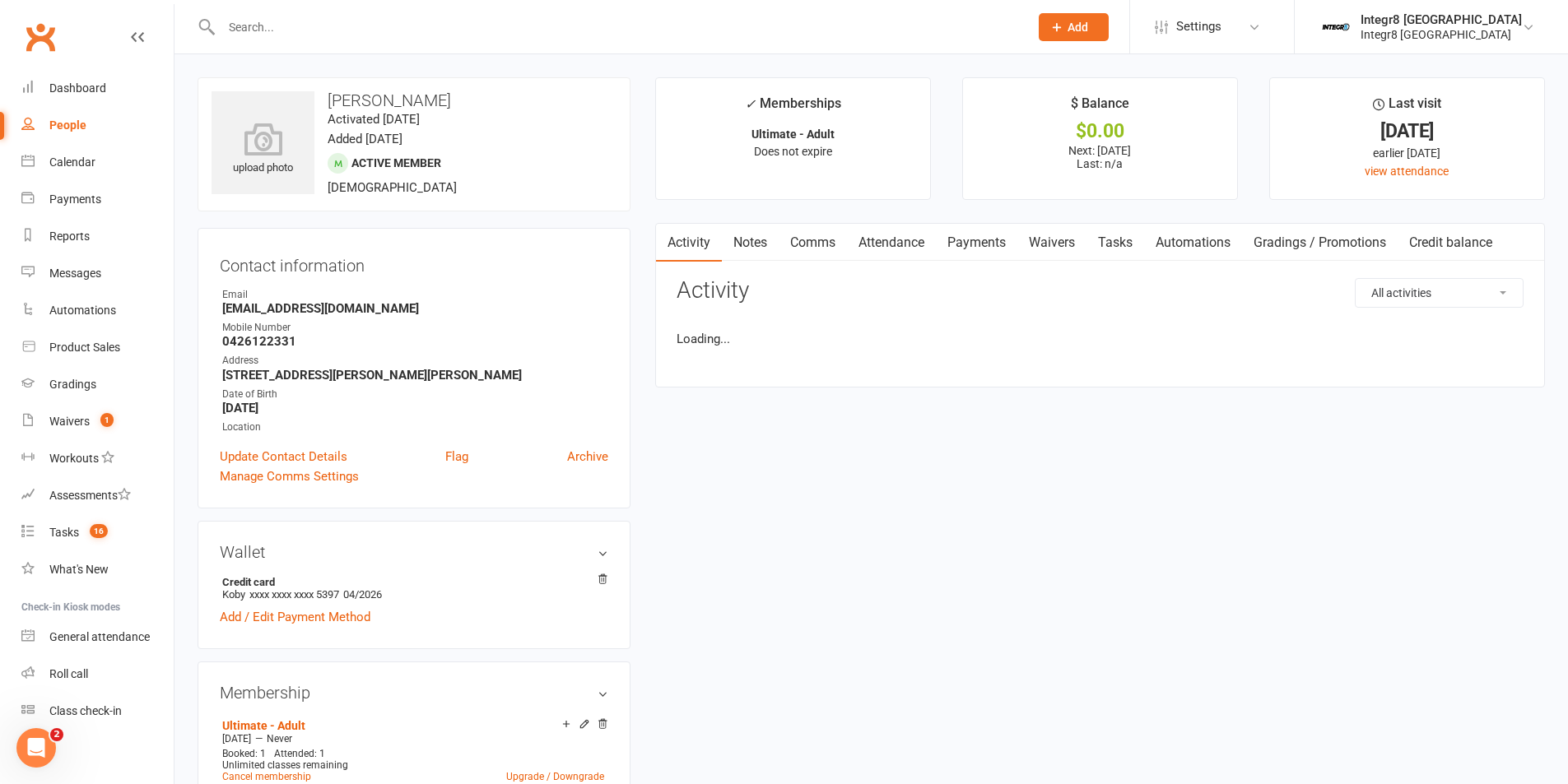
click at [754, 239] on link "Notes" at bounding box center [750, 243] width 57 height 38
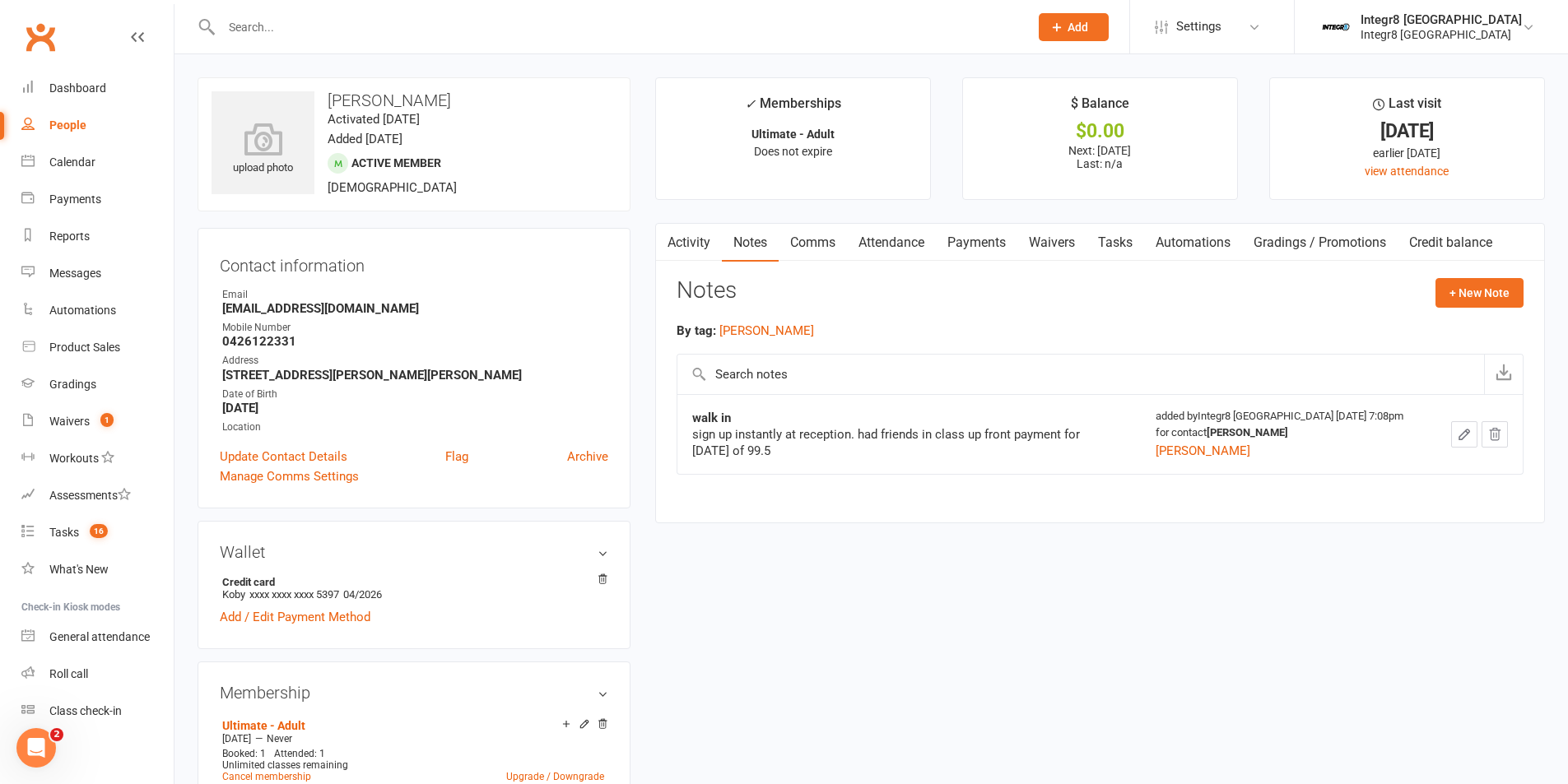
click at [688, 237] on link "Activity" at bounding box center [689, 243] width 66 height 38
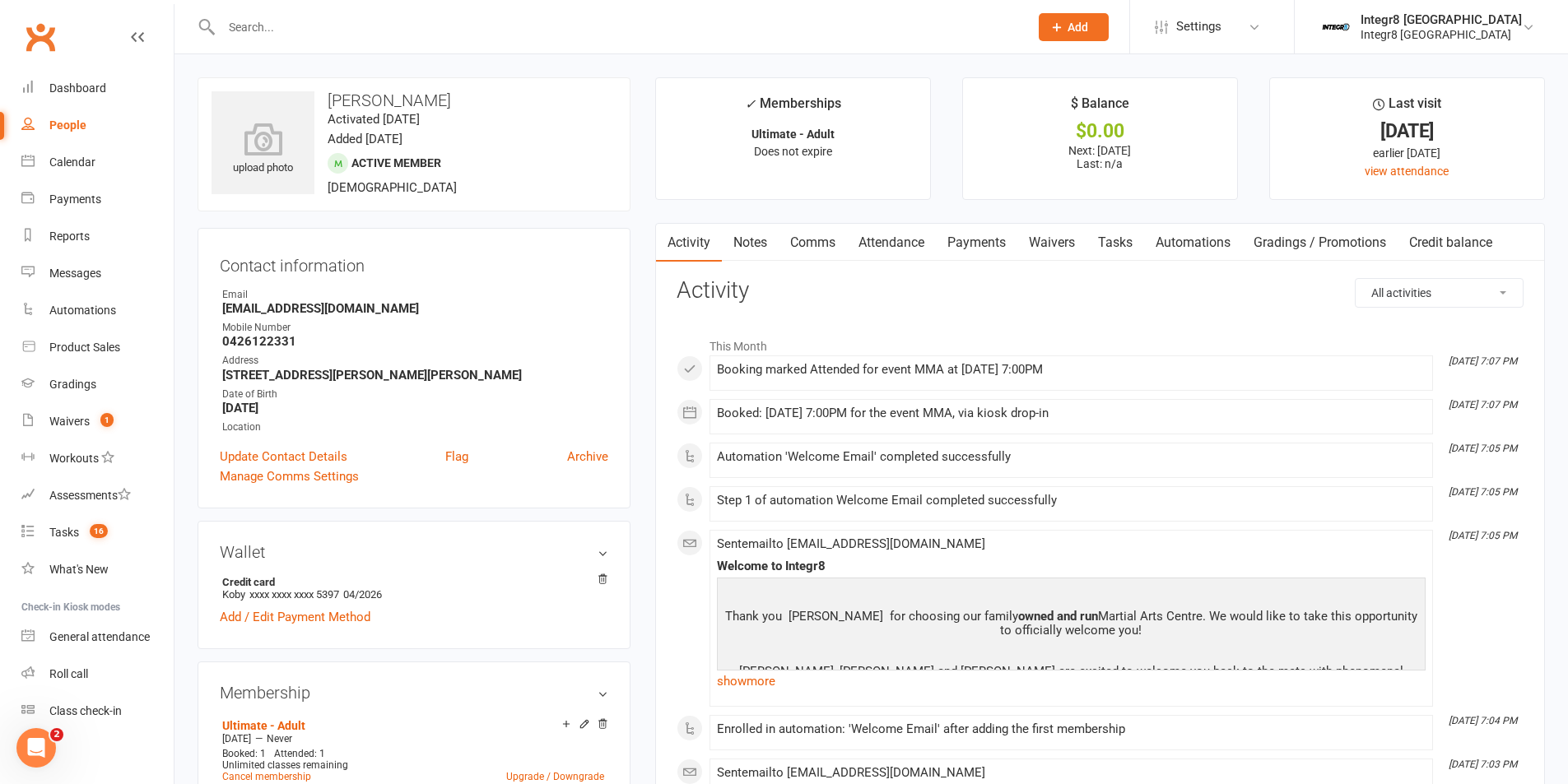
click at [307, 17] on input "text" at bounding box center [617, 27] width 801 height 23
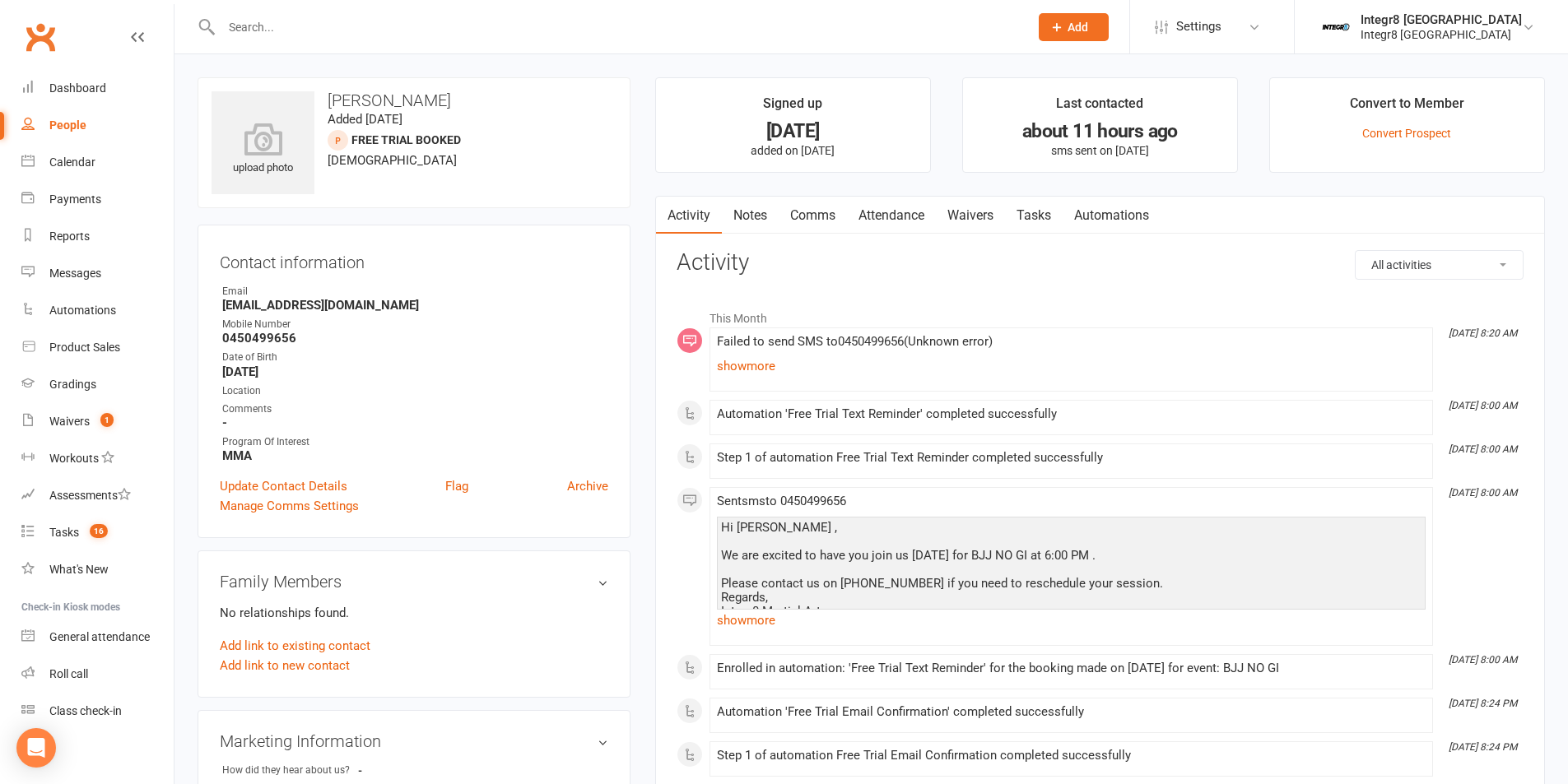
click at [748, 210] on link "Notes" at bounding box center [750, 216] width 57 height 38
